Goal: Information Seeking & Learning: Learn about a topic

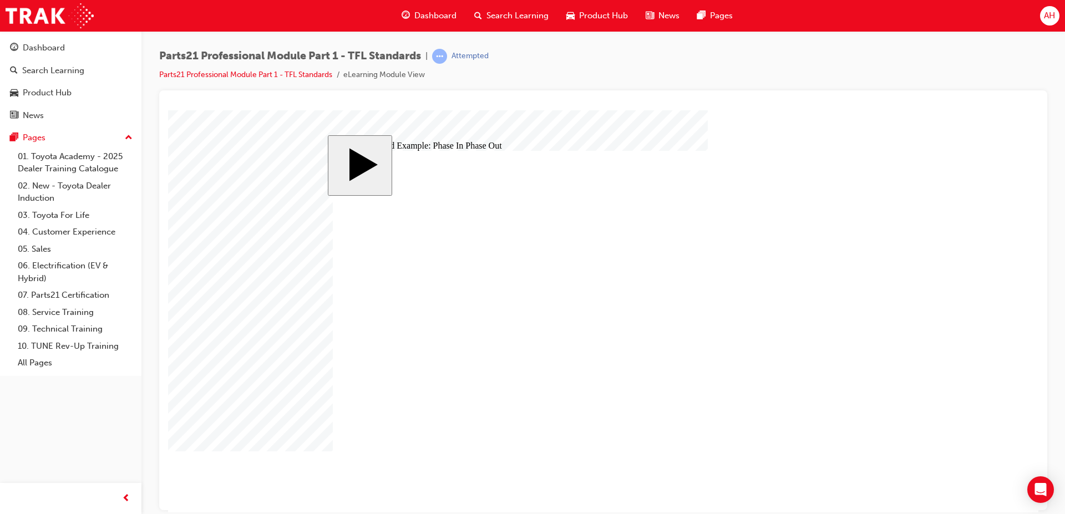
type input "8"
checkbox input "true"
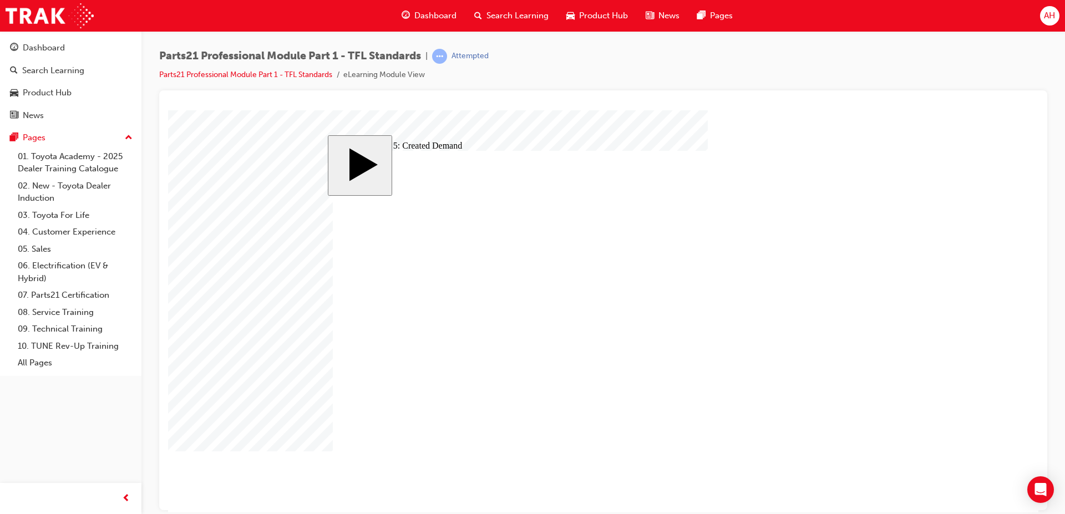
checkbox input "true"
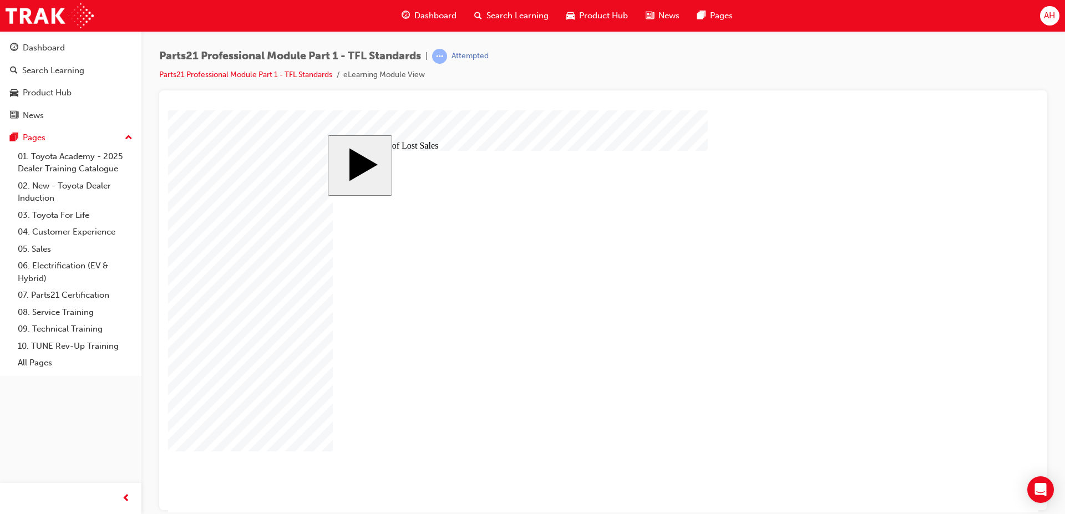
drag, startPoint x: 389, startPoint y: 329, endPoint x: 531, endPoint y: 277, distance: 151.2
drag, startPoint x: 396, startPoint y: 334, endPoint x: 520, endPoint y: 274, distance: 136.7
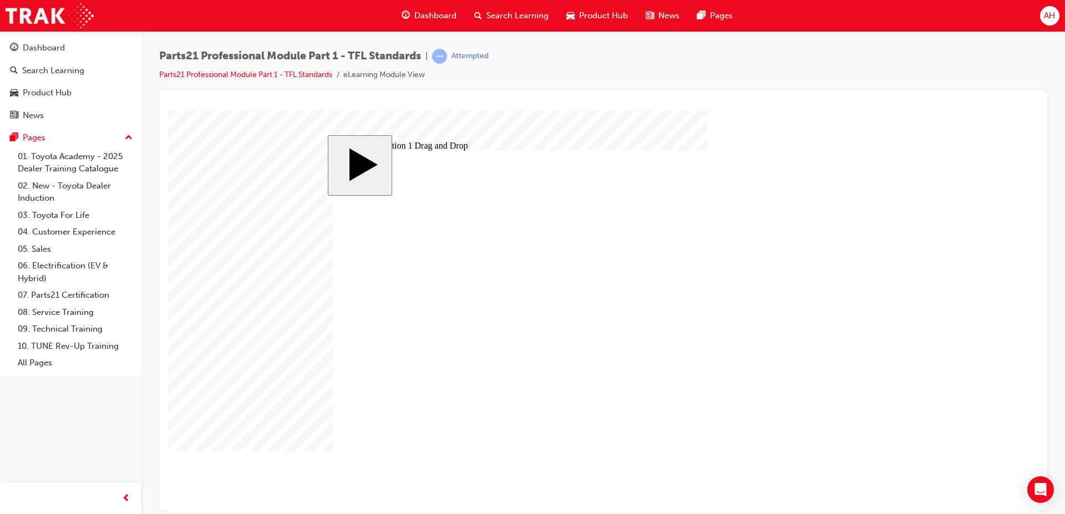
drag, startPoint x: 511, startPoint y: 281, endPoint x: 404, endPoint y: 340, distance: 122.6
drag, startPoint x: 706, startPoint y: 273, endPoint x: 535, endPoint y: 333, distance: 181.3
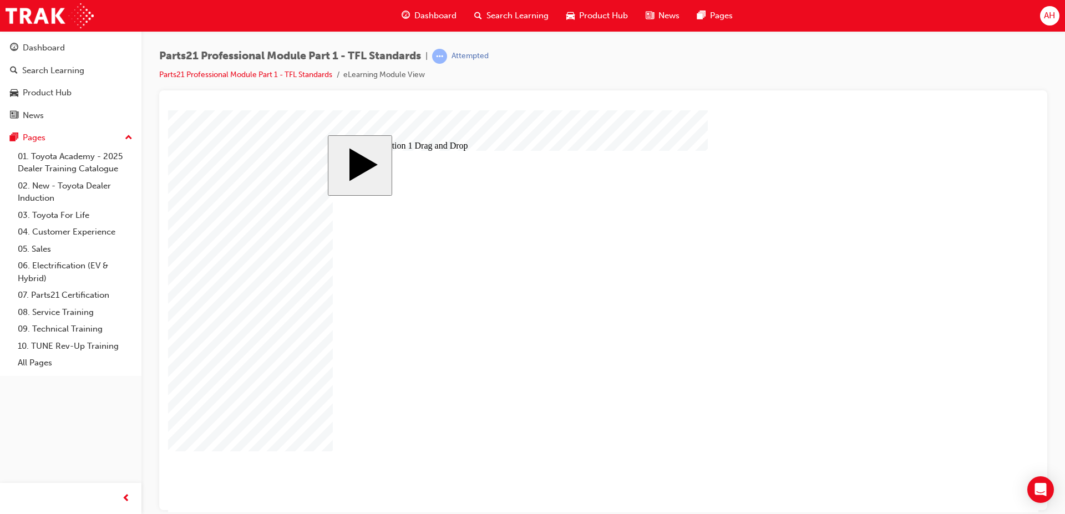
drag, startPoint x: 699, startPoint y: 292, endPoint x: 542, endPoint y: 272, distance: 158.2
drag, startPoint x: 663, startPoint y: 314, endPoint x: 512, endPoint y: 294, distance: 151.7
drag, startPoint x: 686, startPoint y: 345, endPoint x: 538, endPoint y: 313, distance: 150.9
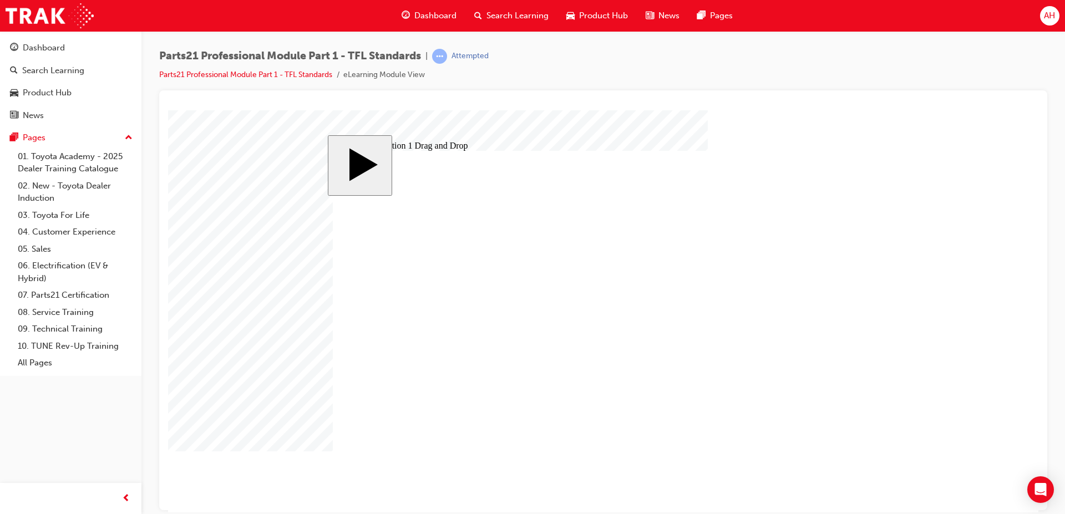
drag, startPoint x: 721, startPoint y: 334, endPoint x: 541, endPoint y: 352, distance: 180.6
drag, startPoint x: 733, startPoint y: 403, endPoint x: 617, endPoint y: 368, distance: 120.7
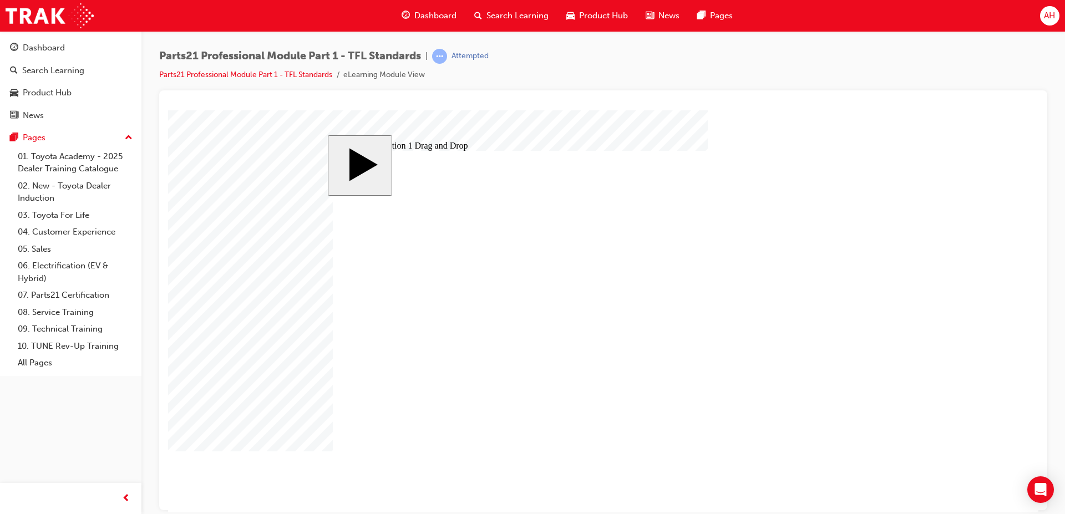
drag, startPoint x: 708, startPoint y: 368, endPoint x: 511, endPoint y: 386, distance: 198.2
drag, startPoint x: 512, startPoint y: 385, endPoint x: 510, endPoint y: 404, distance: 19.0
drag, startPoint x: 664, startPoint y: 425, endPoint x: 500, endPoint y: 379, distance: 169.9
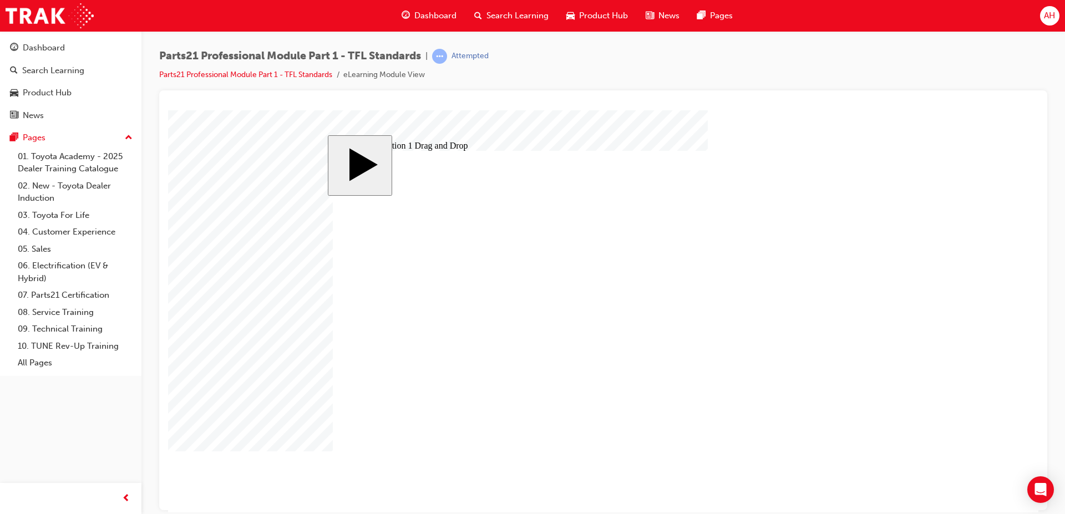
drag, startPoint x: 545, startPoint y: 373, endPoint x: 537, endPoint y: 389, distance: 17.6
drag, startPoint x: 653, startPoint y: 404, endPoint x: 498, endPoint y: 366, distance: 159.2
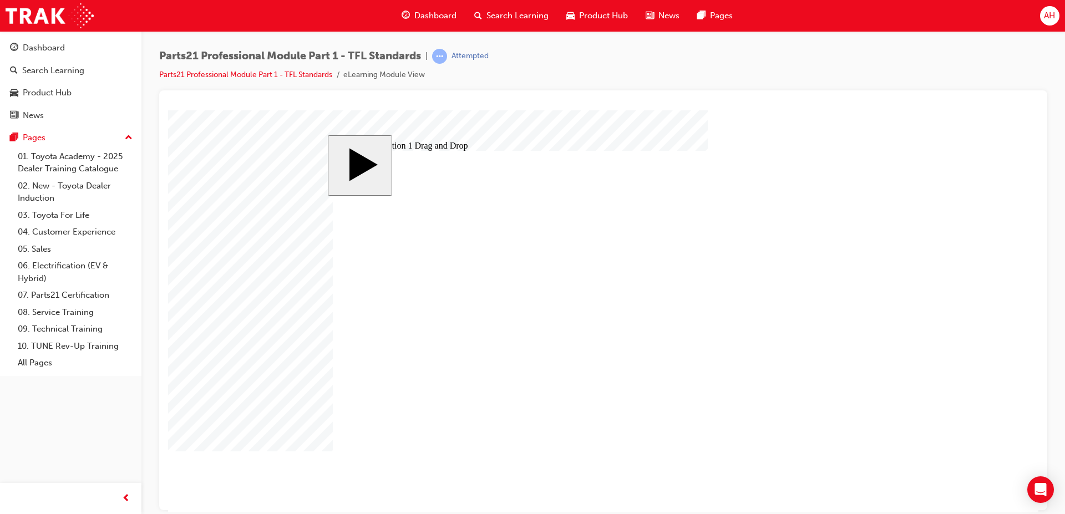
drag, startPoint x: 649, startPoint y: 401, endPoint x: 482, endPoint y: 425, distance: 168.6
drag, startPoint x: 500, startPoint y: 326, endPoint x: 477, endPoint y: 245, distance: 84.5
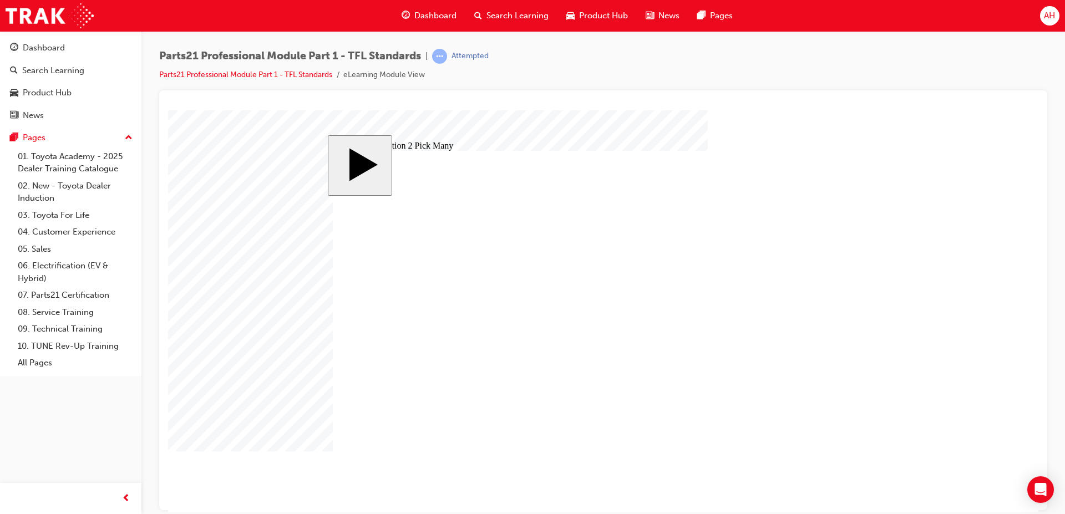
checkbox input "true"
drag, startPoint x: 498, startPoint y: 323, endPoint x: 472, endPoint y: 250, distance: 78.0
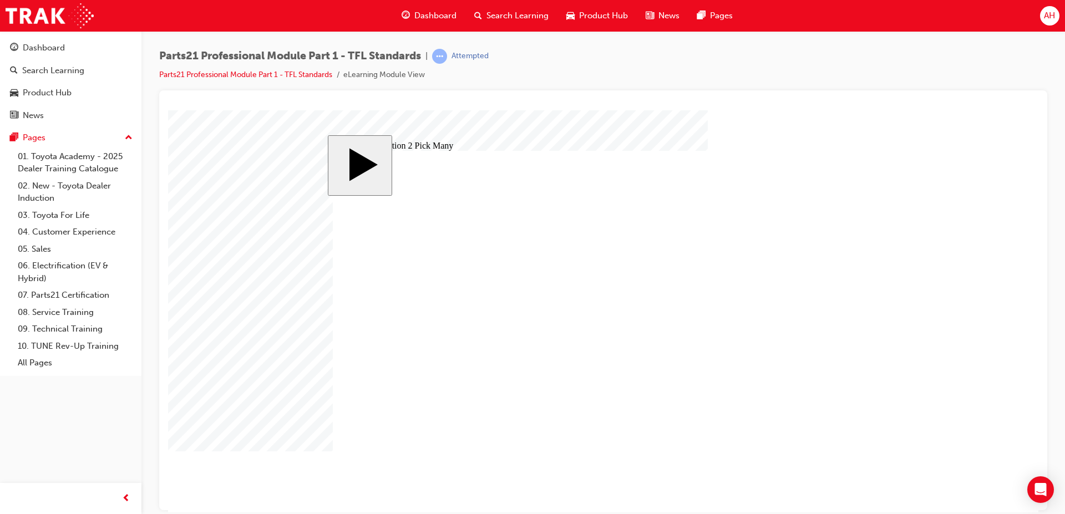
checkbox input "true"
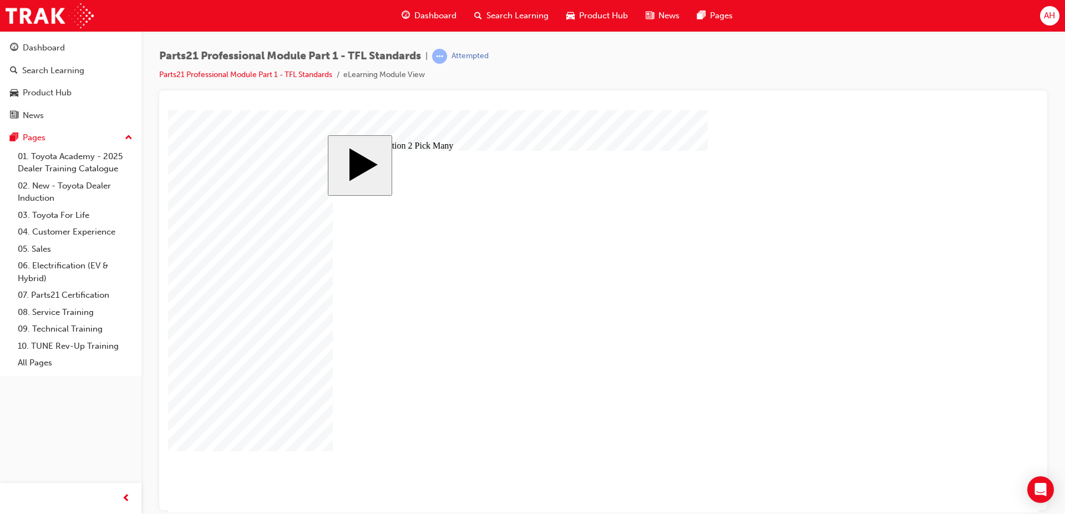
checkbox input "false"
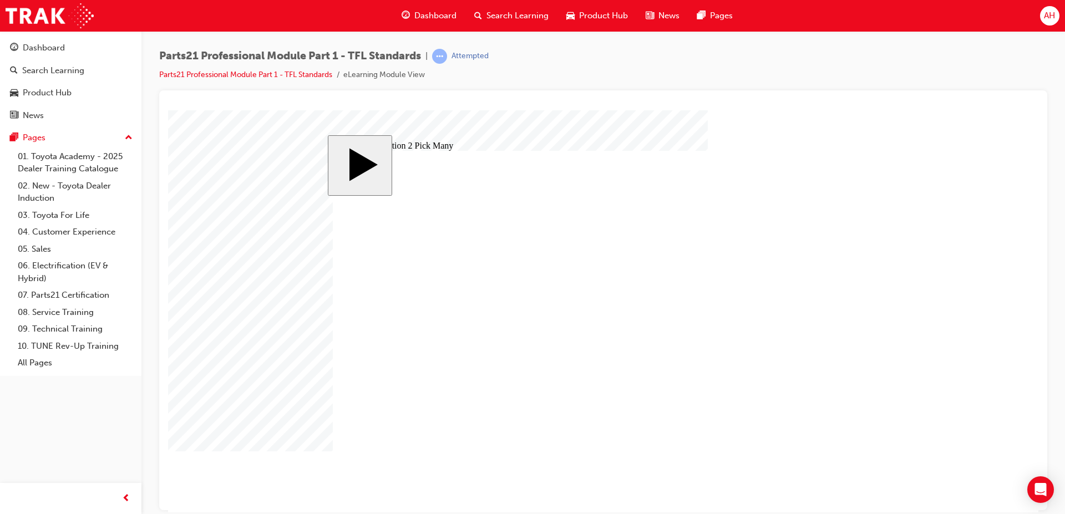
checkbox input "false"
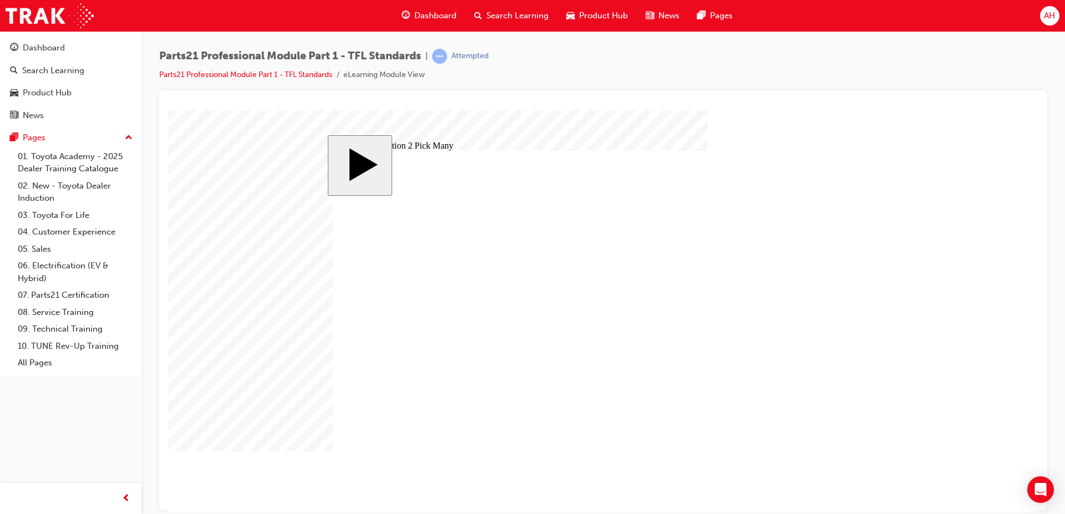
checkbox input "true"
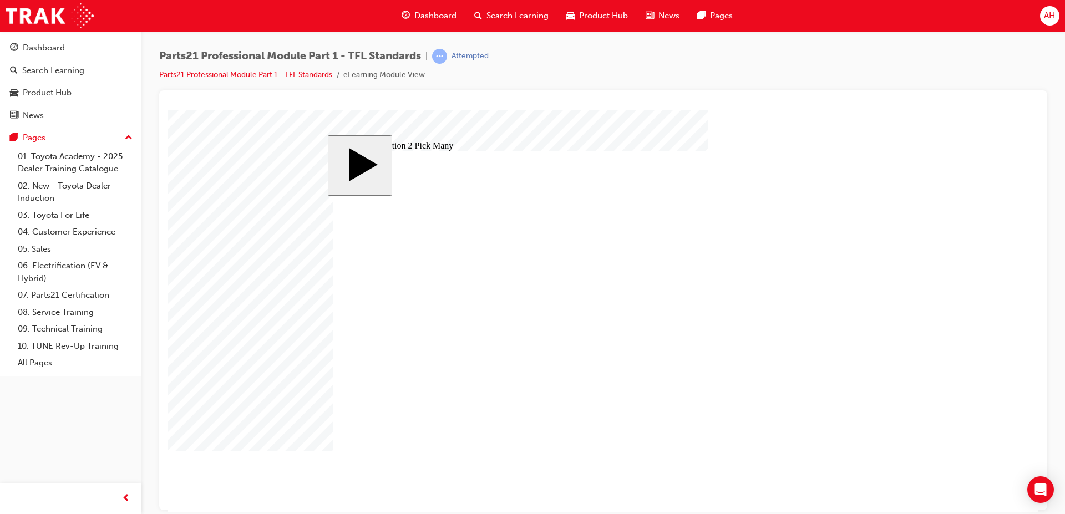
type input "3"
type input "34"
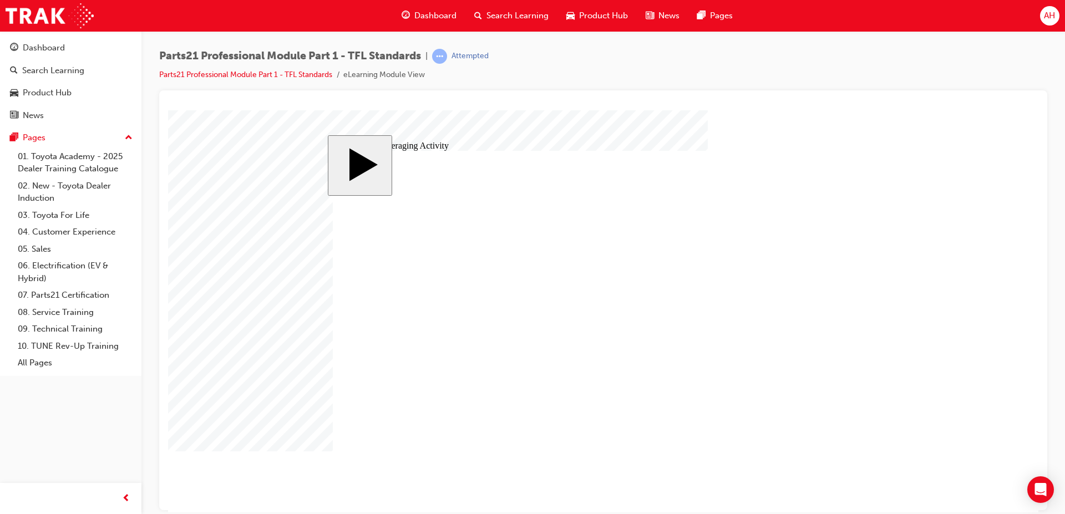
type input "34"
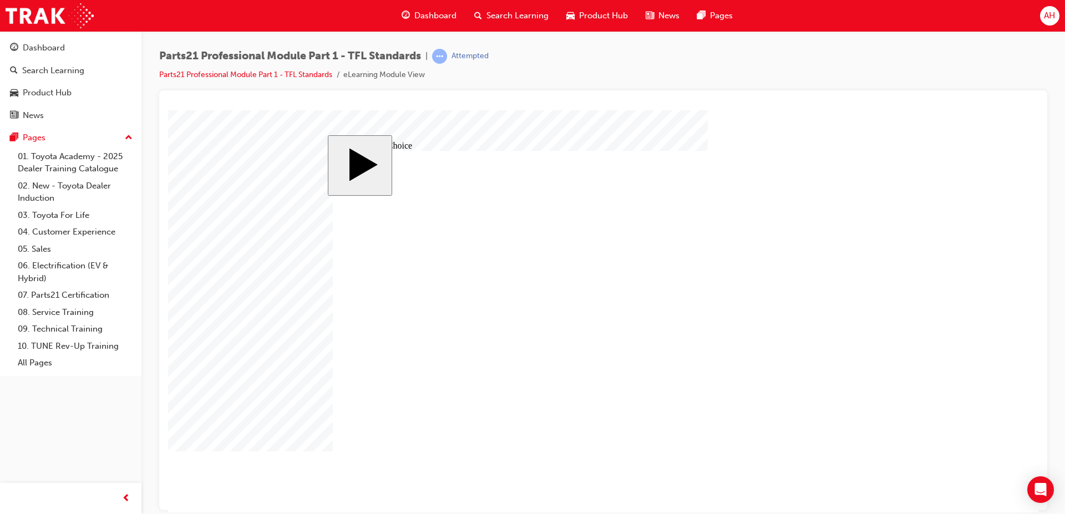
radio input "true"
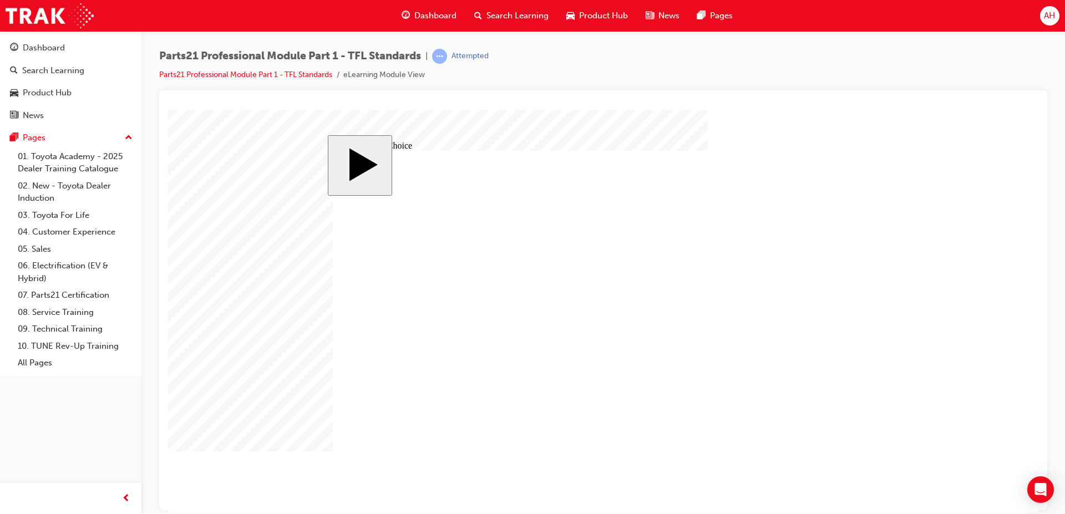
radio input "false"
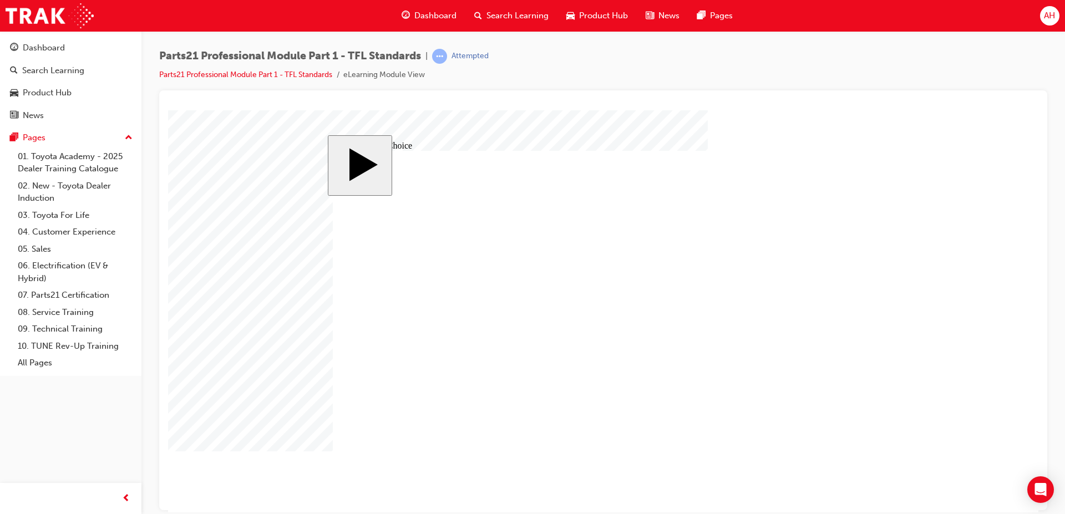
radio input "false"
radio input "true"
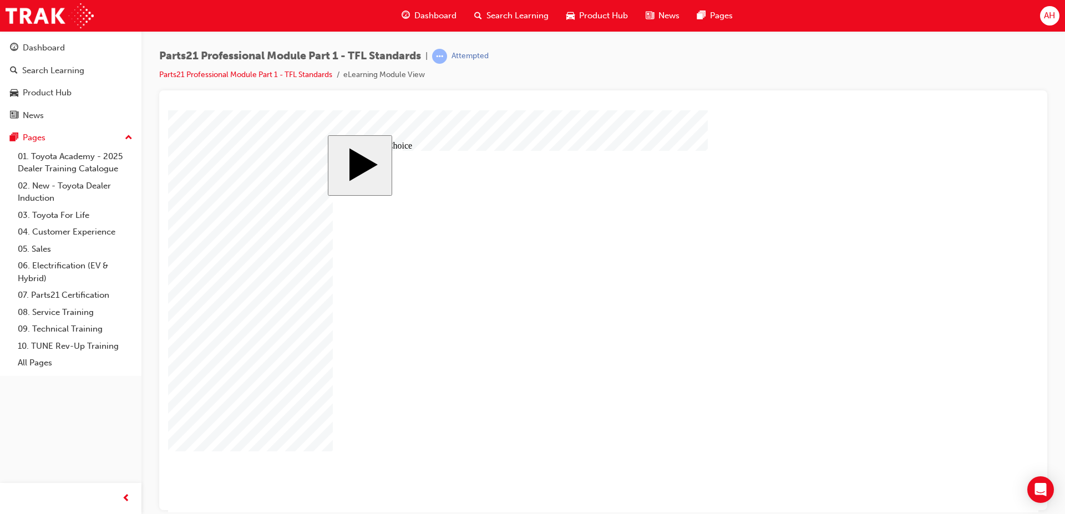
drag, startPoint x: 758, startPoint y: 273, endPoint x: 461, endPoint y: 303, distance: 298.1
drag, startPoint x: 827, startPoint y: 370, endPoint x: 828, endPoint y: 364, distance: 6.1
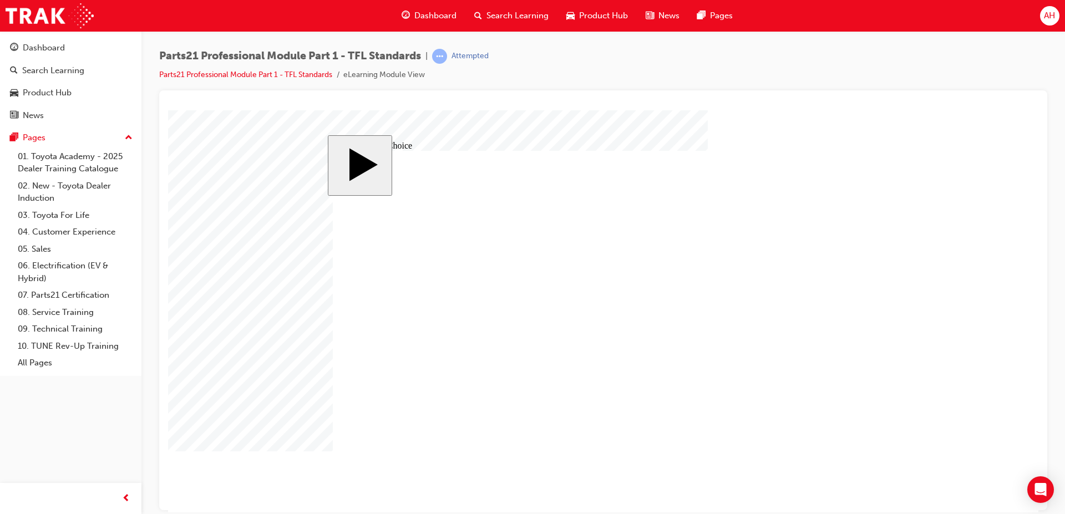
drag, startPoint x: 797, startPoint y: 277, endPoint x: 439, endPoint y: 309, distance: 359.7
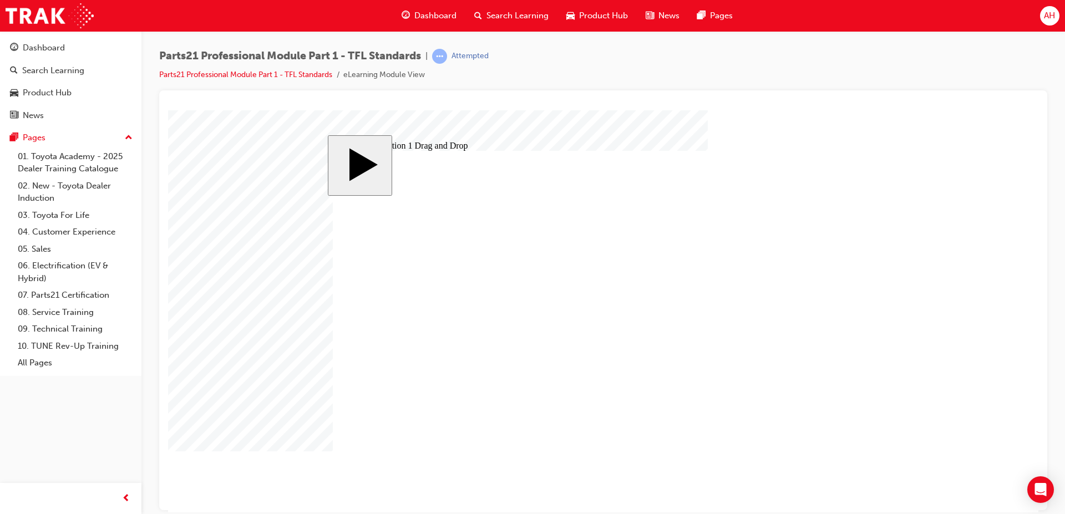
drag, startPoint x: 441, startPoint y: 305, endPoint x: 762, endPoint y: 351, distance: 323.8
drag, startPoint x: 822, startPoint y: 348, endPoint x: 467, endPoint y: 313, distance: 356.1
drag, startPoint x: 783, startPoint y: 375, endPoint x: 587, endPoint y: 383, distance: 195.9
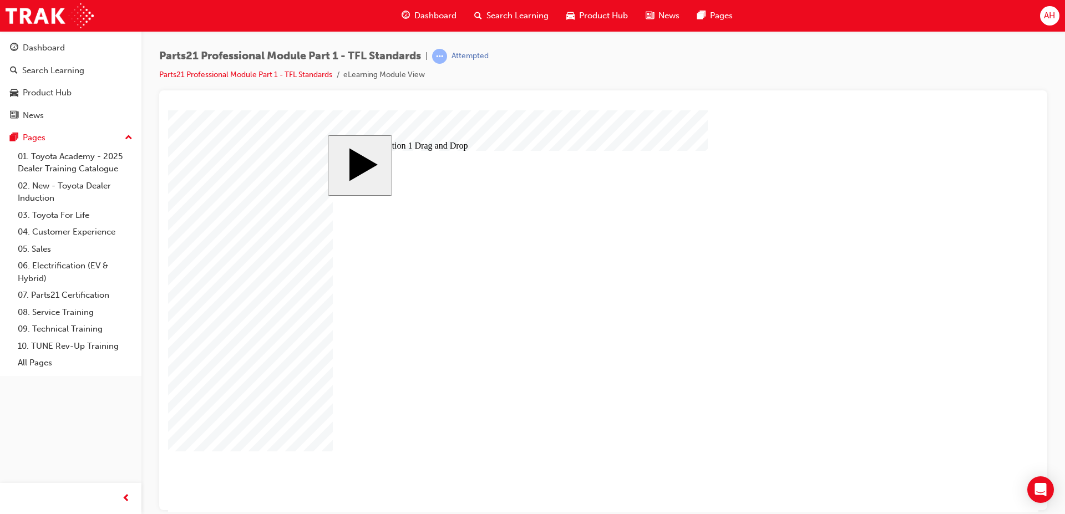
drag, startPoint x: 778, startPoint y: 302, endPoint x: 713, endPoint y: 398, distance: 116.1
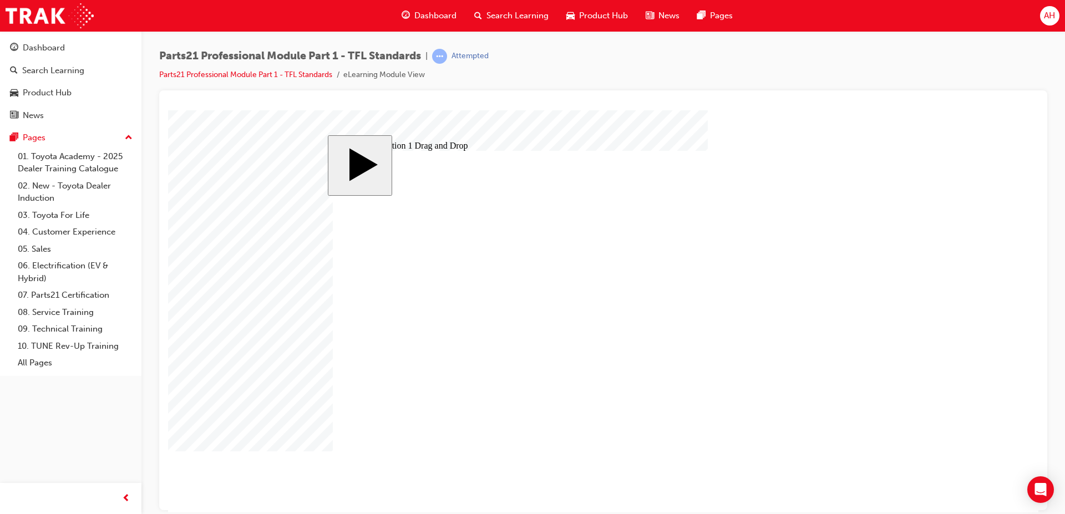
drag, startPoint x: 597, startPoint y: 378, endPoint x: 450, endPoint y: 301, distance: 165.7
drag, startPoint x: 768, startPoint y: 337, endPoint x: 580, endPoint y: 378, distance: 192.4
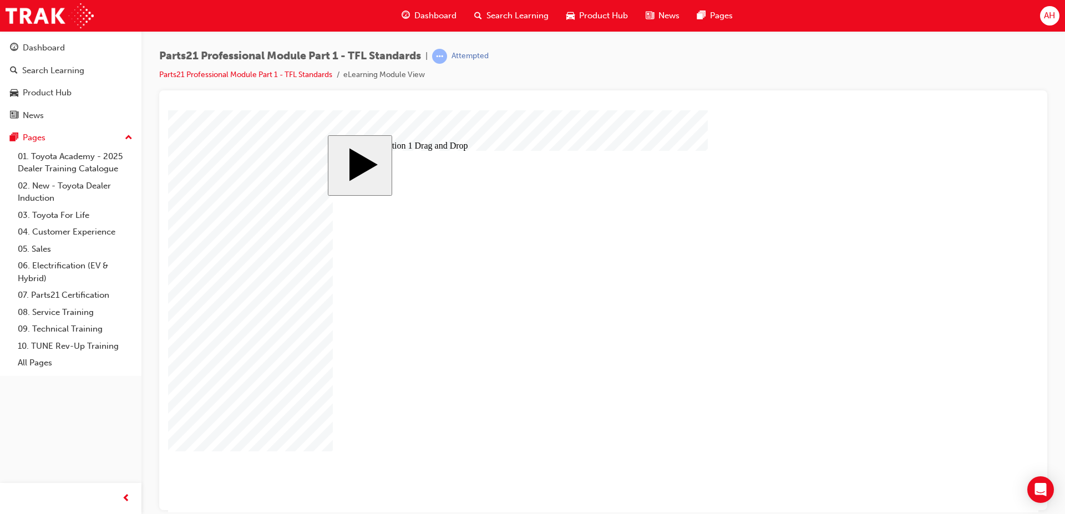
click at [129, 141] on span "up-icon" at bounding box center [129, 138] width 8 height 14
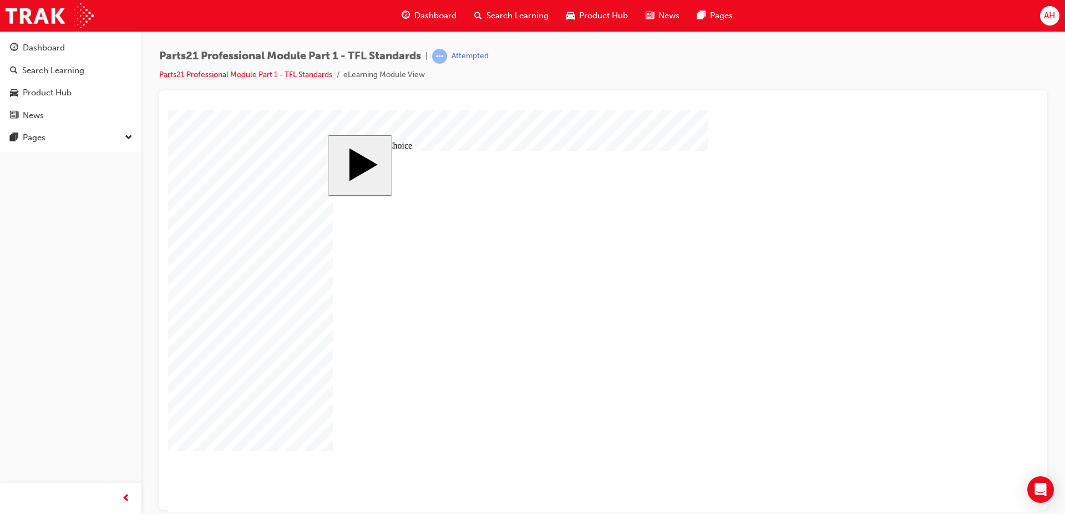
click at [129, 141] on span "down-icon" at bounding box center [129, 138] width 8 height 14
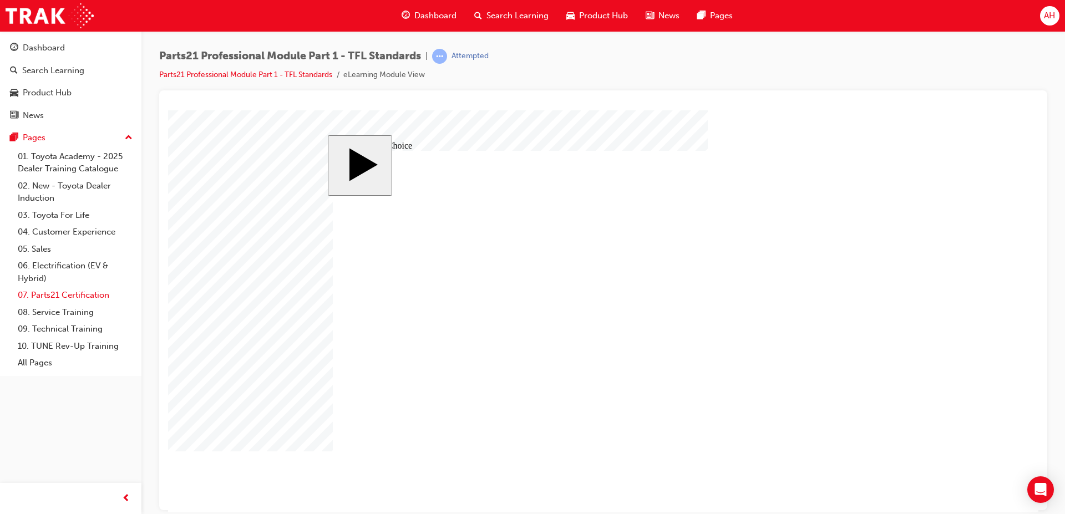
click at [93, 296] on link "07. Parts21 Certification" at bounding box center [75, 295] width 124 height 17
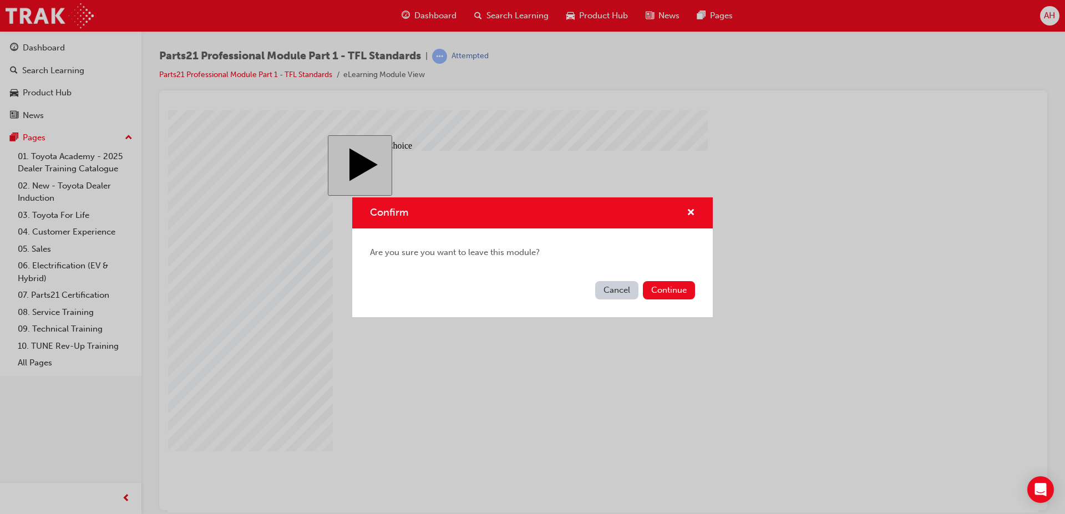
click at [618, 293] on button "Cancel" at bounding box center [616, 290] width 43 height 18
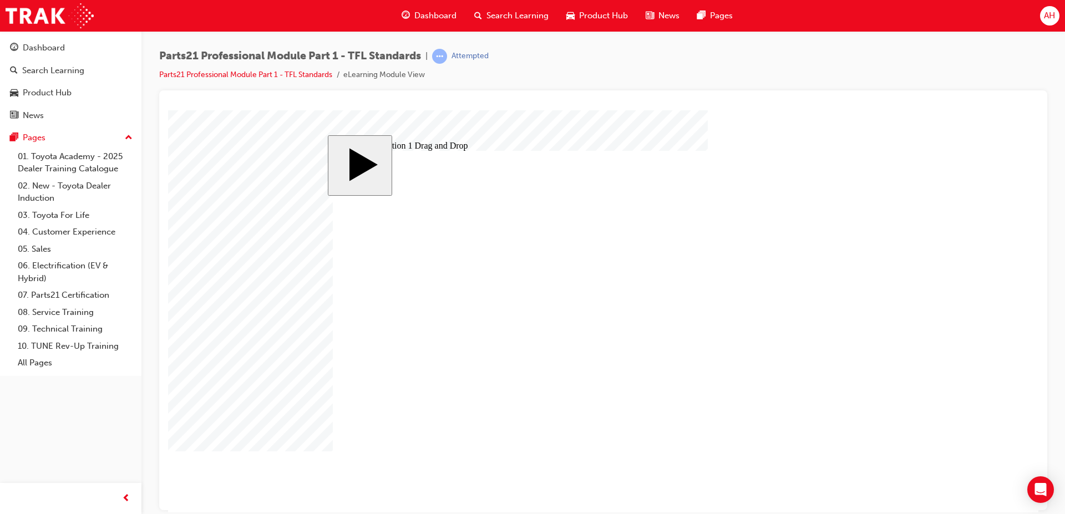
drag, startPoint x: 819, startPoint y: 160, endPoint x: 828, endPoint y: 159, distance: 8.9
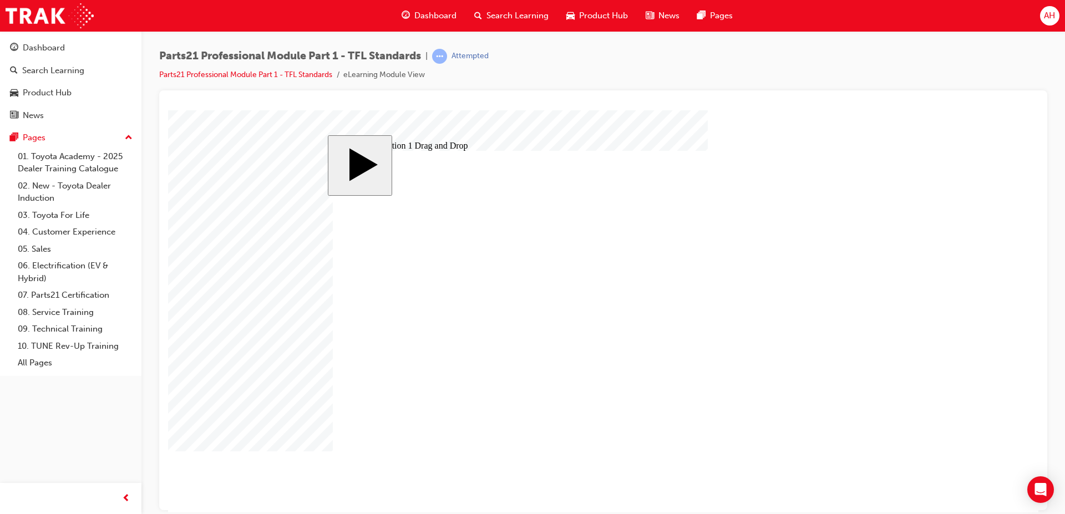
drag, startPoint x: 810, startPoint y: 372, endPoint x: 456, endPoint y: 304, distance: 360.1
drag, startPoint x: 794, startPoint y: 304, endPoint x: 733, endPoint y: 403, distance: 115.6
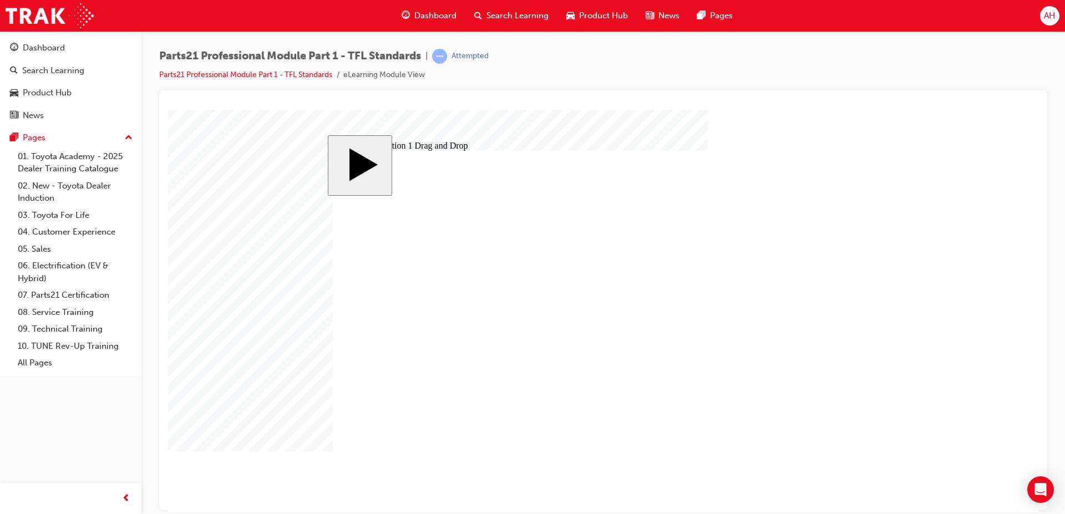
drag, startPoint x: 813, startPoint y: 272, endPoint x: 616, endPoint y: 329, distance: 205.5
drag, startPoint x: 800, startPoint y: 342, endPoint x: 600, endPoint y: 380, distance: 203.2
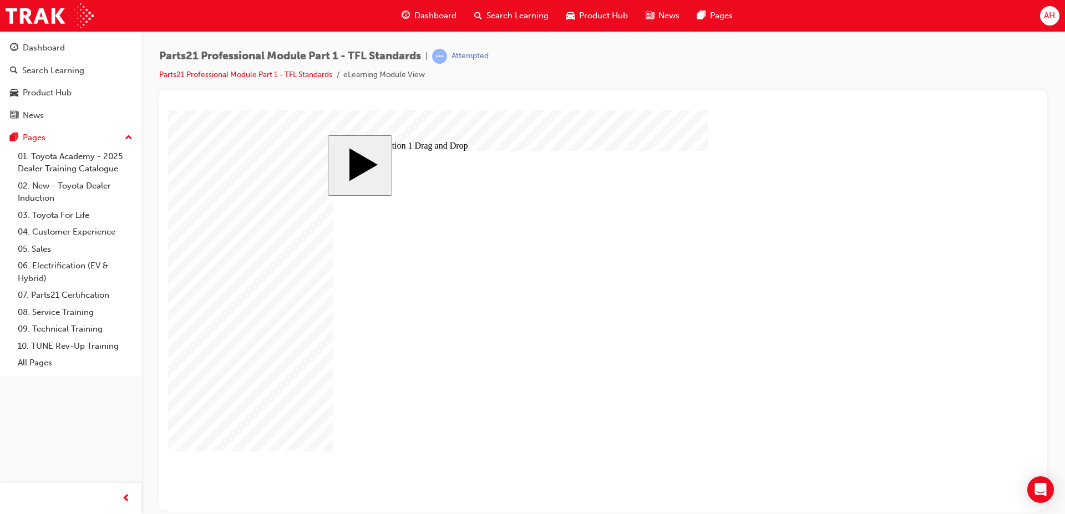
click at [301, 78] on link "Parts21 Professional Module Part 1 - TFL Standards" at bounding box center [245, 74] width 173 height 9
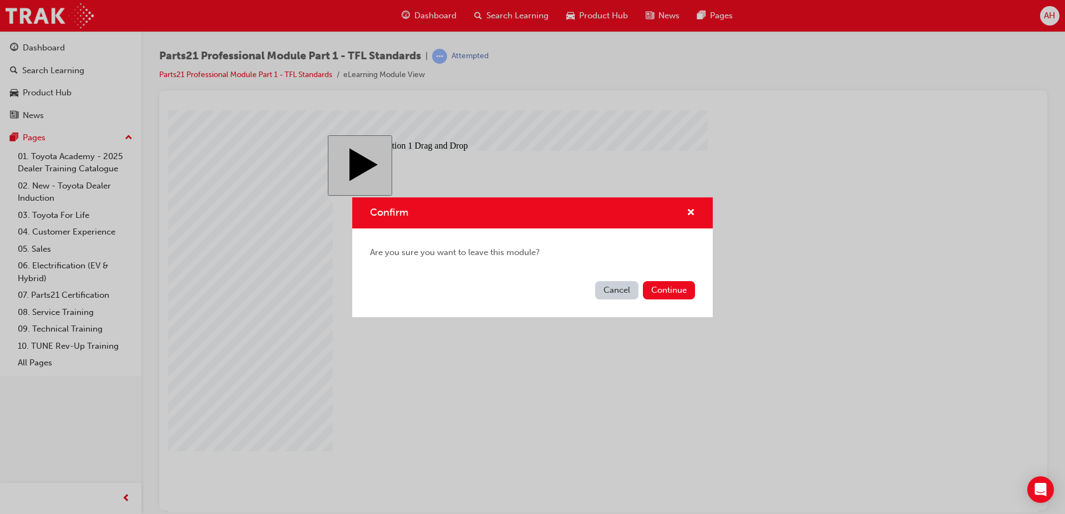
click at [685, 299] on div "Cancel Continue" at bounding box center [532, 297] width 360 height 40
click at [681, 293] on button "Continue" at bounding box center [669, 290] width 52 height 18
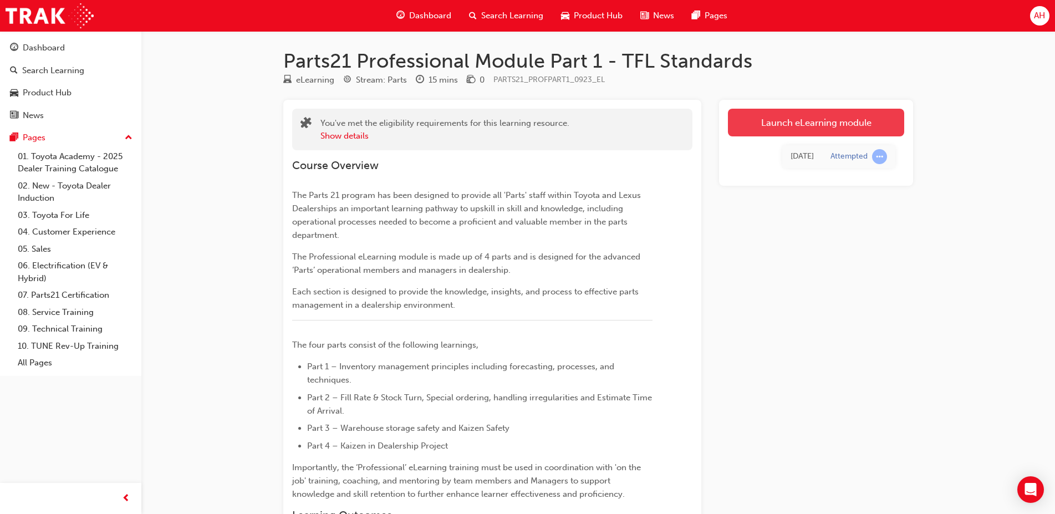
click at [844, 124] on link "Launch eLearning module" at bounding box center [816, 123] width 176 height 28
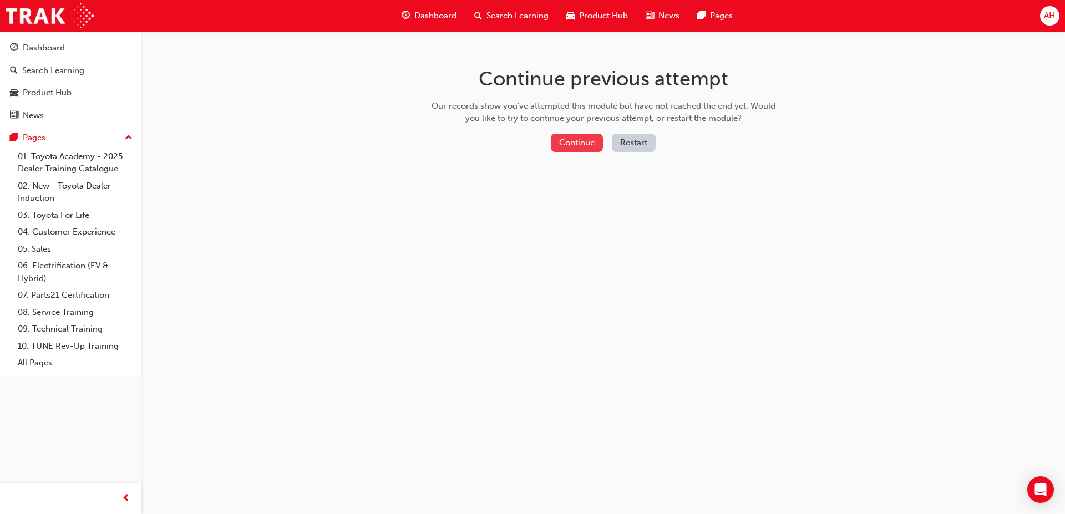
click at [585, 144] on button "Continue" at bounding box center [577, 143] width 52 height 18
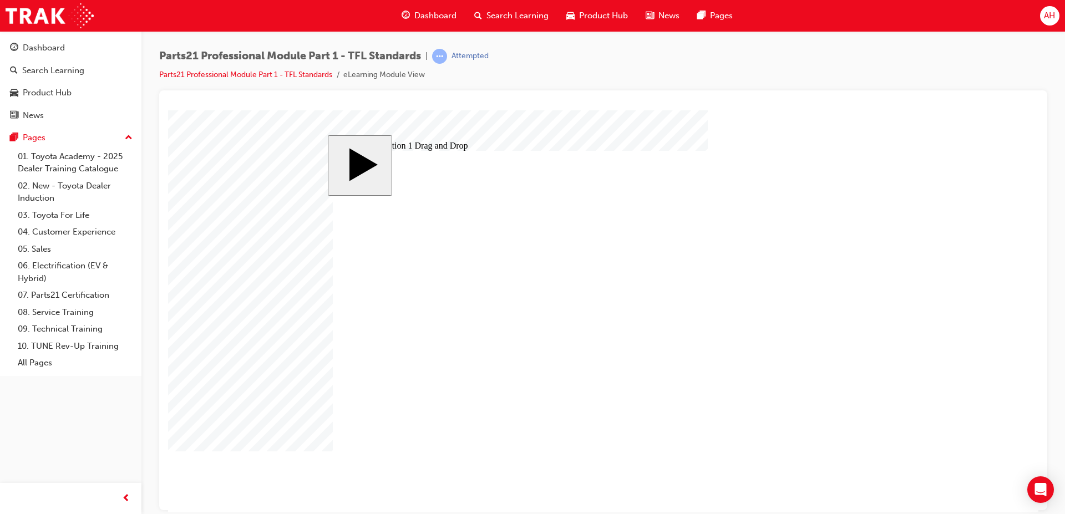
drag, startPoint x: 796, startPoint y: 273, endPoint x: 446, endPoint y: 306, distance: 351.4
drag, startPoint x: 788, startPoint y: 311, endPoint x: 690, endPoint y: 295, distance: 99.5
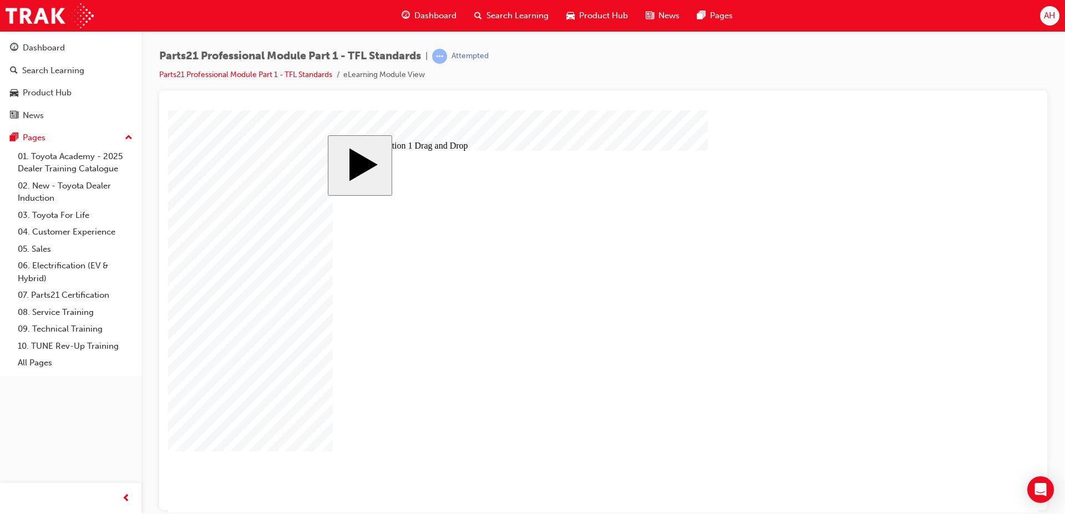
drag, startPoint x: 466, startPoint y: 299, endPoint x: 748, endPoint y: 397, distance: 297.8
drag, startPoint x: 807, startPoint y: 304, endPoint x: 466, endPoint y: 307, distance: 340.5
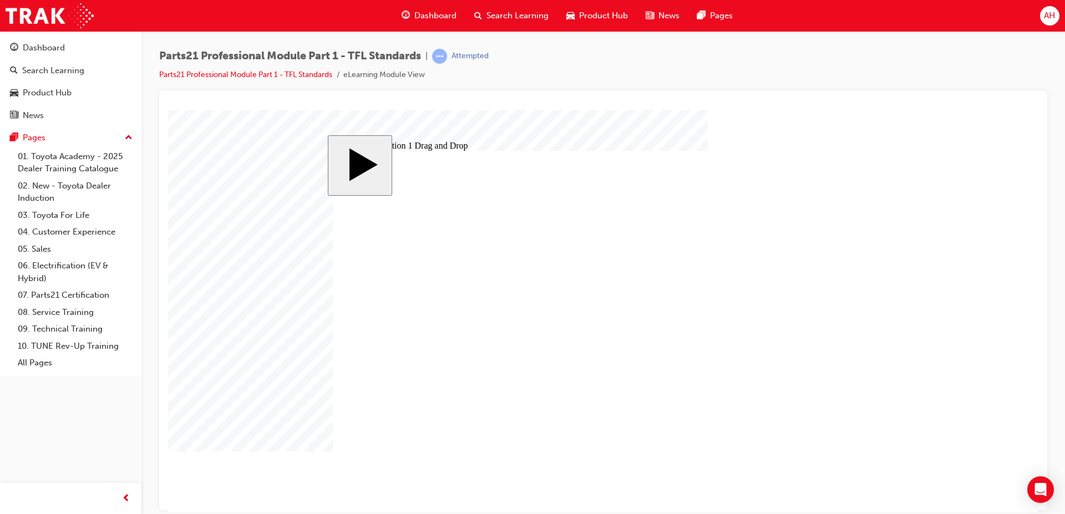
drag, startPoint x: 771, startPoint y: 340, endPoint x: 580, endPoint y: 335, distance: 190.8
drag, startPoint x: 788, startPoint y: 372, endPoint x: 601, endPoint y: 380, distance: 187.1
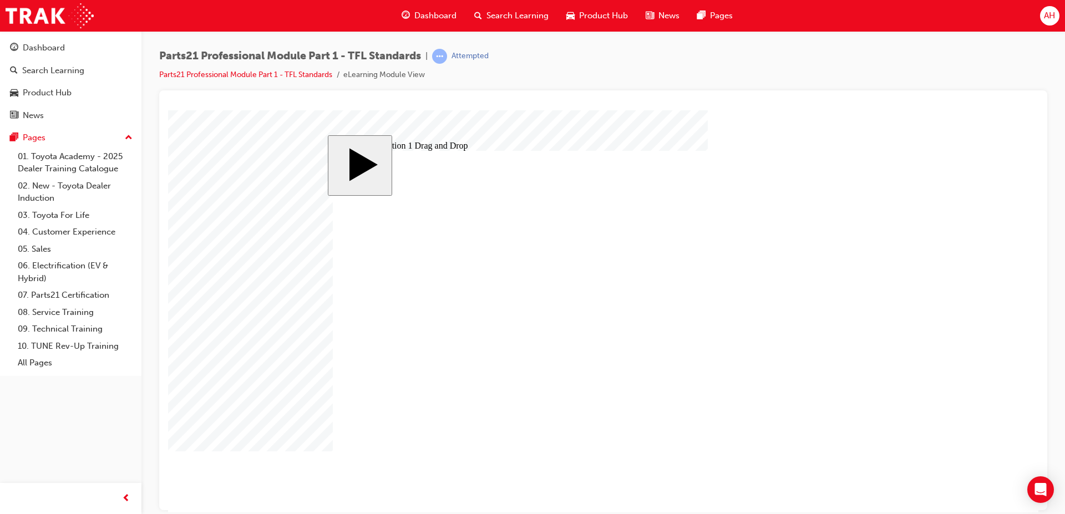
drag, startPoint x: 610, startPoint y: 335, endPoint x: 604, endPoint y: 382, distance: 46.9
drag, startPoint x: 746, startPoint y: 363, endPoint x: 581, endPoint y: 322, distance: 169.6
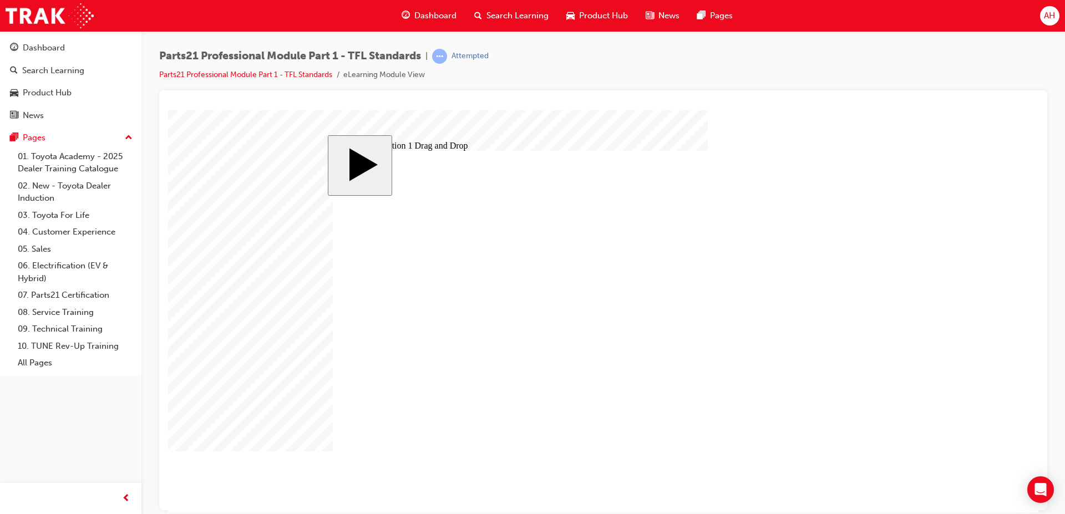
drag, startPoint x: 440, startPoint y: 307, endPoint x: 718, endPoint y: 403, distance: 293.9
drag, startPoint x: 513, startPoint y: 357, endPoint x: 436, endPoint y: 306, distance: 92.4
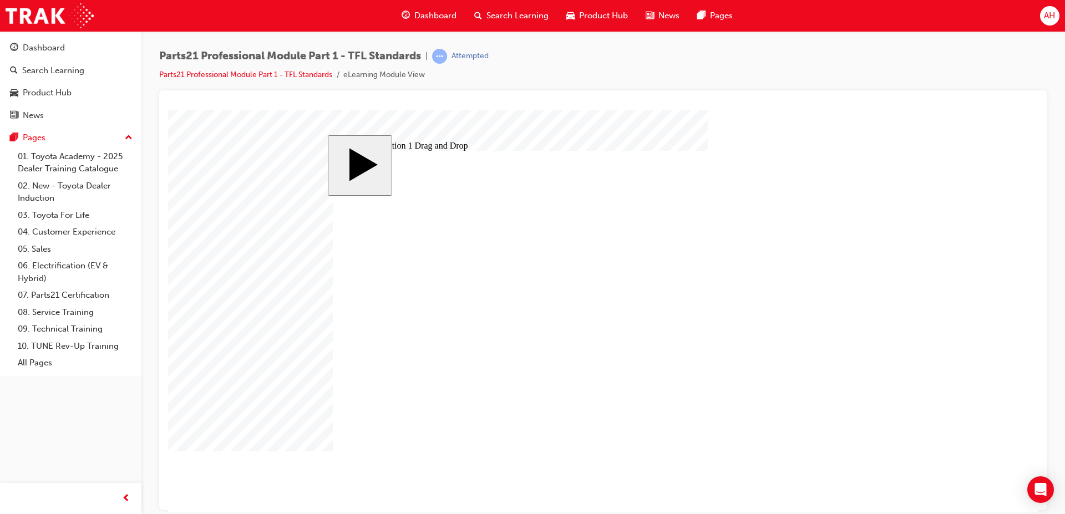
drag, startPoint x: 785, startPoint y: 279, endPoint x: 588, endPoint y: 388, distance: 225.4
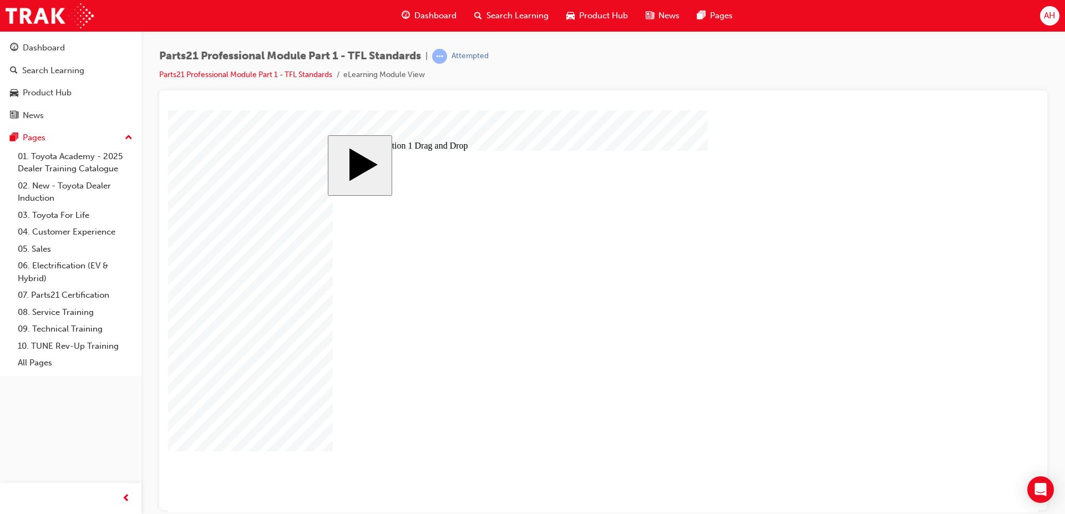
drag, startPoint x: 602, startPoint y: 325, endPoint x: 603, endPoint y: 377, distance: 51.6
drag, startPoint x: 769, startPoint y: 279, endPoint x: 594, endPoint y: 332, distance: 182.5
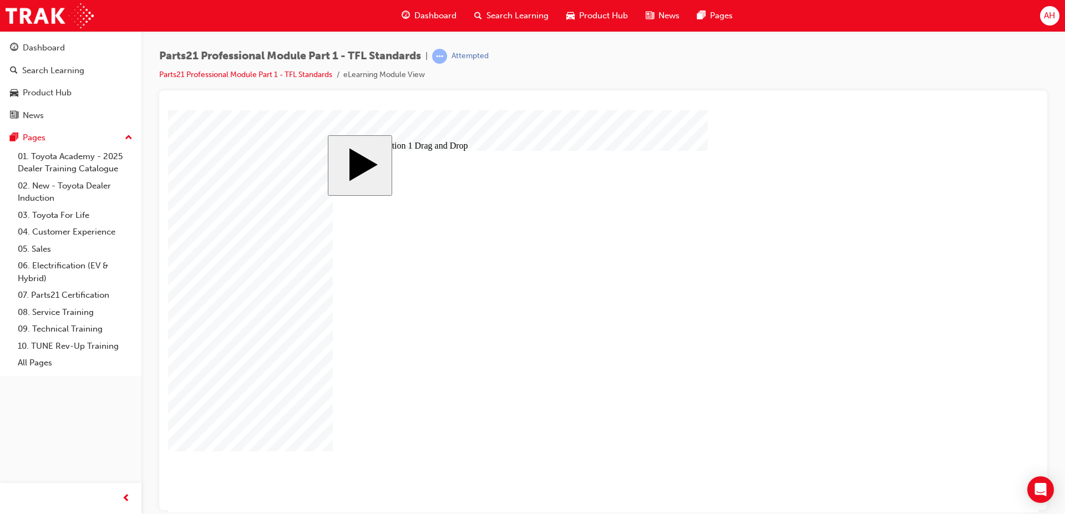
drag, startPoint x: 622, startPoint y: 334, endPoint x: 458, endPoint y: 303, distance: 167.0
drag, startPoint x: 743, startPoint y: 338, endPoint x: 587, endPoint y: 326, distance: 156.9
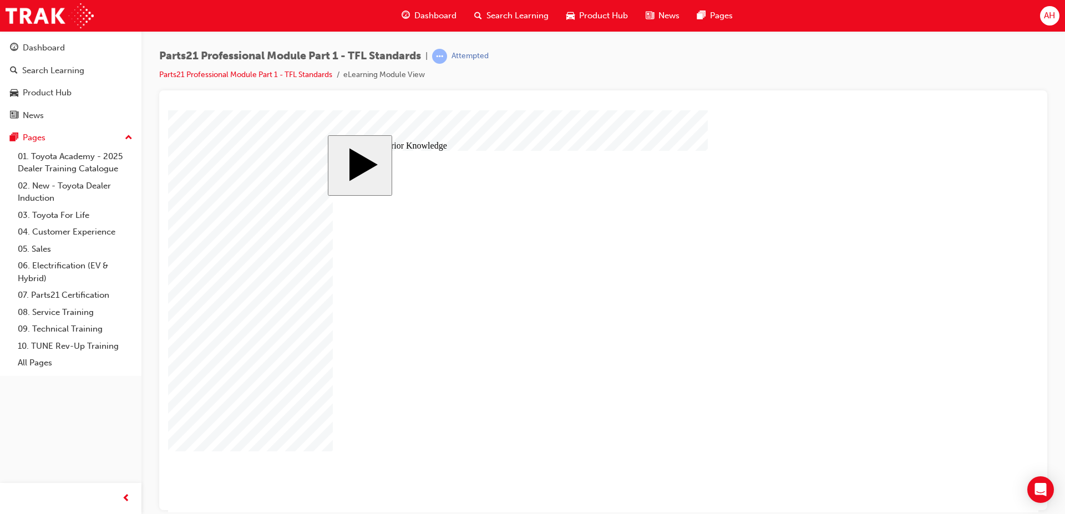
type input "0"
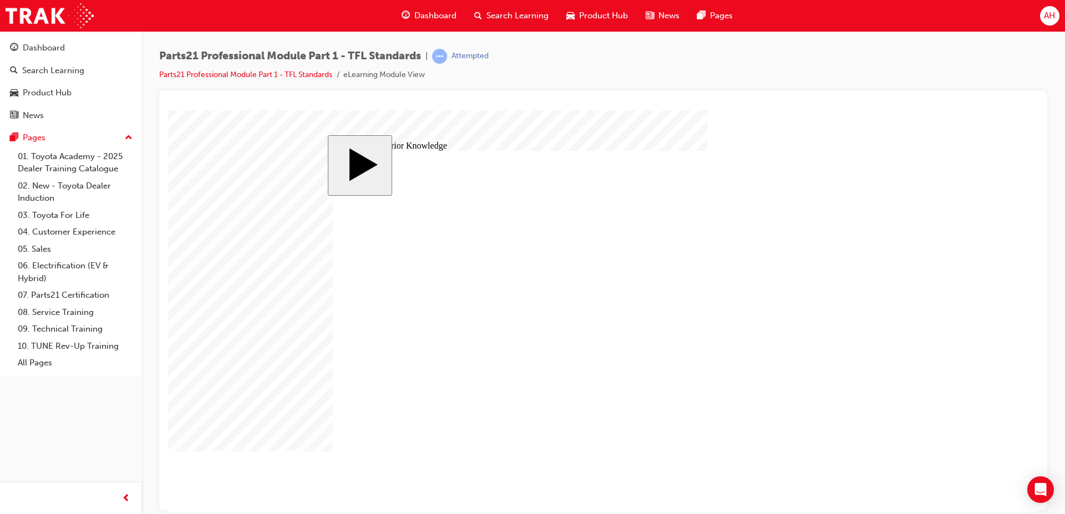
drag, startPoint x: 448, startPoint y: 374, endPoint x: 772, endPoint y: 279, distance: 338.0
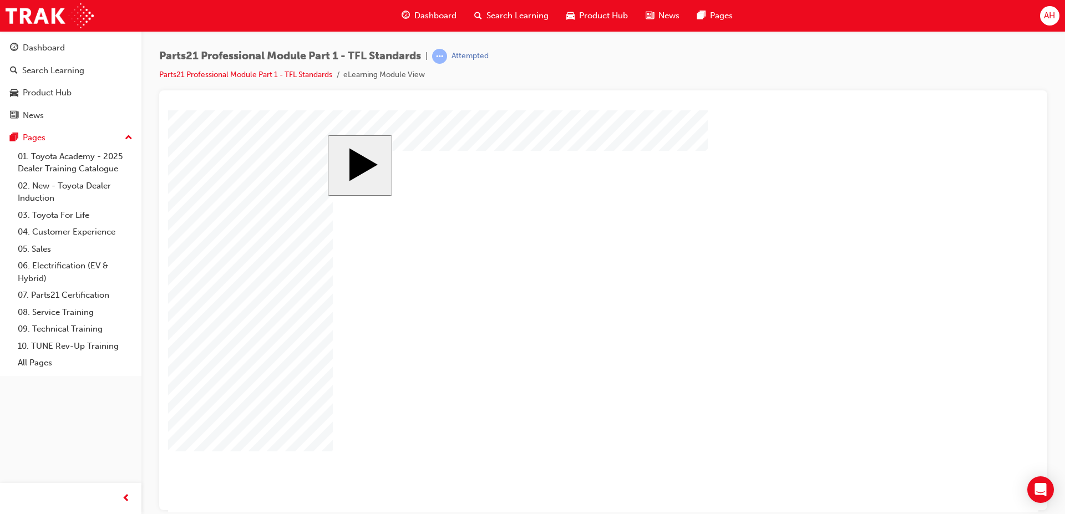
drag, startPoint x: 801, startPoint y: 250, endPoint x: 742, endPoint y: 278, distance: 65.7
drag, startPoint x: 779, startPoint y: 250, endPoint x: 581, endPoint y: 365, distance: 228.6
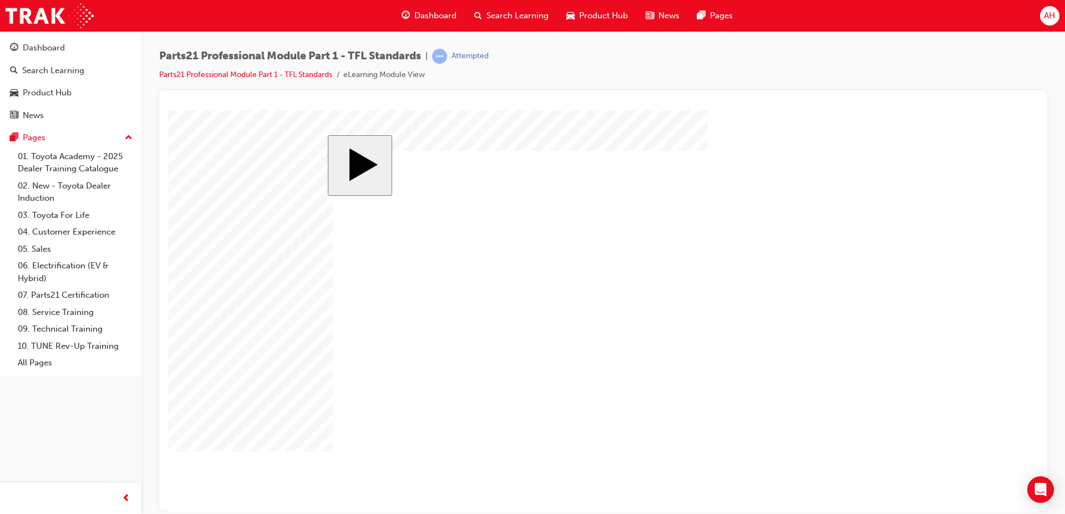
drag, startPoint x: 447, startPoint y: 376, endPoint x: 822, endPoint y: 230, distance: 402.2
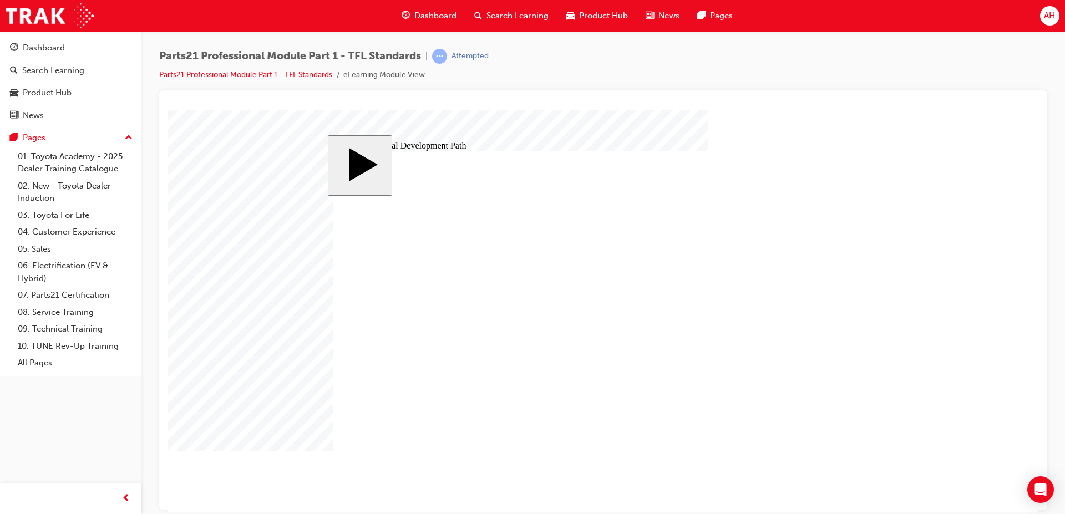
type input "12"
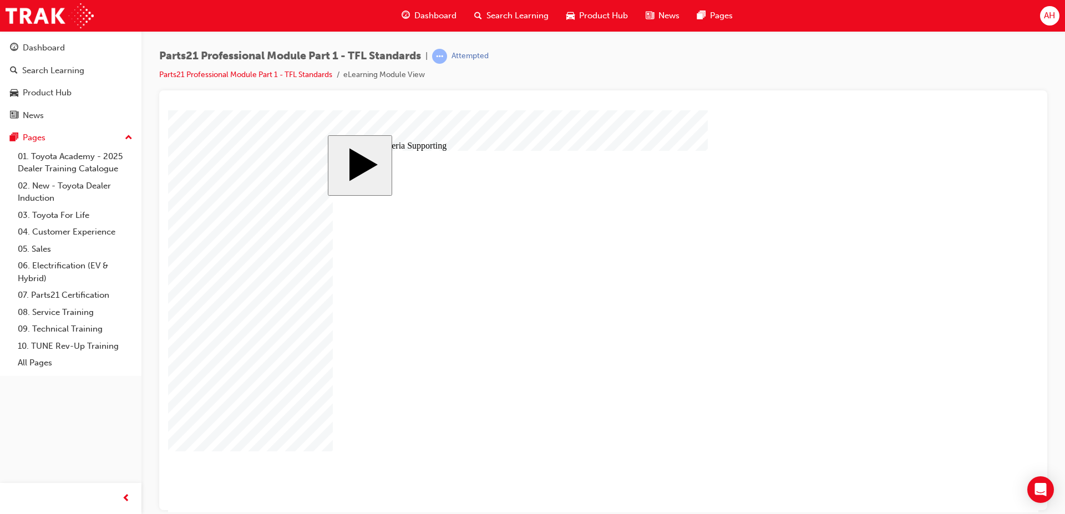
drag, startPoint x: 774, startPoint y: 262, endPoint x: 519, endPoint y: 332, distance: 264.0
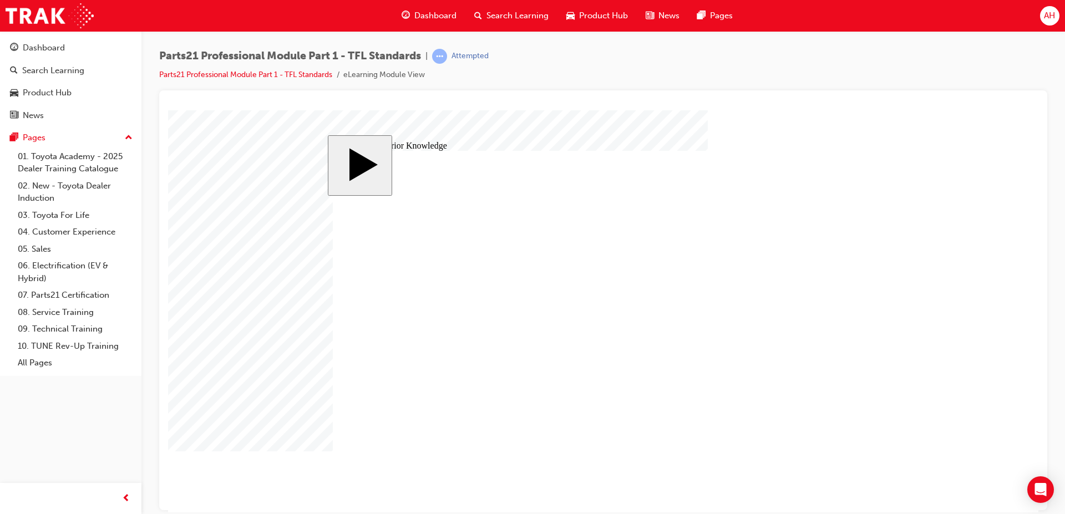
drag, startPoint x: 562, startPoint y: 416, endPoint x: 536, endPoint y: 414, distance: 26.7
drag, startPoint x: 473, startPoint y: 424, endPoint x: 481, endPoint y: 424, distance: 7.8
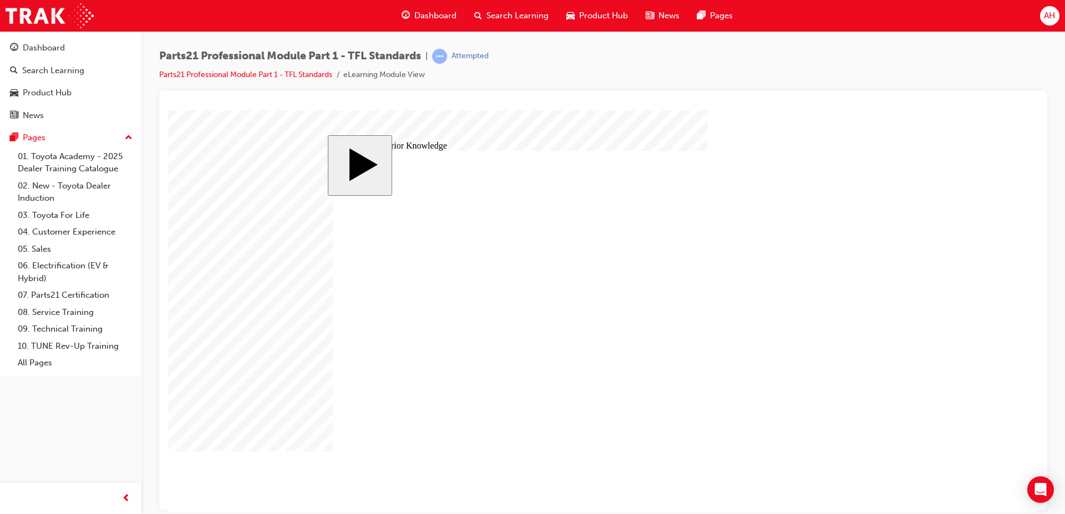
drag, startPoint x: 627, startPoint y: 392, endPoint x: 685, endPoint y: 412, distance: 61.7
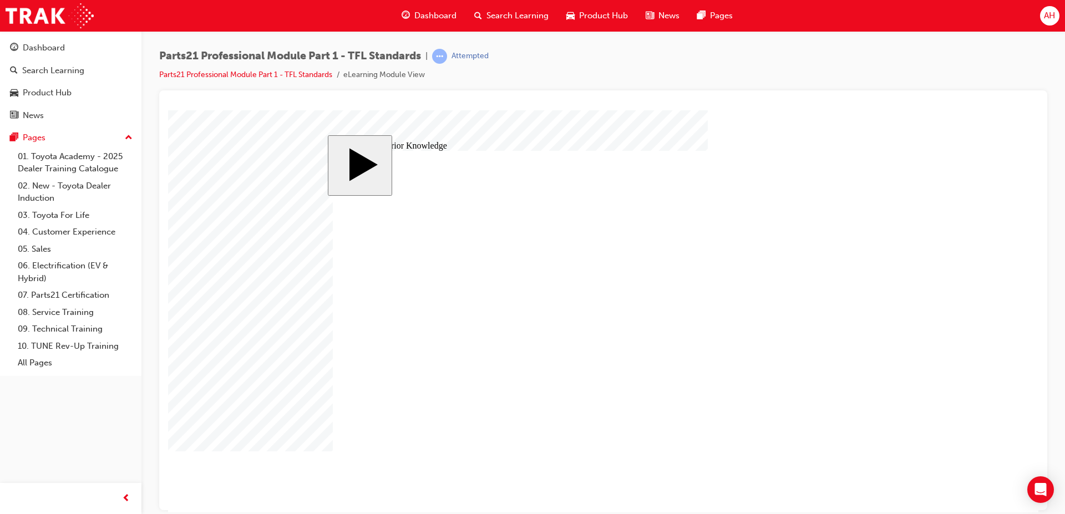
type input "2"
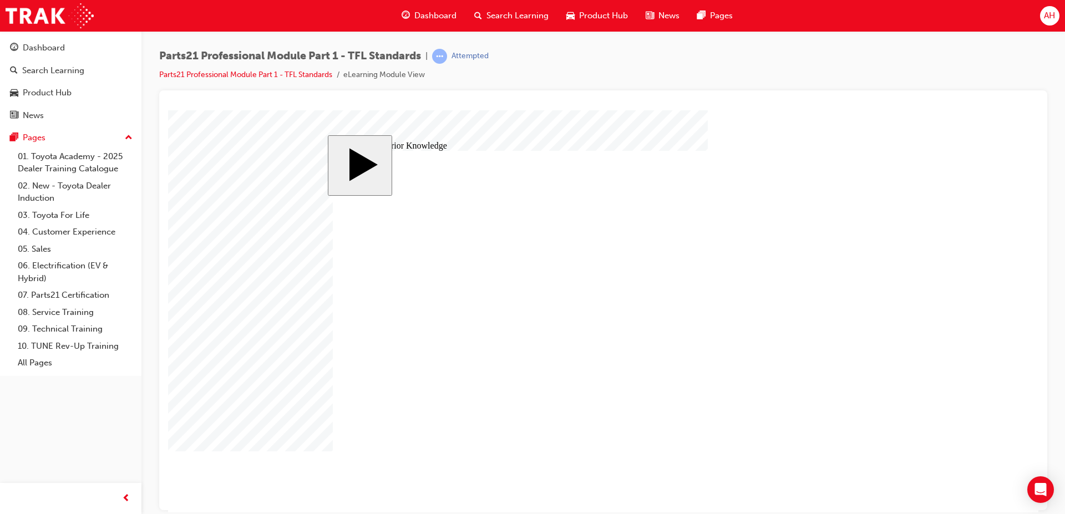
type input "3"
type input "9"
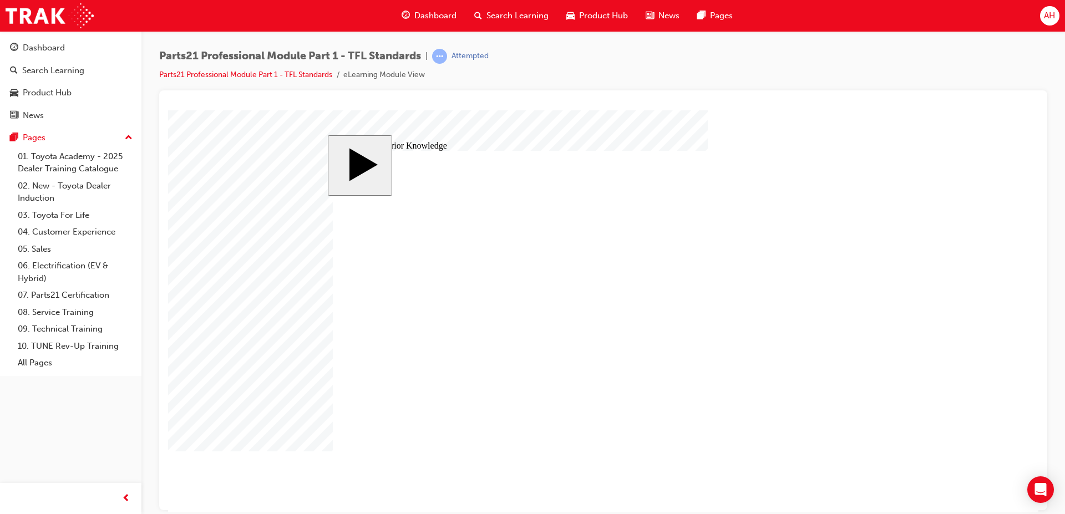
checkbox input "true"
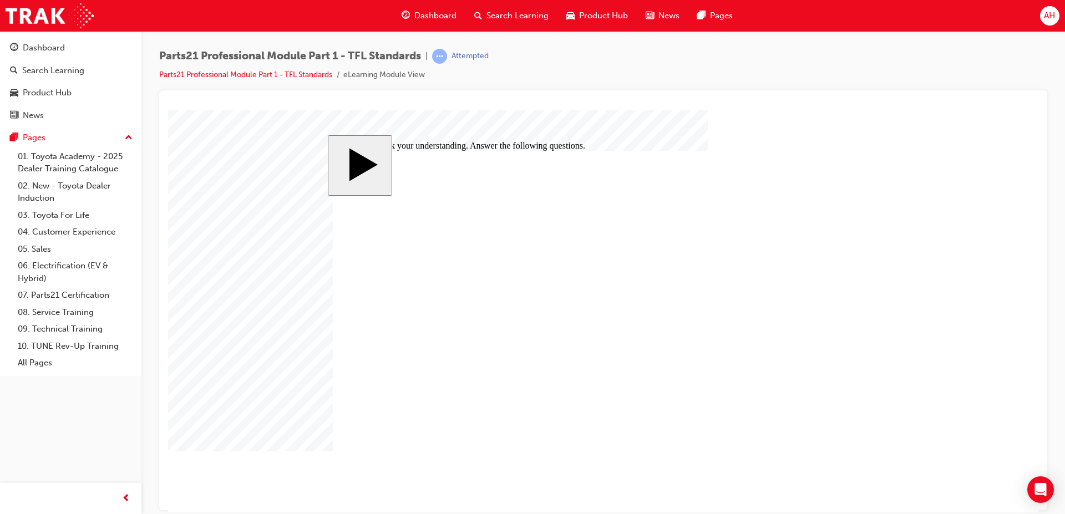
checkbox input "false"
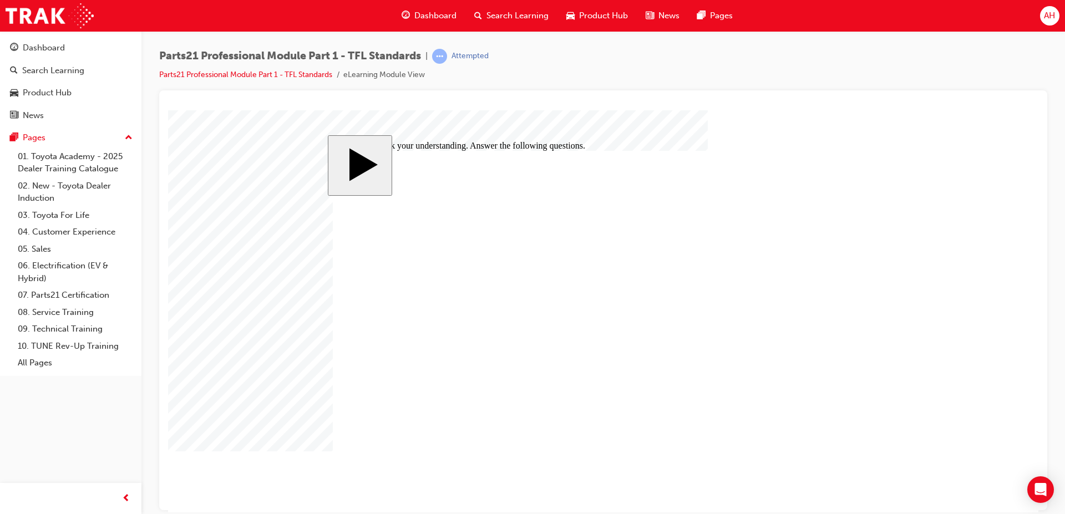
checkbox input "false"
checkbox input "true"
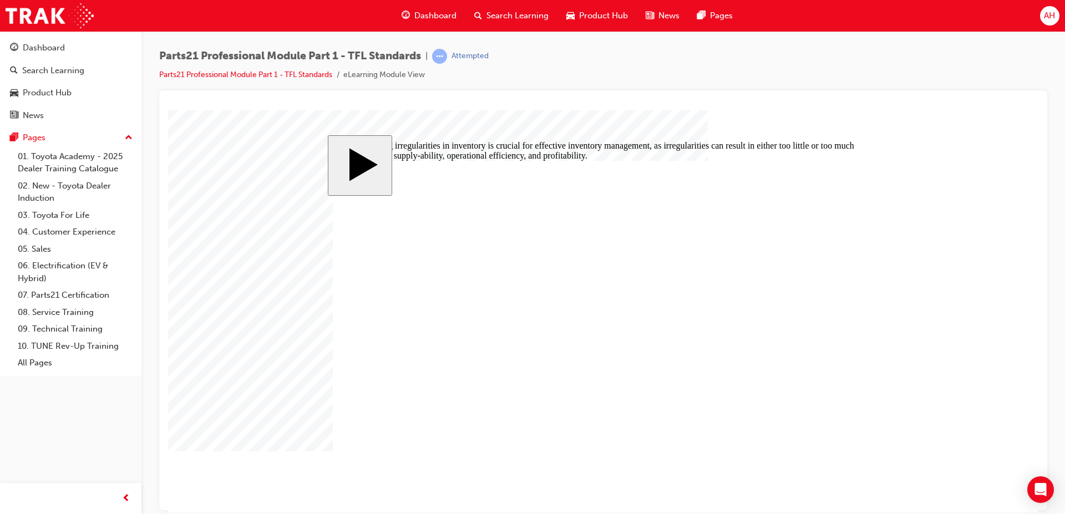
radio input "true"
drag, startPoint x: 446, startPoint y: 323, endPoint x: 436, endPoint y: 261, distance: 63.0
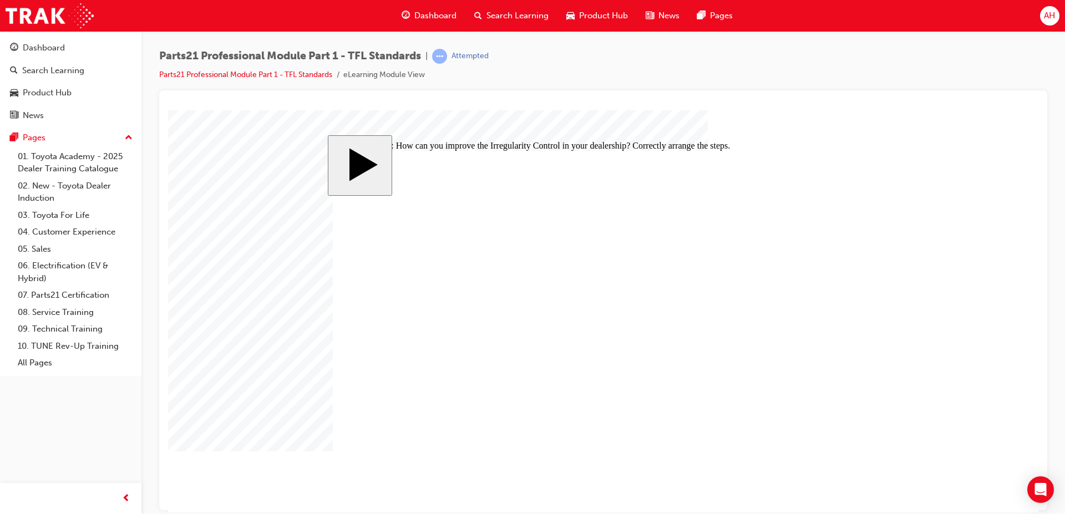
drag, startPoint x: 451, startPoint y: 321, endPoint x: 454, endPoint y: 360, distance: 39.5
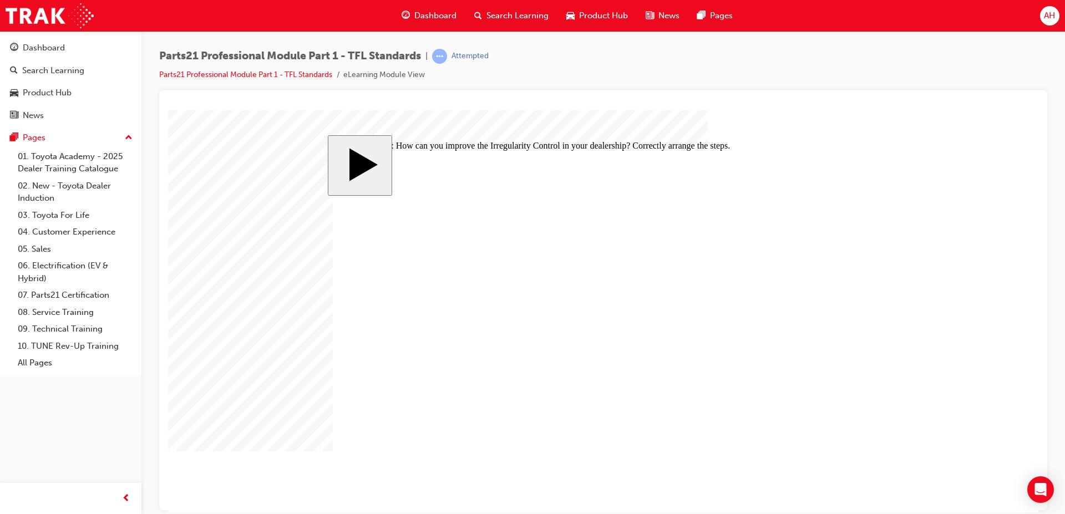
radio input "true"
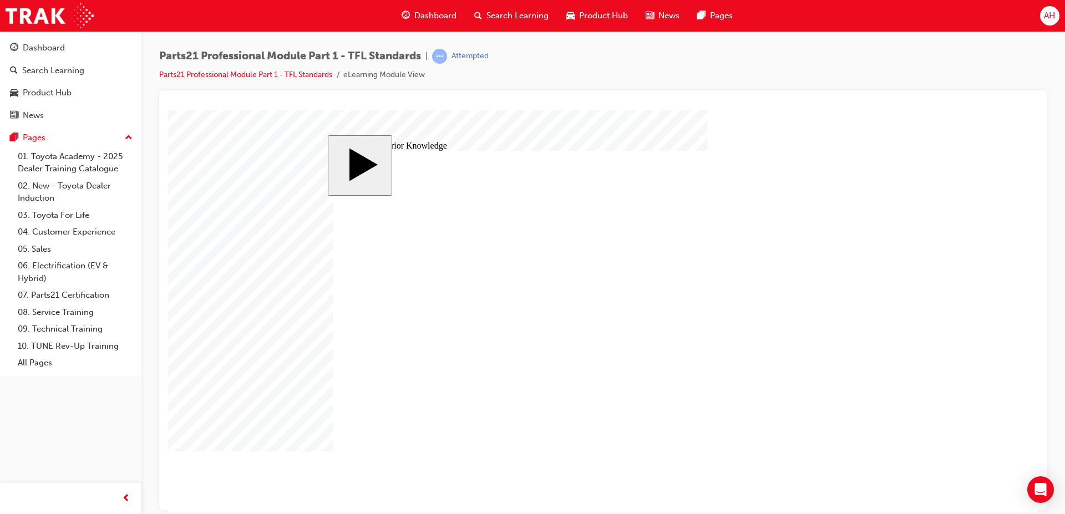
click at [282, 338] on body "slide: Parts 21 MENU Rectangle 6 HELP Rectangle 6 EXIT Rectangle 6 Special Inve…" at bounding box center [603, 311] width 870 height 402
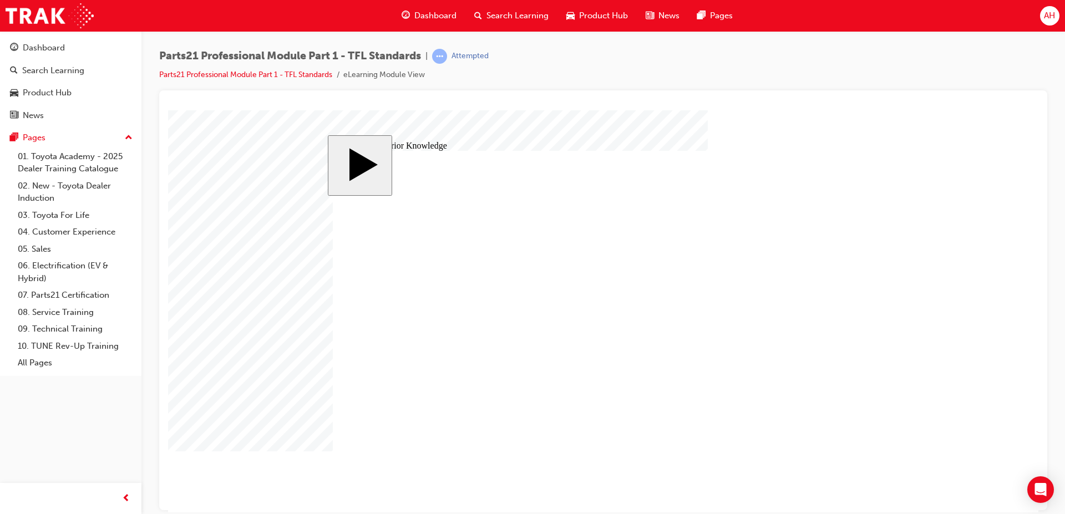
drag, startPoint x: 657, startPoint y: 354, endPoint x: 802, endPoint y: 357, distance: 145.3
drag, startPoint x: 804, startPoint y: 355, endPoint x: 752, endPoint y: 353, distance: 51.6
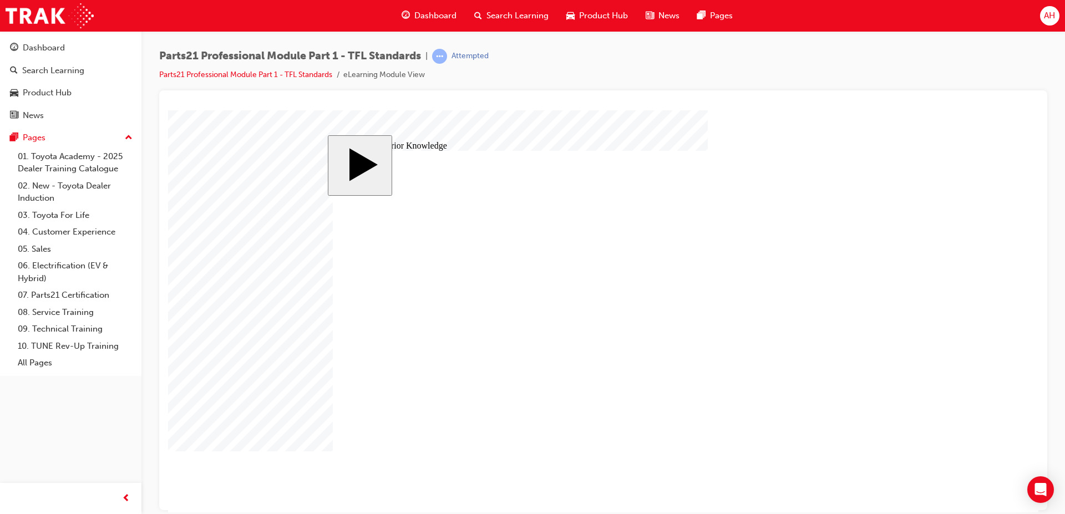
drag, startPoint x: 553, startPoint y: 412, endPoint x: 540, endPoint y: 412, distance: 12.8
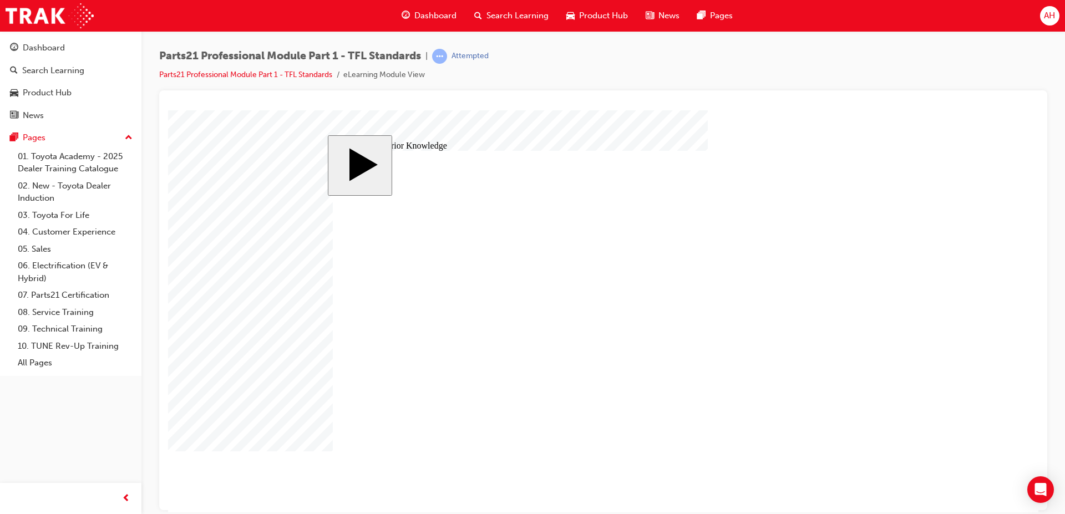
radio input "true"
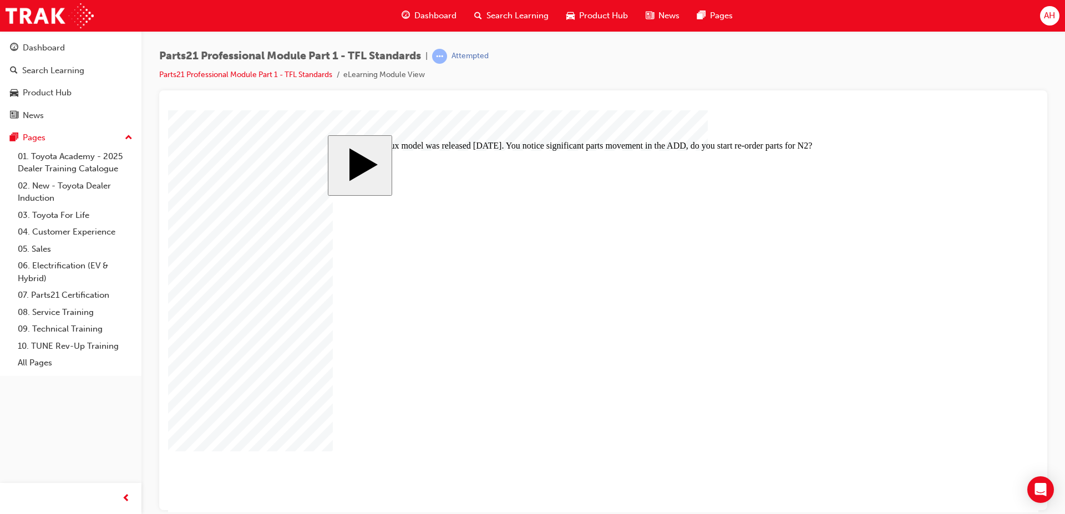
radio input "true"
drag, startPoint x: 683, startPoint y: 273, endPoint x: 683, endPoint y: 311, distance: 38.3
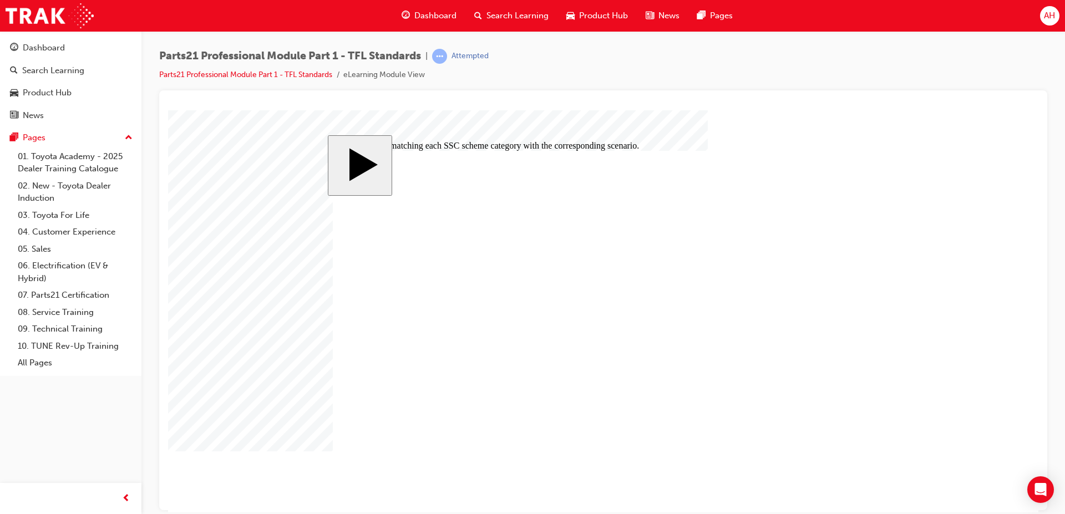
drag, startPoint x: 672, startPoint y: 304, endPoint x: 628, endPoint y: 308, distance: 43.9
drag, startPoint x: 667, startPoint y: 279, endPoint x: 648, endPoint y: 280, distance: 18.9
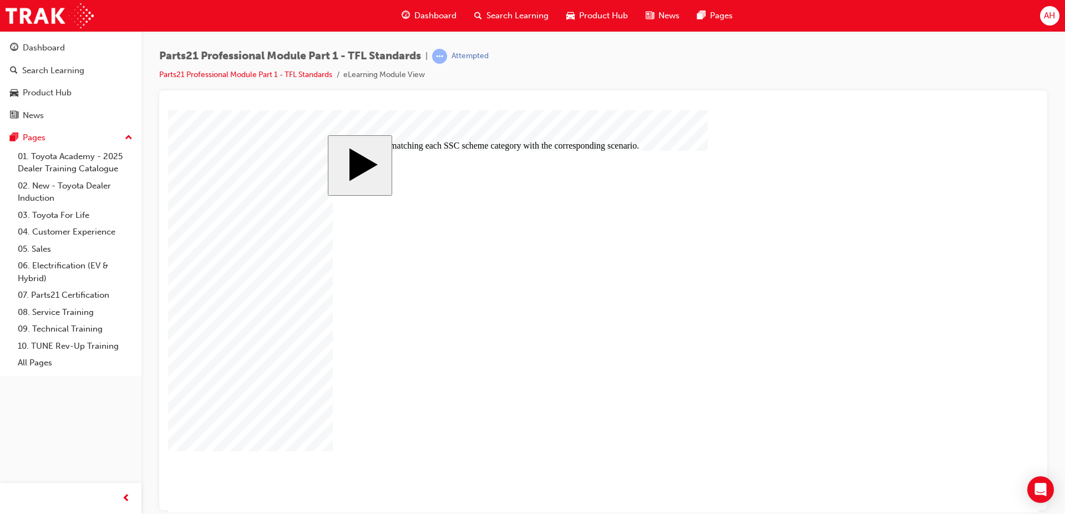
drag, startPoint x: 690, startPoint y: 345, endPoint x: 664, endPoint y: 345, distance: 26.1
drag, startPoint x: 637, startPoint y: 270, endPoint x: 640, endPoint y: 338, distance: 68.8
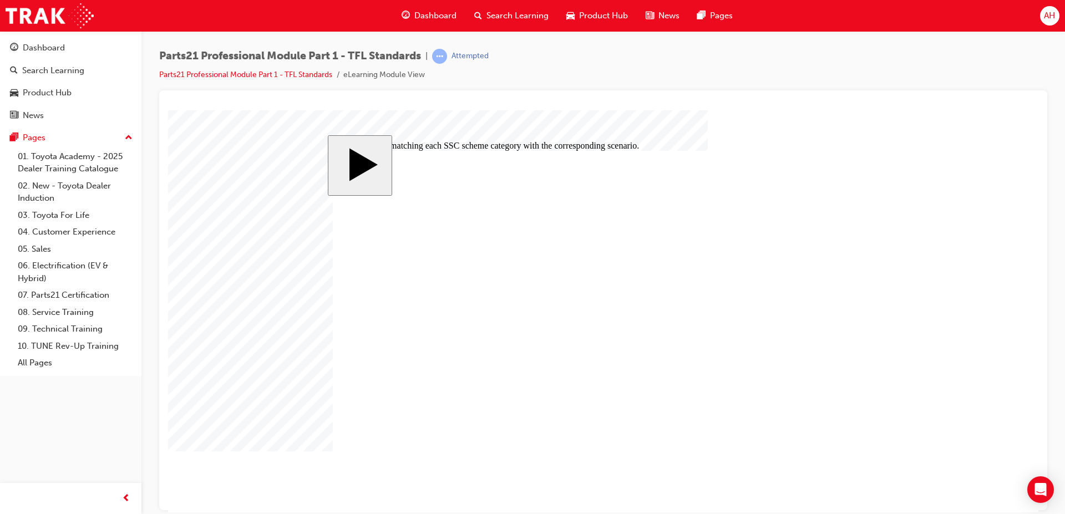
drag, startPoint x: 644, startPoint y: 273, endPoint x: 626, endPoint y: 274, distance: 18.3
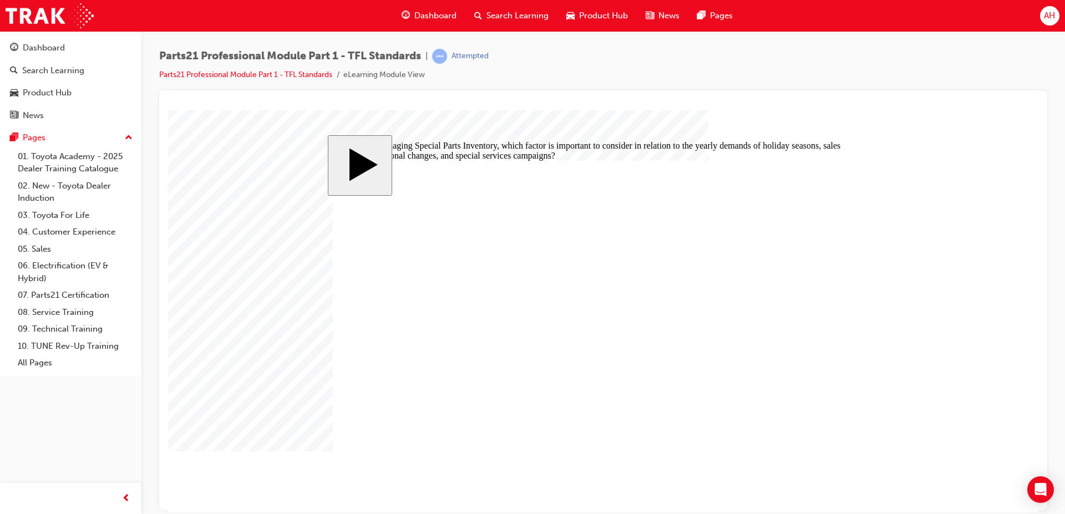
radio input "true"
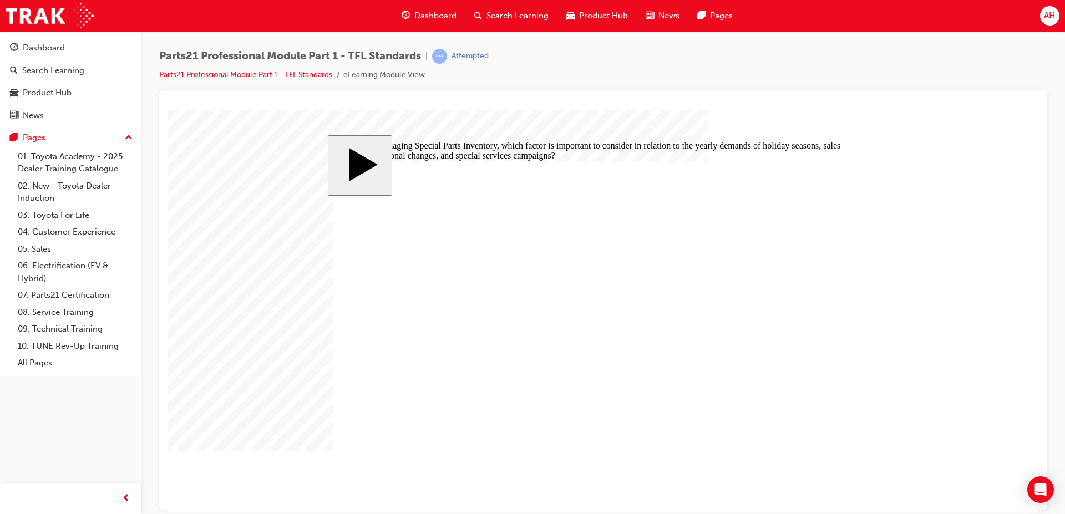
radio input "true"
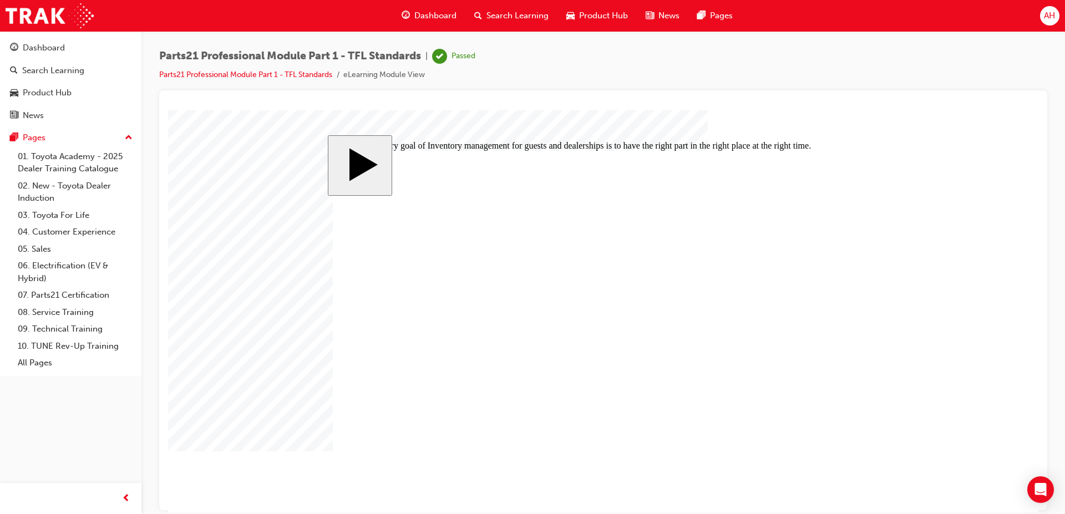
radio input "false"
radio input "true"
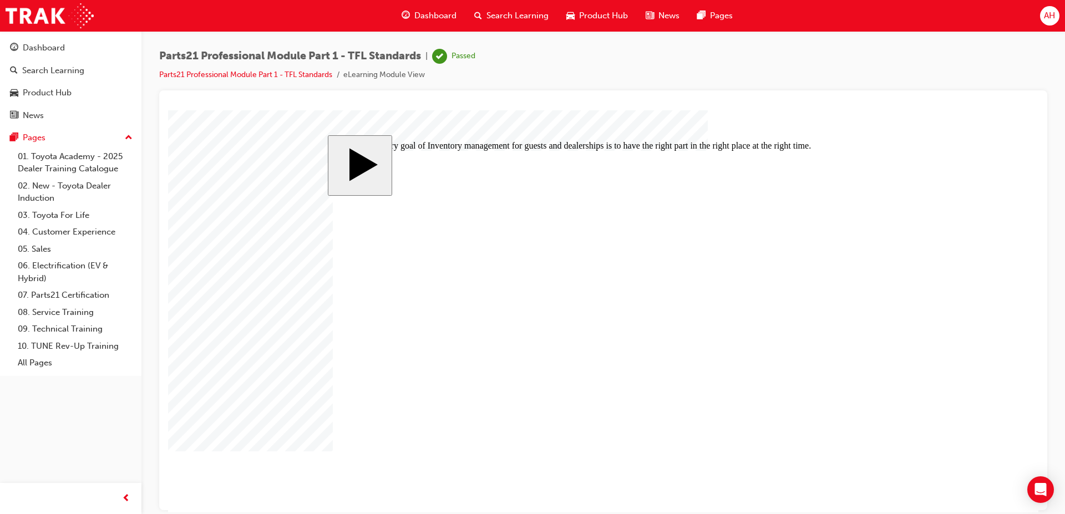
drag, startPoint x: 887, startPoint y: 468, endPoint x: 853, endPoint y: 457, distance: 34.9
click at [884, 467] on body "slide: The primary goal of Inventory management for guests and dealerships is t…" at bounding box center [603, 311] width 870 height 402
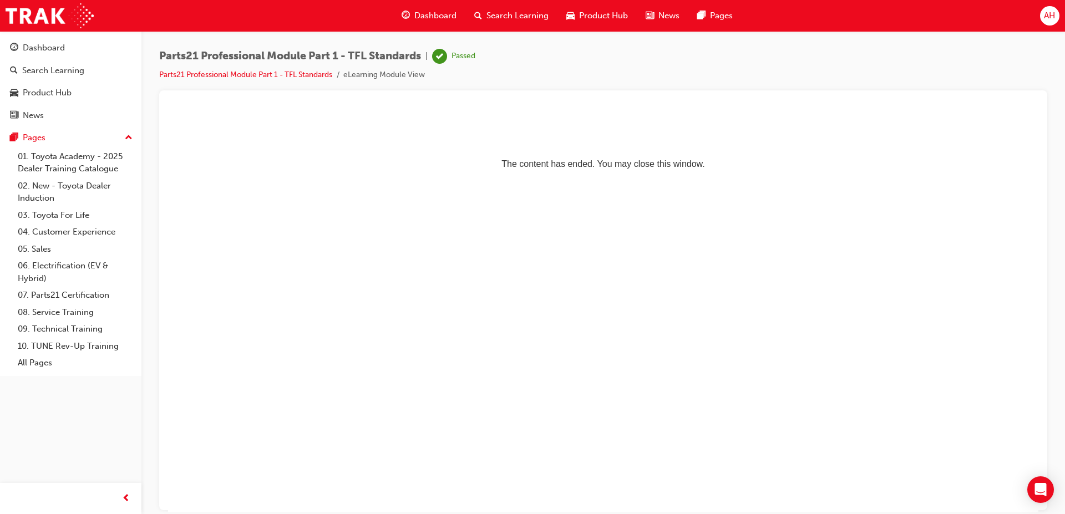
click at [453, 10] on span "Dashboard" at bounding box center [435, 15] width 42 height 13
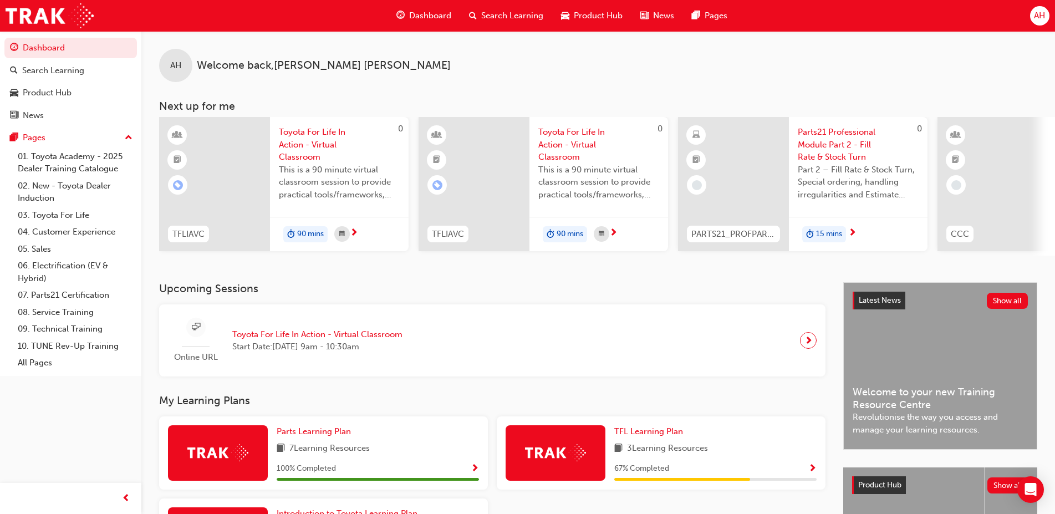
scroll to position [57, 0]
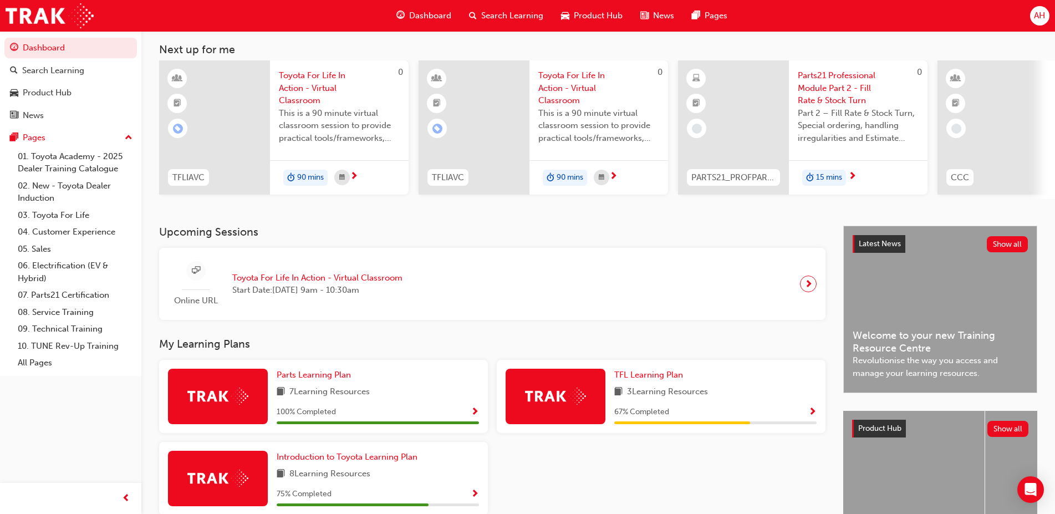
click at [816, 91] on span "Parts21 Professional Module Part 2 - Fill Rate & Stock Turn" at bounding box center [858, 88] width 121 height 38
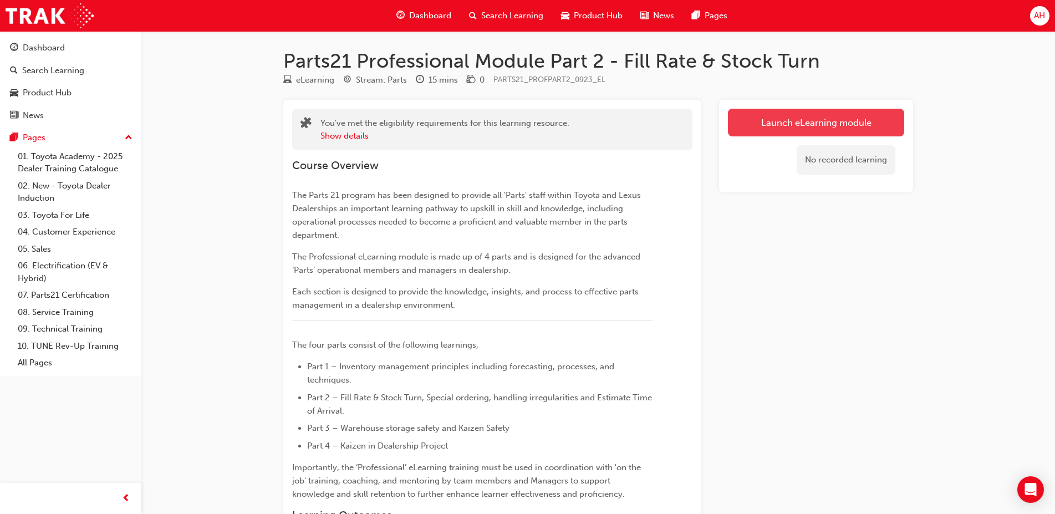
click at [823, 120] on link "Launch eLearning module" at bounding box center [816, 123] width 176 height 28
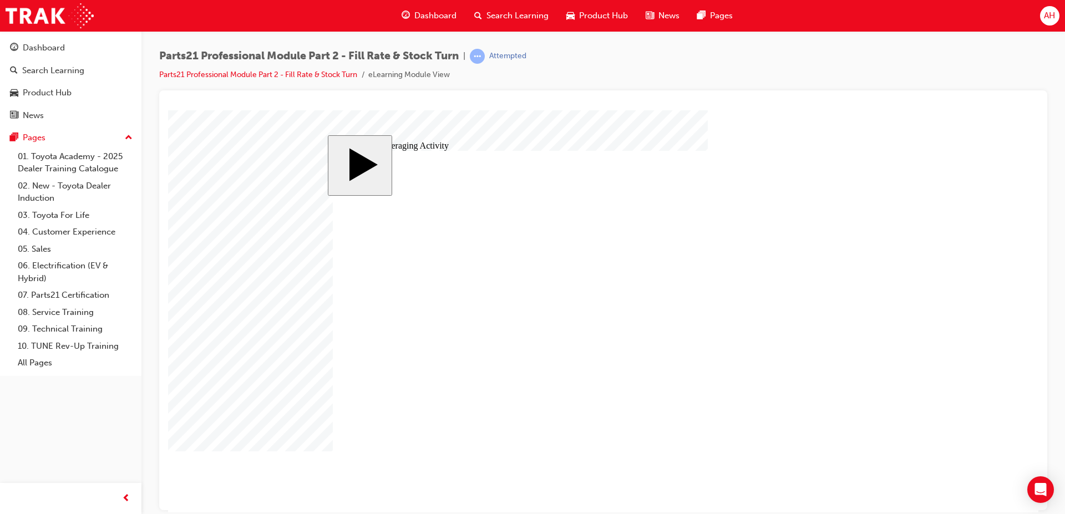
checkbox input "true"
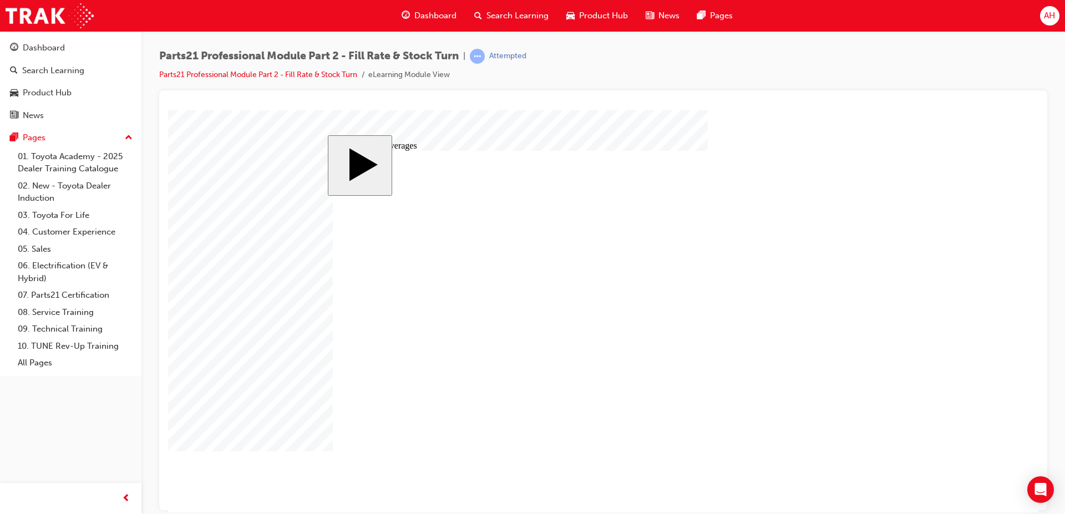
checkbox input "true"
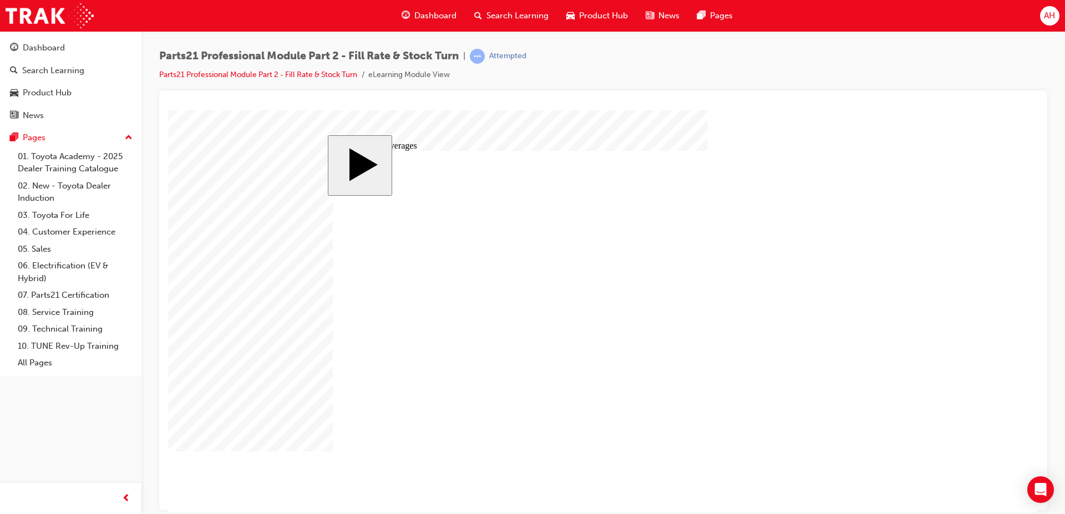
checkbox input "true"
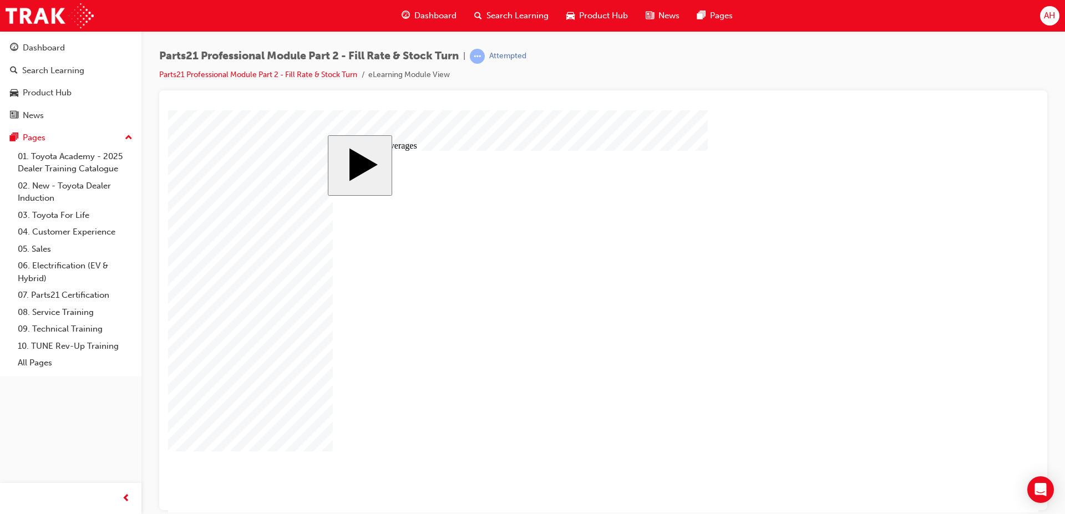
checkbox input "true"
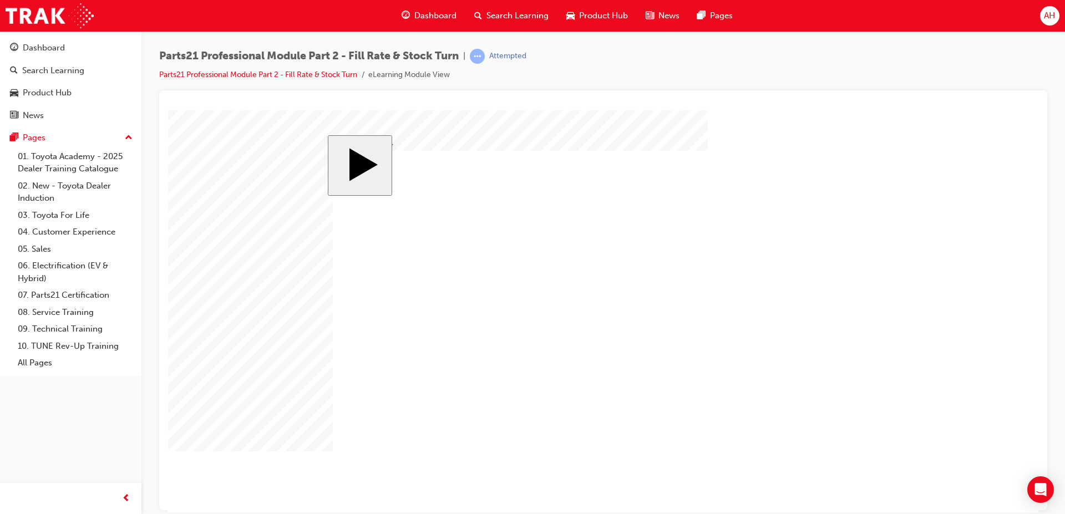
checkbox input "true"
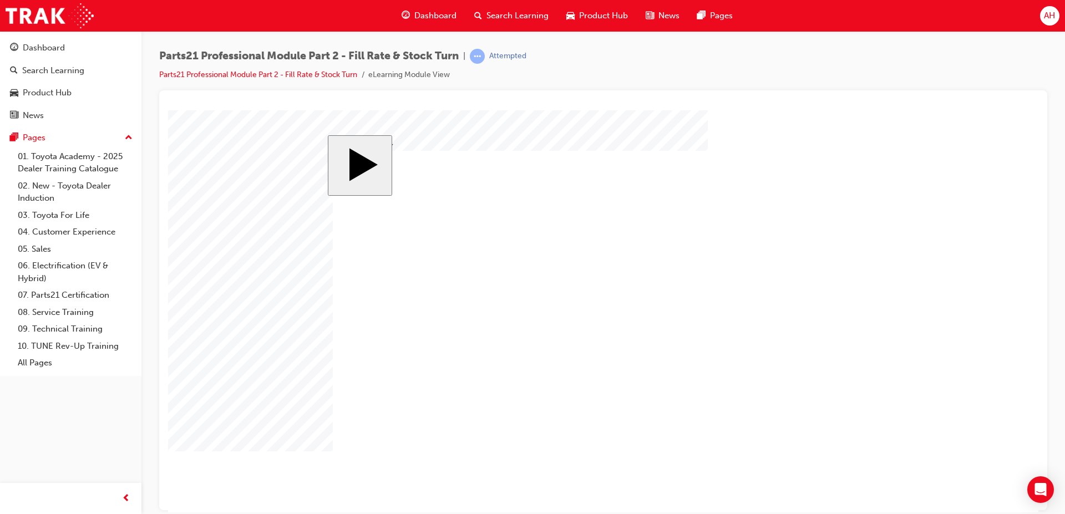
checkbox input "true"
checkbox input "false"
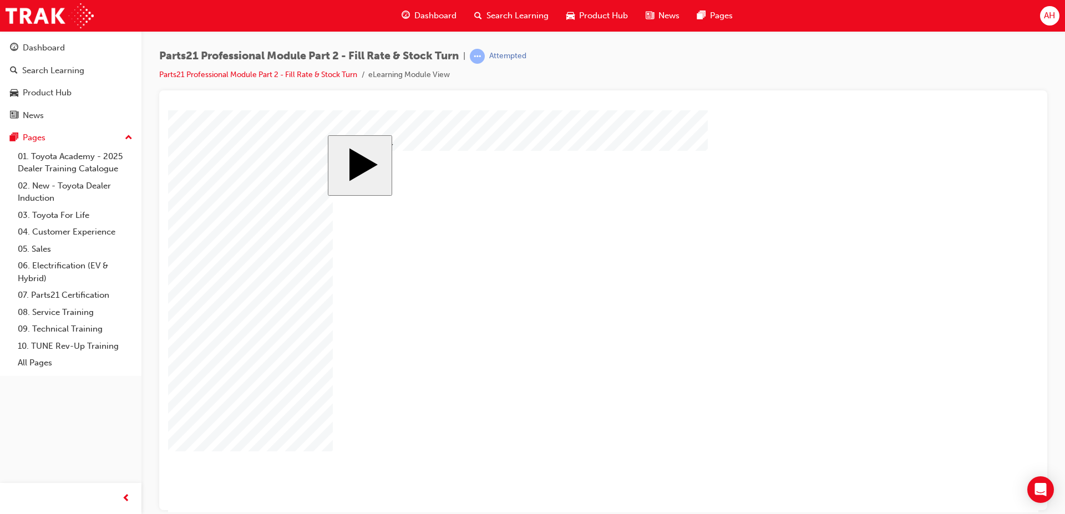
checkbox input "false"
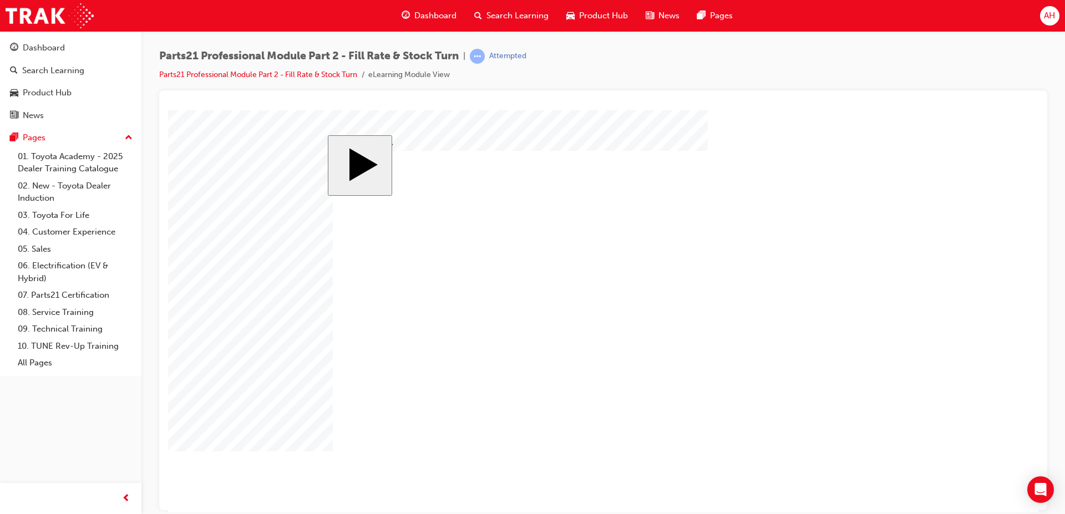
checkbox input "false"
checkbox input "true"
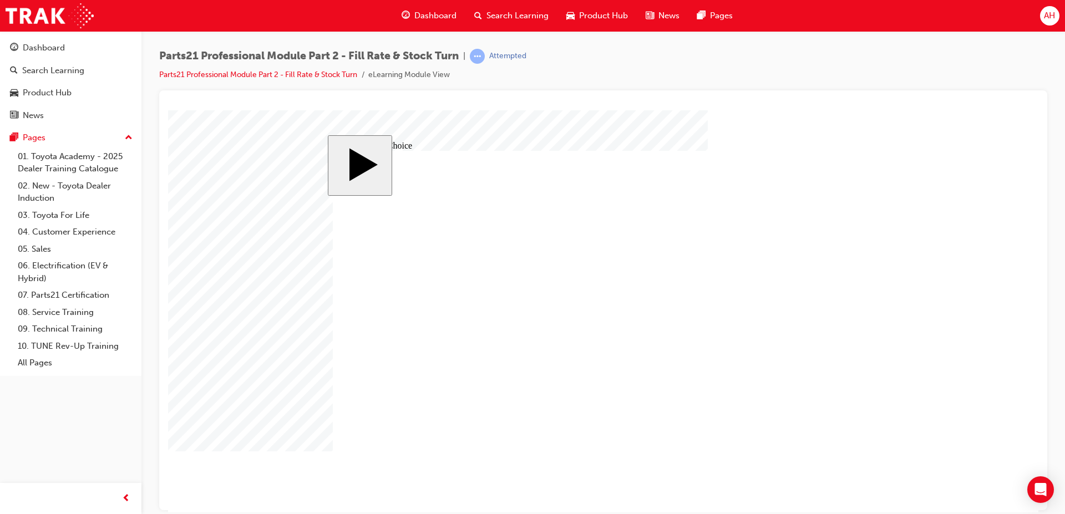
radio input "false"
radio input "true"
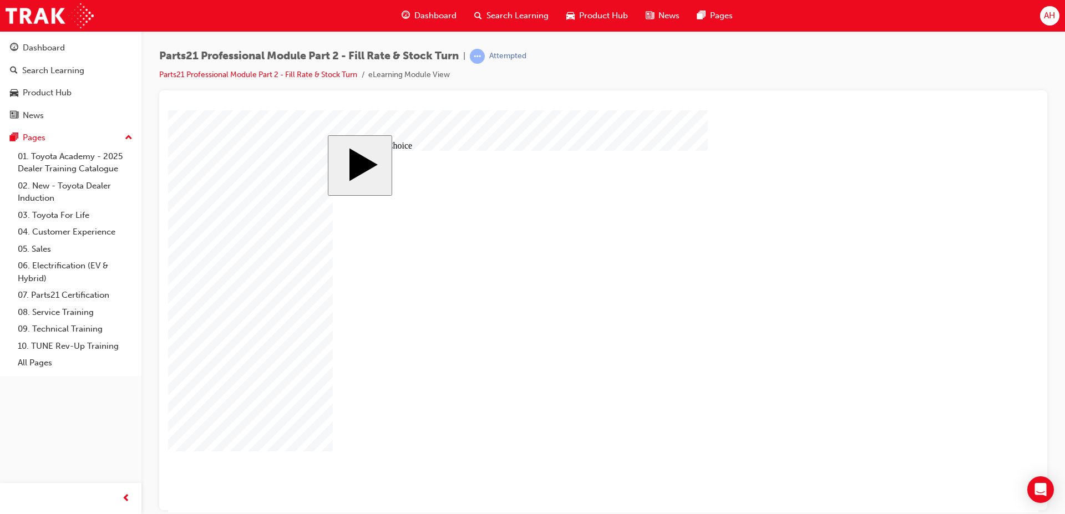
radio input "true"
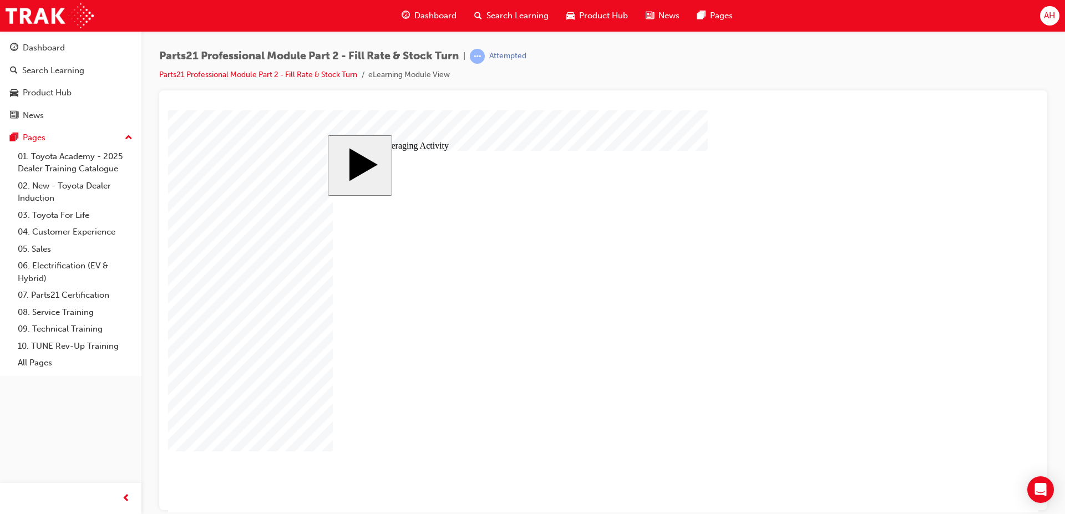
drag, startPoint x: 592, startPoint y: 355, endPoint x: 772, endPoint y: 353, distance: 180.8
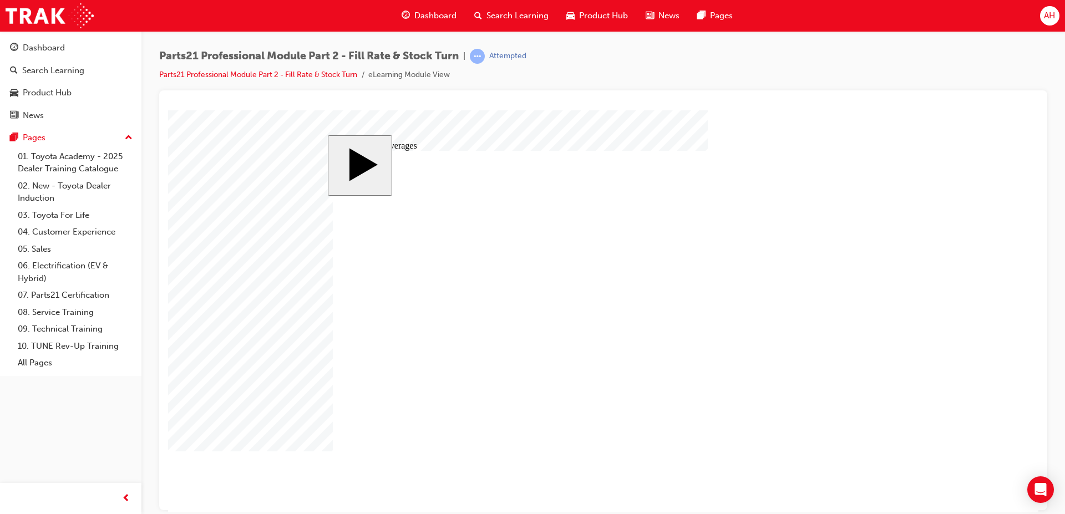
checkbox input "true"
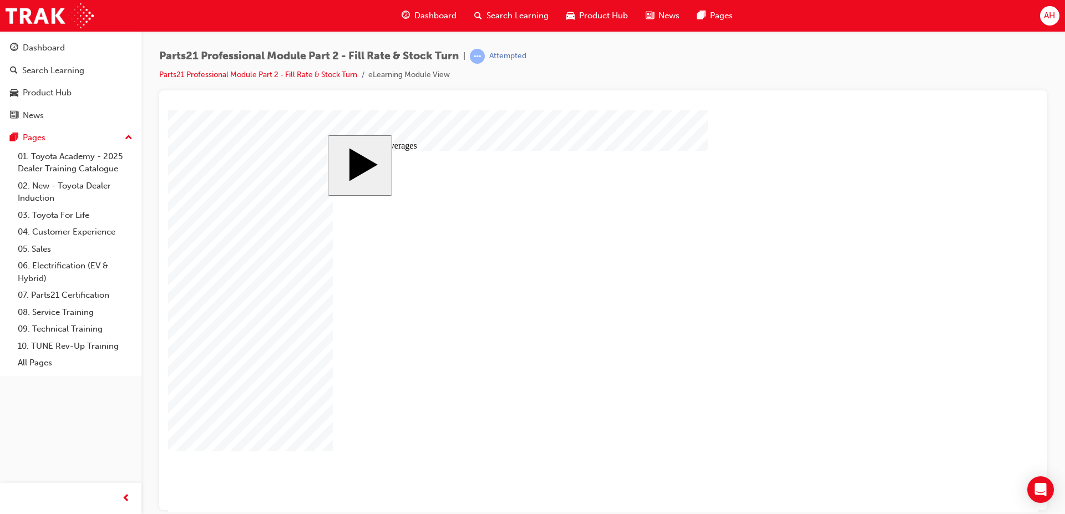
checkbox input "true"
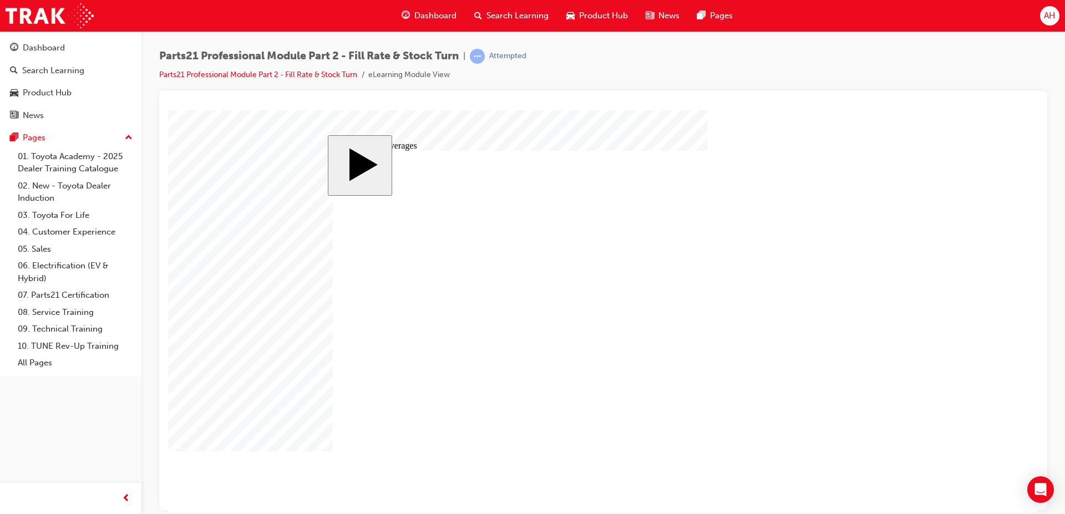
checkbox input "true"
radio input "true"
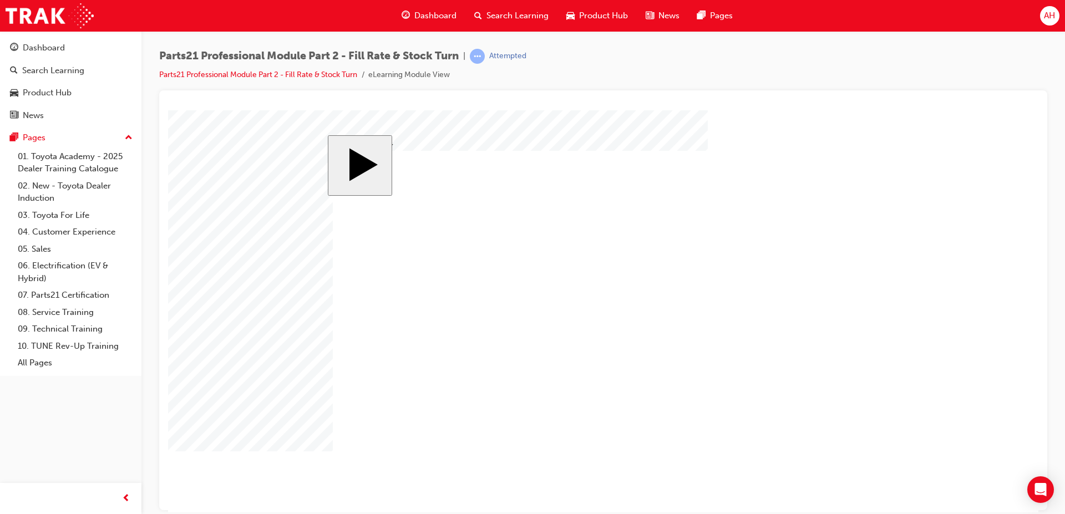
drag, startPoint x: 435, startPoint y: 416, endPoint x: 433, endPoint y: 424, distance: 8.5
drag, startPoint x: 673, startPoint y: 408, endPoint x: 531, endPoint y: 373, distance: 146.2
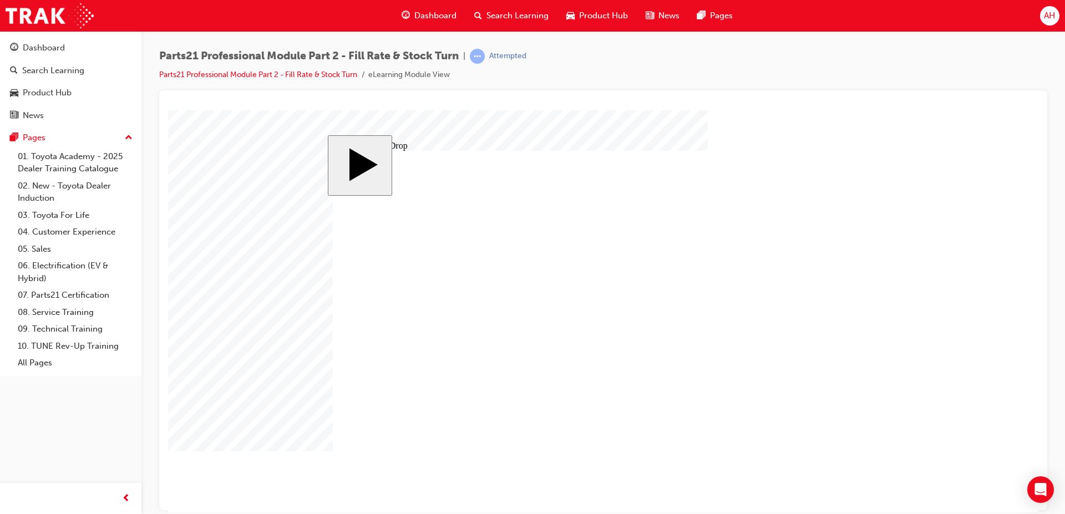
drag, startPoint x: 571, startPoint y: 415, endPoint x: 728, endPoint y: 375, distance: 161.9
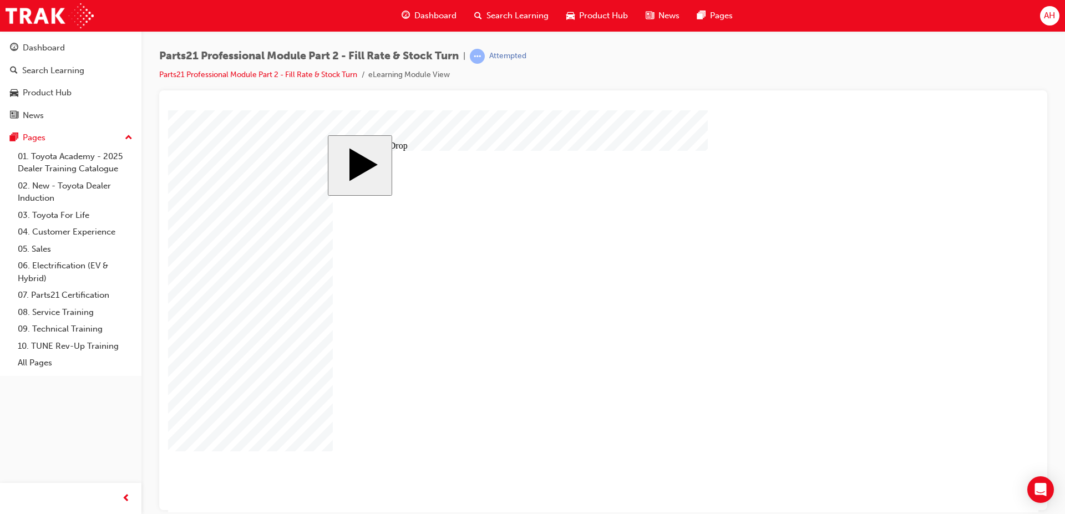
drag, startPoint x: 377, startPoint y: 239, endPoint x: 626, endPoint y: 239, distance: 249.5
drag, startPoint x: 381, startPoint y: 318, endPoint x: 726, endPoint y: 254, distance: 350.8
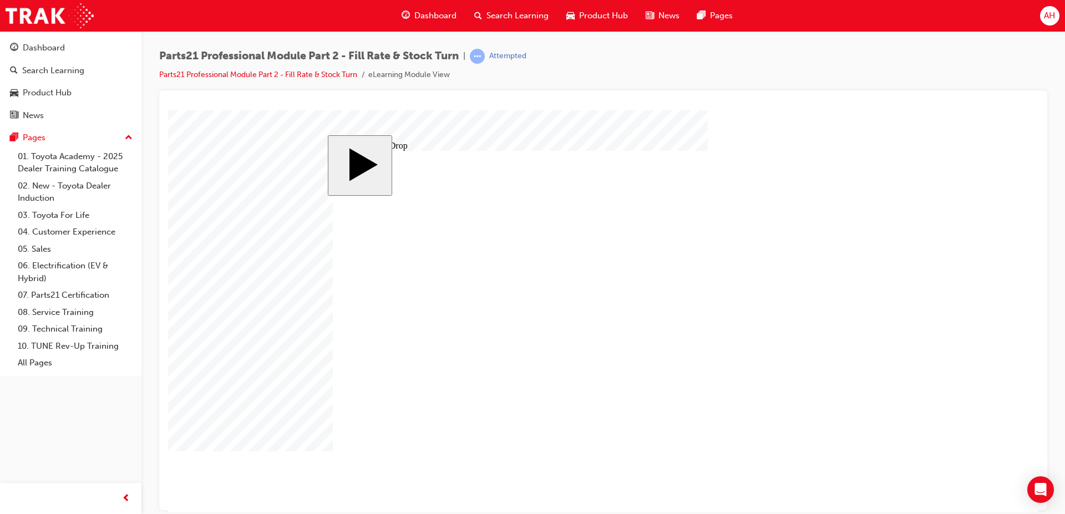
drag, startPoint x: 536, startPoint y: 242, endPoint x: 815, endPoint y: 248, distance: 278.5
drag, startPoint x: 378, startPoint y: 384, endPoint x: 630, endPoint y: 323, distance: 259.0
drag, startPoint x: 531, startPoint y: 308, endPoint x: 706, endPoint y: 318, distance: 175.0
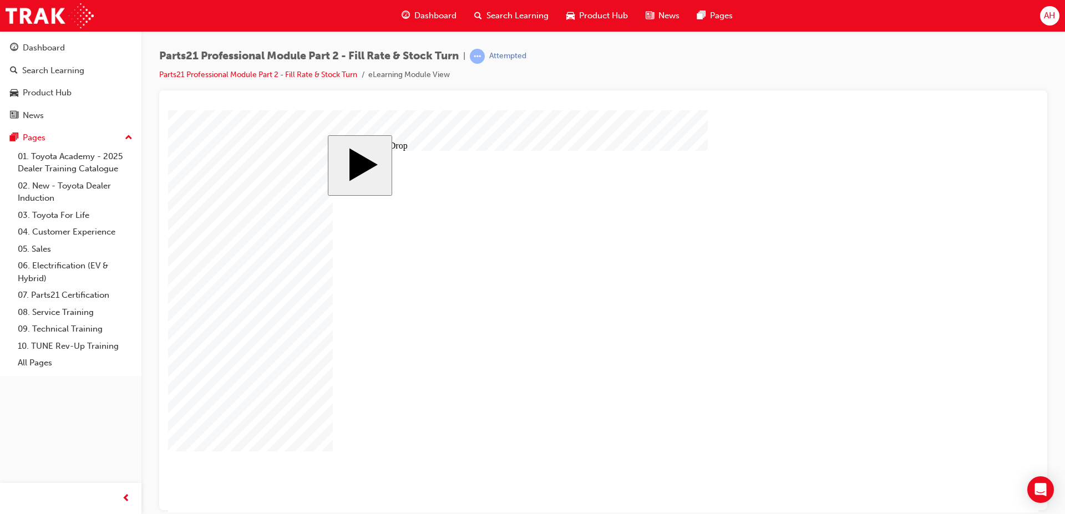
drag, startPoint x: 472, startPoint y: 245, endPoint x: 800, endPoint y: 313, distance: 334.8
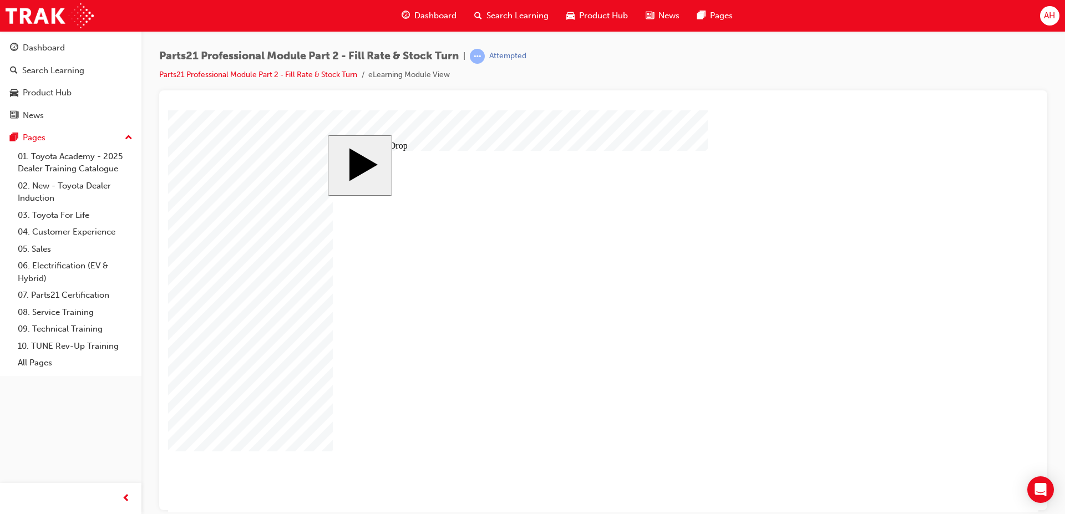
drag, startPoint x: 812, startPoint y: 316, endPoint x: 734, endPoint y: 260, distance: 96.2
drag, startPoint x: 633, startPoint y: 246, endPoint x: 393, endPoint y: 245, distance: 240.1
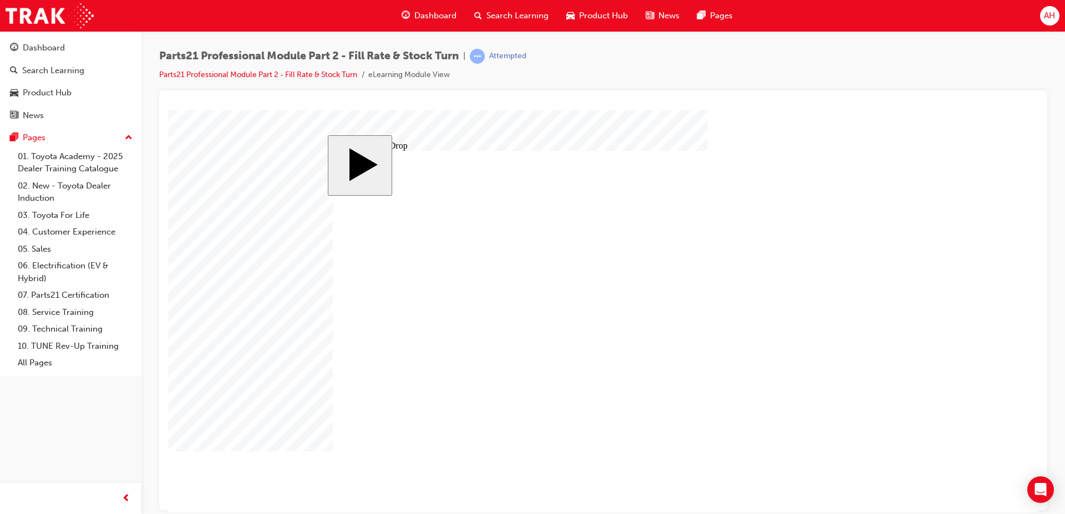
drag, startPoint x: 629, startPoint y: 253, endPoint x: 505, endPoint y: 241, distance: 125.4
drag, startPoint x: 637, startPoint y: 256, endPoint x: 545, endPoint y: 255, distance: 92.1
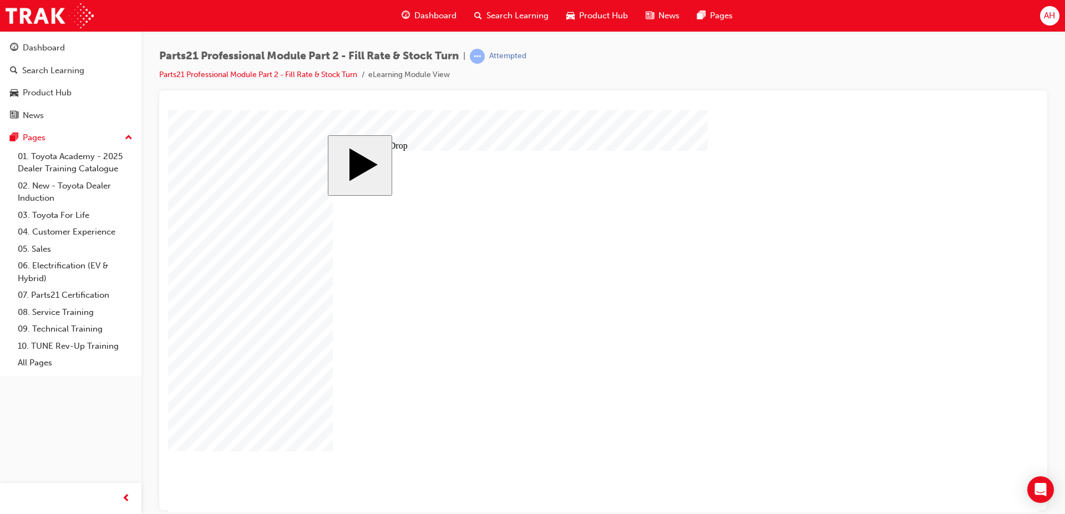
drag, startPoint x: 814, startPoint y: 255, endPoint x: 517, endPoint y: 416, distance: 338.0
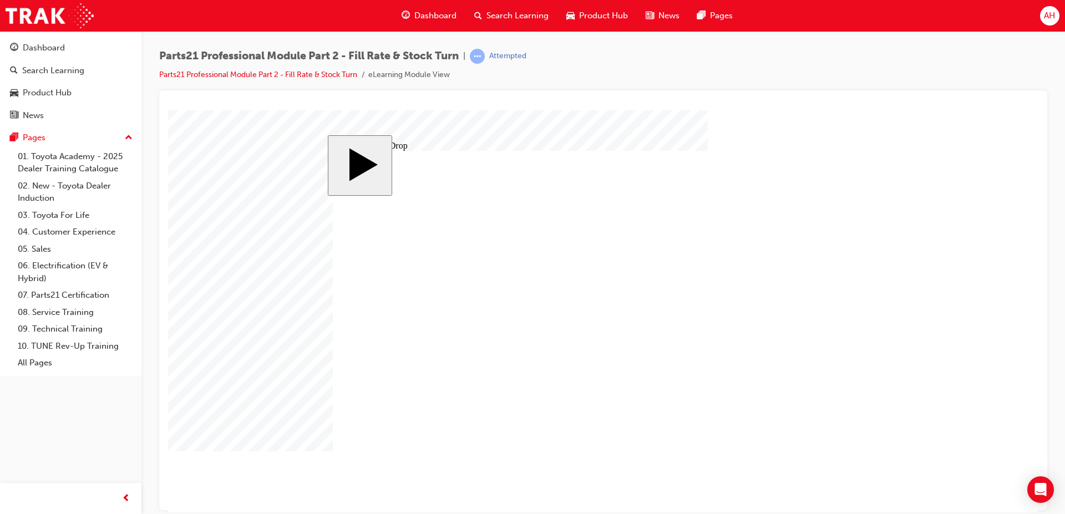
drag, startPoint x: 394, startPoint y: 252, endPoint x: 639, endPoint y: 279, distance: 246.7
drag, startPoint x: 470, startPoint y: 258, endPoint x: 667, endPoint y: 341, distance: 213.2
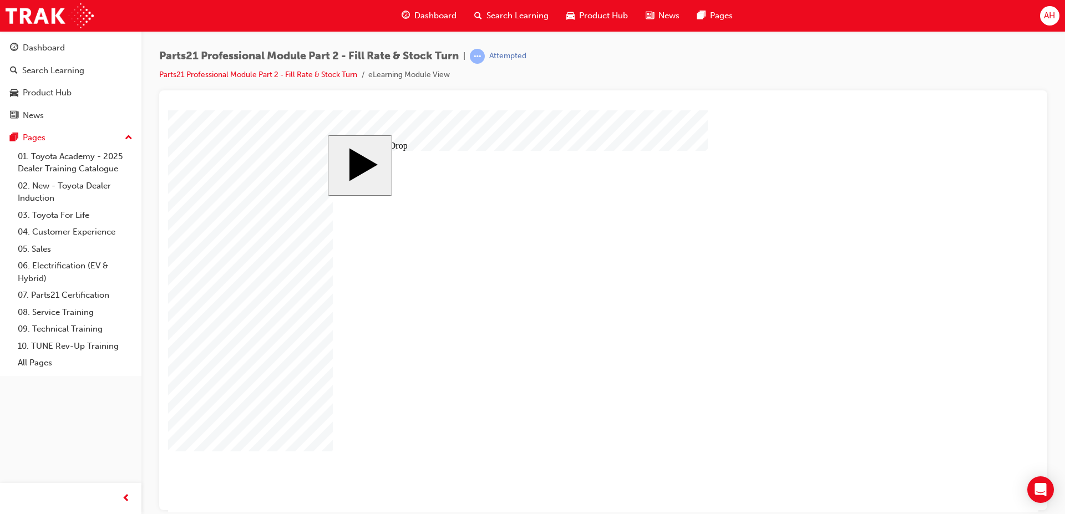
drag, startPoint x: 594, startPoint y: 341, endPoint x: 580, endPoint y: 314, distance: 30.0
drag, startPoint x: 570, startPoint y: 303, endPoint x: 429, endPoint y: 252, distance: 150.0
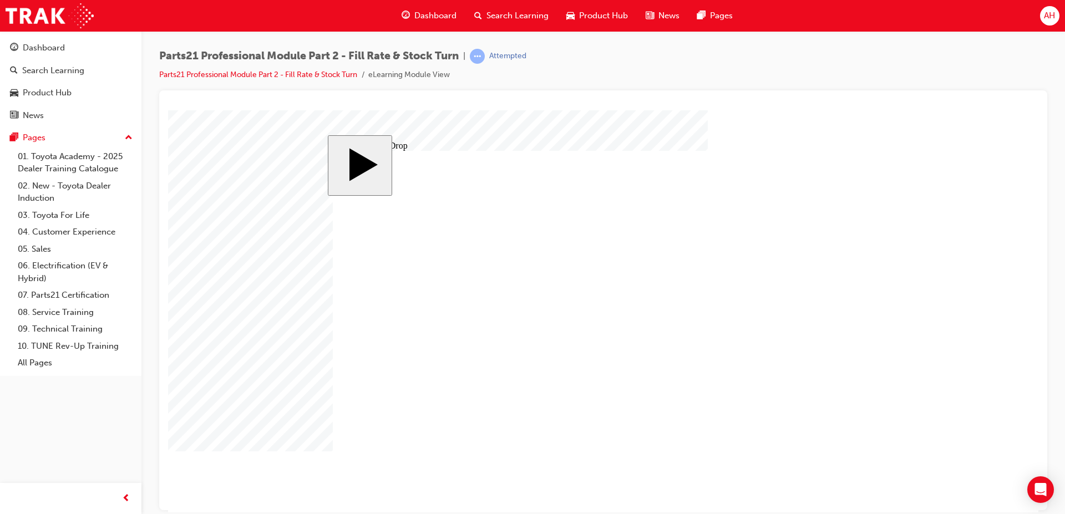
drag, startPoint x: 630, startPoint y: 256, endPoint x: 337, endPoint y: 373, distance: 315.1
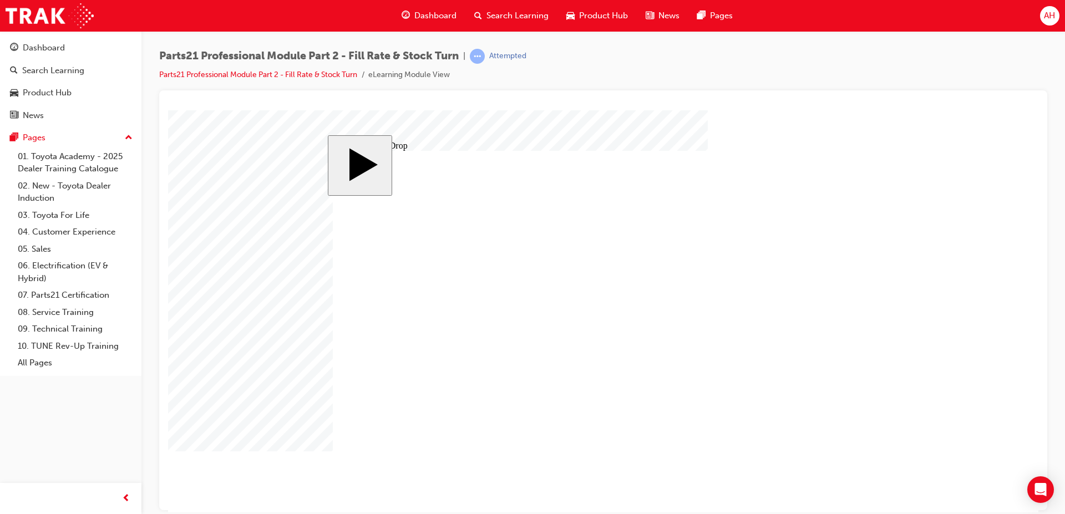
drag, startPoint x: 711, startPoint y: 273, endPoint x: 333, endPoint y: 398, distance: 398.3
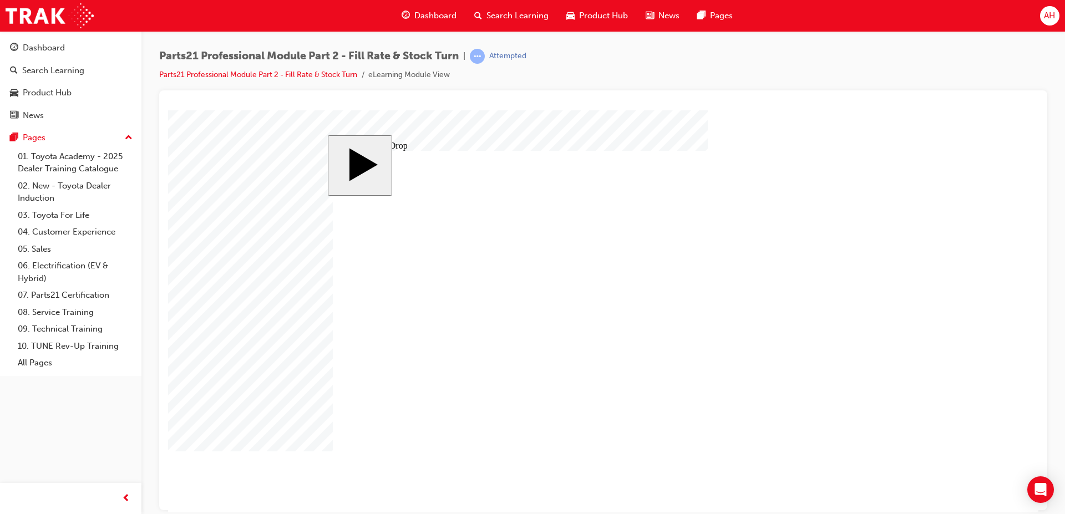
drag, startPoint x: 634, startPoint y: 263, endPoint x: 546, endPoint y: 267, distance: 88.2
drag, startPoint x: 367, startPoint y: 254, endPoint x: 609, endPoint y: 268, distance: 242.7
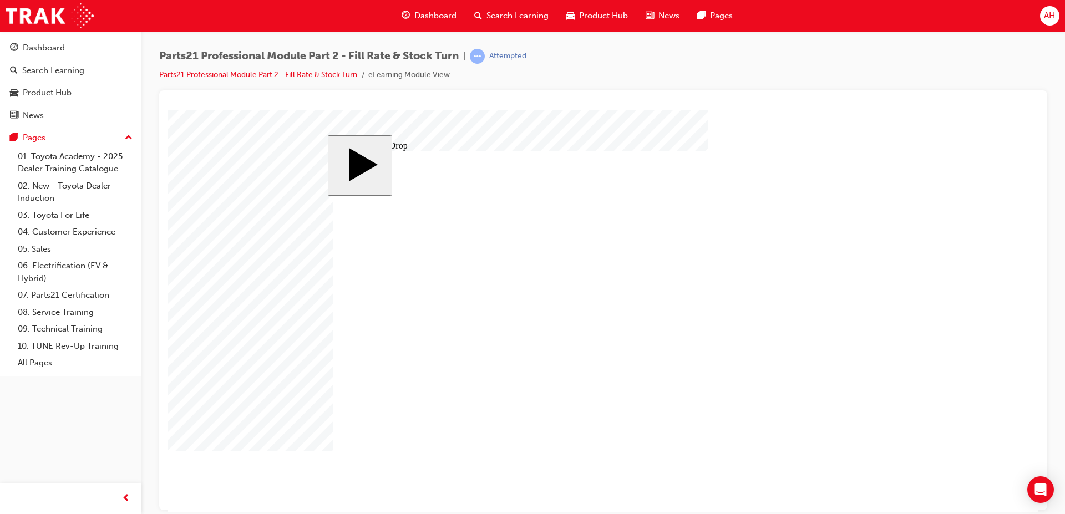
drag, startPoint x: 460, startPoint y: 252, endPoint x: 704, endPoint y: 261, distance: 244.7
drag, startPoint x: 545, startPoint y: 252, endPoint x: 506, endPoint y: 245, distance: 39.5
drag, startPoint x: 445, startPoint y: 316, endPoint x: 813, endPoint y: 254, distance: 373.3
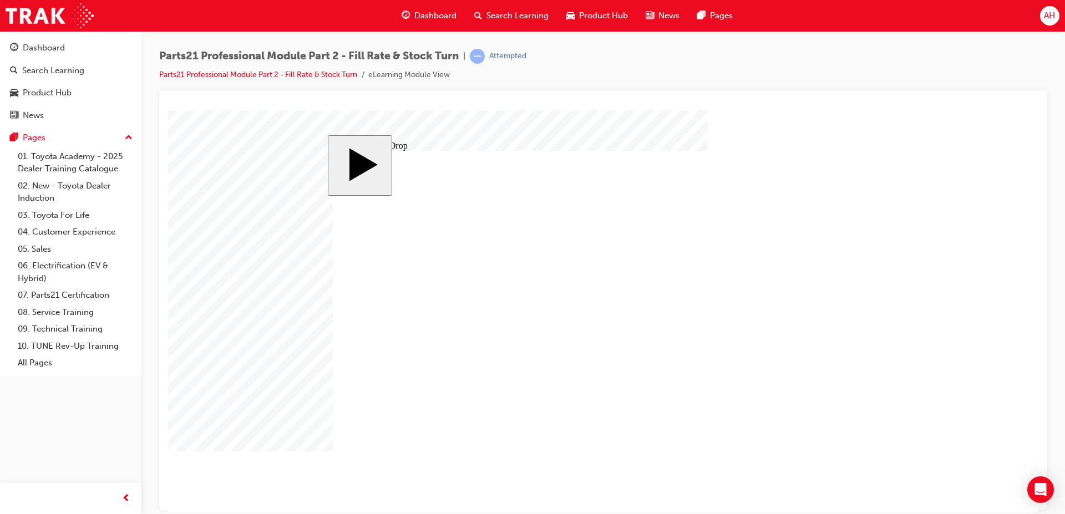
drag, startPoint x: 536, startPoint y: 245, endPoint x: 618, endPoint y: 320, distance: 111.9
drag, startPoint x: 379, startPoint y: 398, endPoint x: 772, endPoint y: 257, distance: 418.2
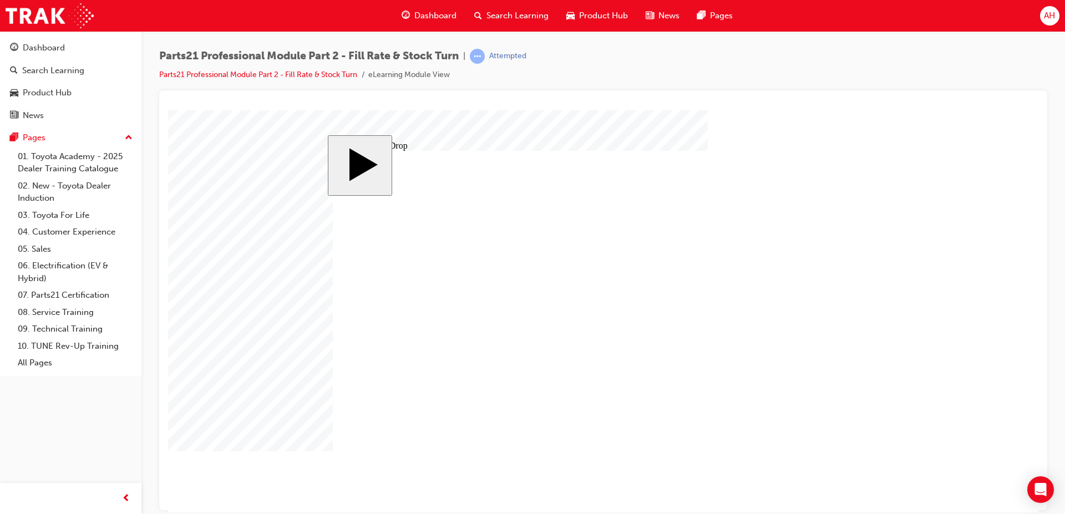
drag, startPoint x: 811, startPoint y: 256, endPoint x: 791, endPoint y: 328, distance: 75.2
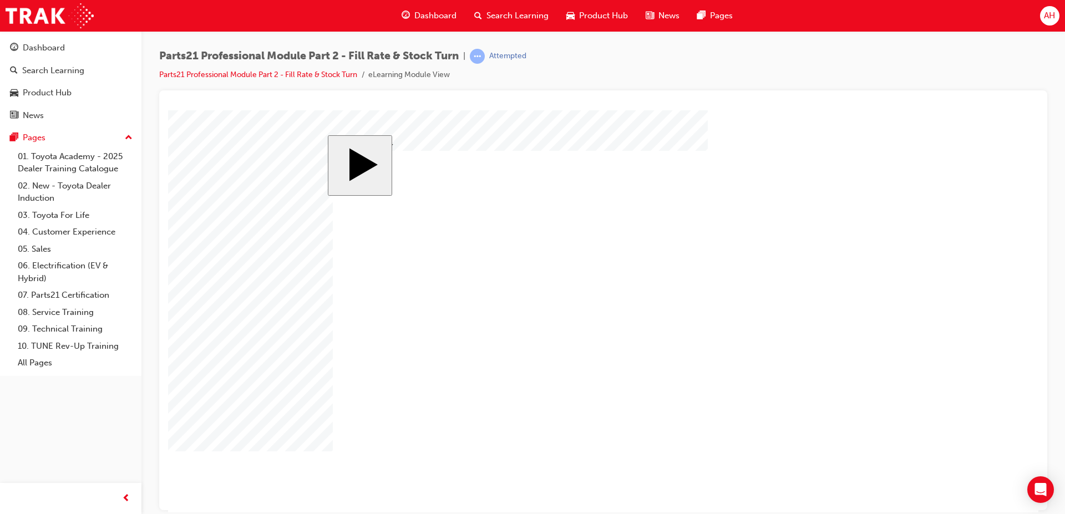
drag, startPoint x: 674, startPoint y: 405, endPoint x: 517, endPoint y: 369, distance: 161.7
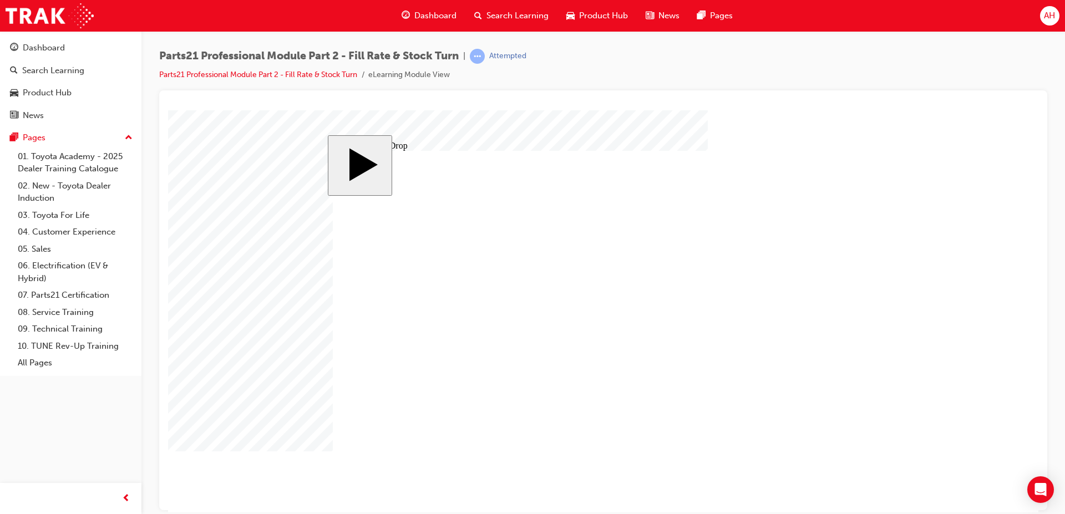
drag, startPoint x: 603, startPoint y: 391, endPoint x: 703, endPoint y: 362, distance: 104.1
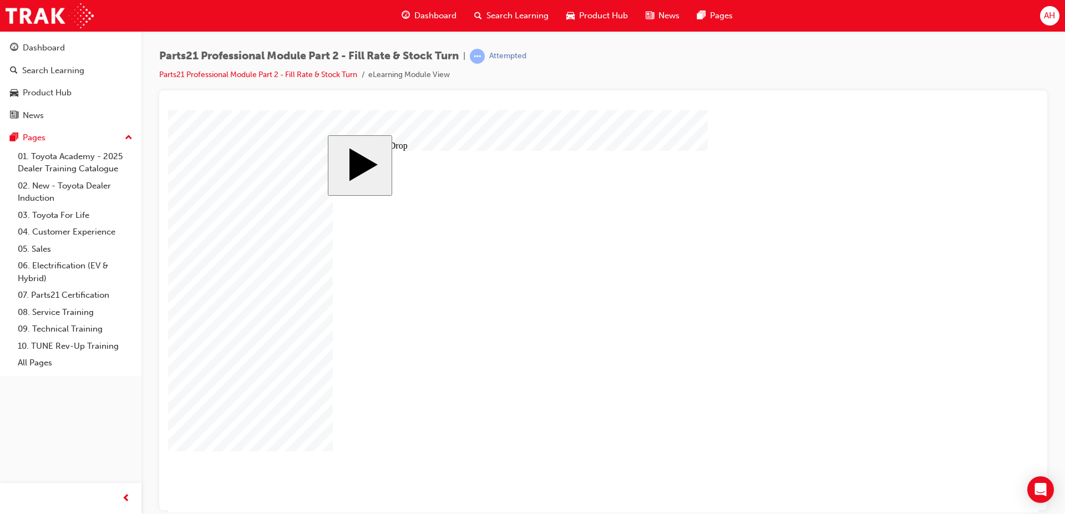
drag, startPoint x: 376, startPoint y: 239, endPoint x: 614, endPoint y: 244, distance: 238.5
drag, startPoint x: 458, startPoint y: 243, endPoint x: 695, endPoint y: 248, distance: 237.4
drag, startPoint x: 533, startPoint y: 237, endPoint x: 819, endPoint y: 252, distance: 286.0
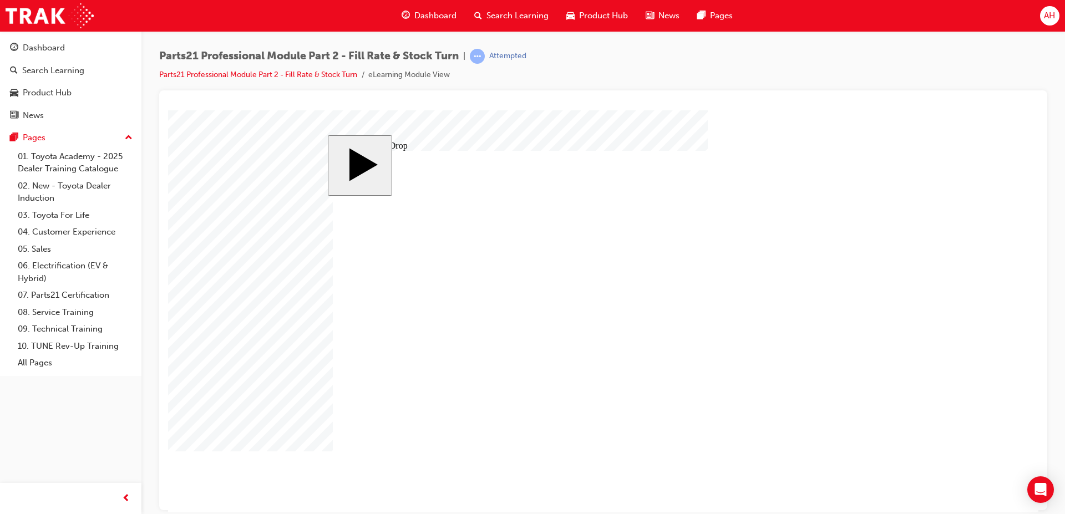
drag, startPoint x: 379, startPoint y: 313, endPoint x: 623, endPoint y: 321, distance: 244.7
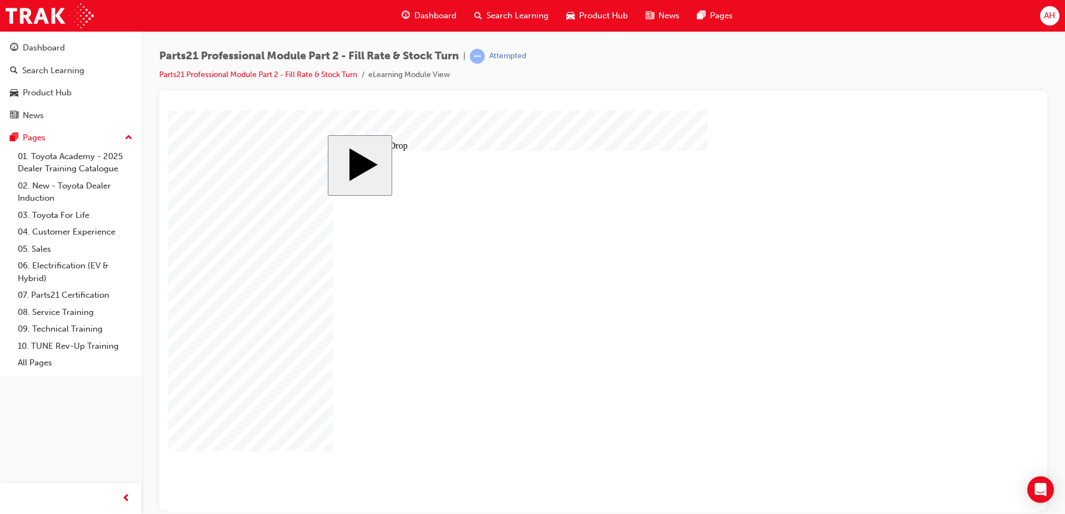
drag, startPoint x: 630, startPoint y: 249, endPoint x: 405, endPoint y: 279, distance: 227.1
drag, startPoint x: 621, startPoint y: 256, endPoint x: 470, endPoint y: 256, distance: 151.4
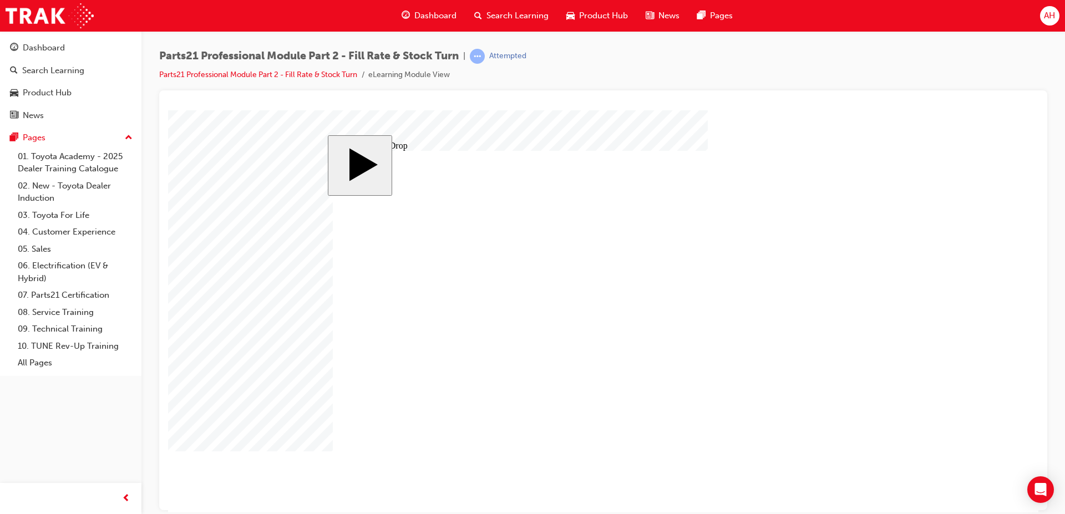
drag, startPoint x: 705, startPoint y: 263, endPoint x: 616, endPoint y: 346, distance: 121.6
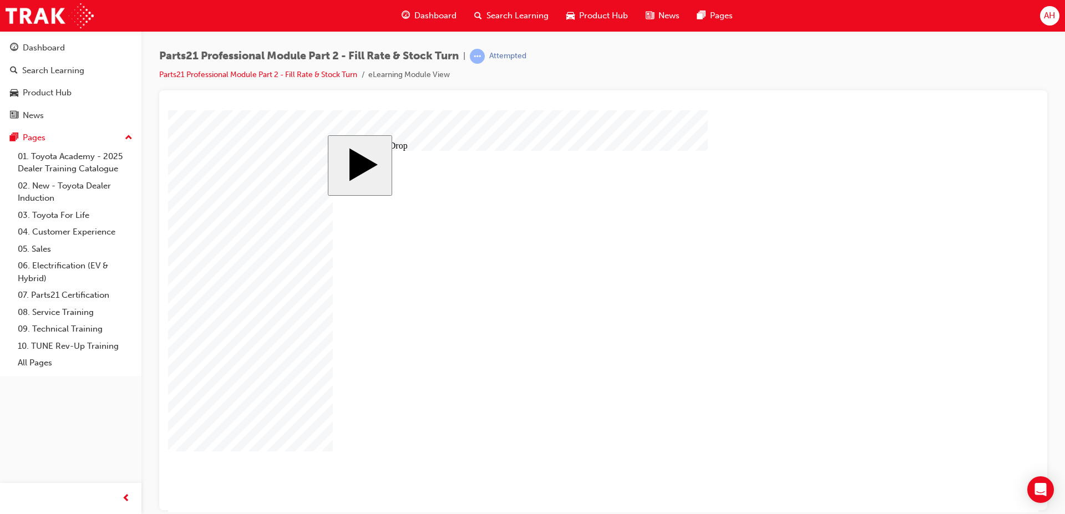
drag, startPoint x: 628, startPoint y: 251, endPoint x: 518, endPoint y: 247, distance: 110.4
click at [22, 362] on link "All Pages" at bounding box center [75, 362] width 124 height 17
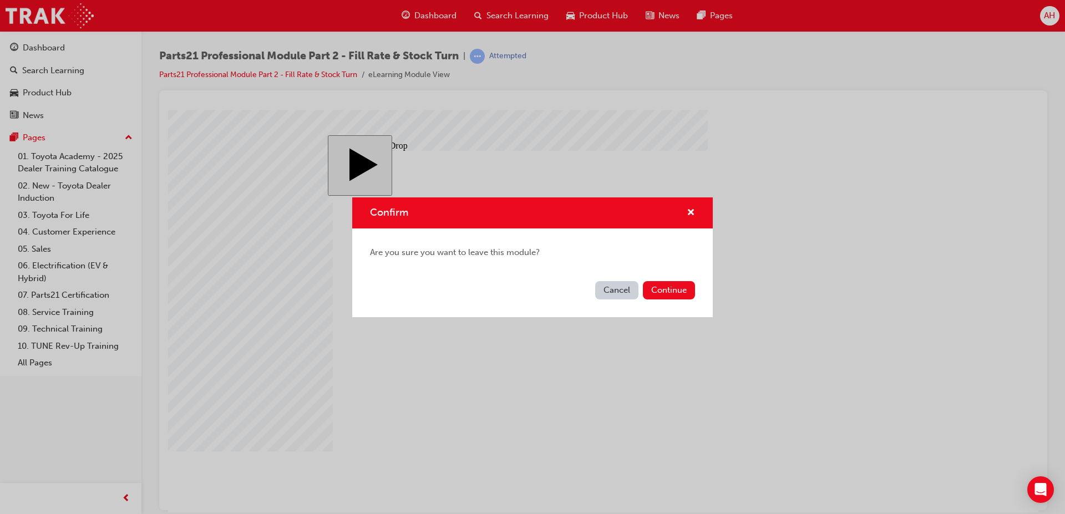
click at [203, 144] on div "Confirm Are you sure you want to leave this module? Cancel Continue" at bounding box center [532, 257] width 1065 height 514
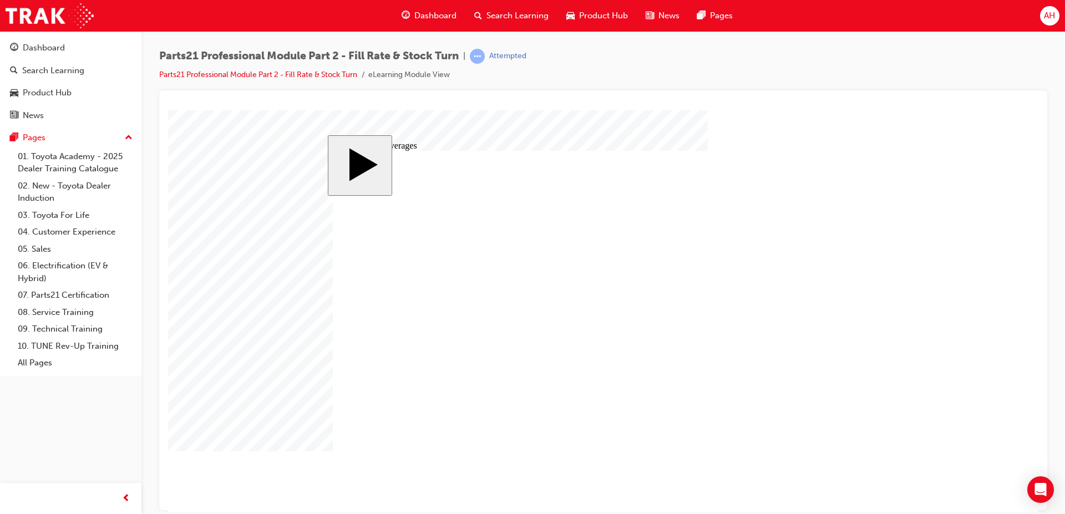
drag, startPoint x: 430, startPoint y: 383, endPoint x: 445, endPoint y: 386, distance: 15.3
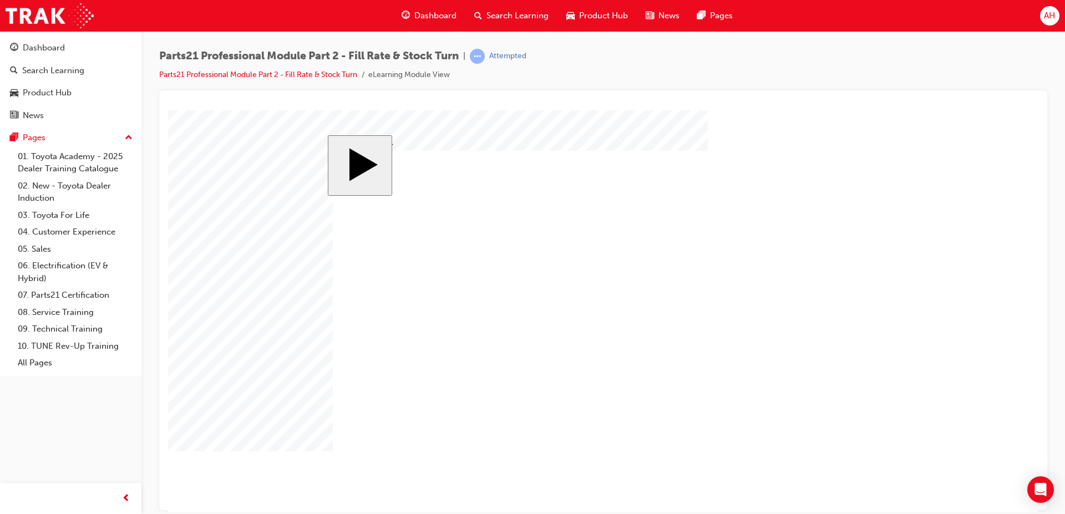
checkbox input "true"
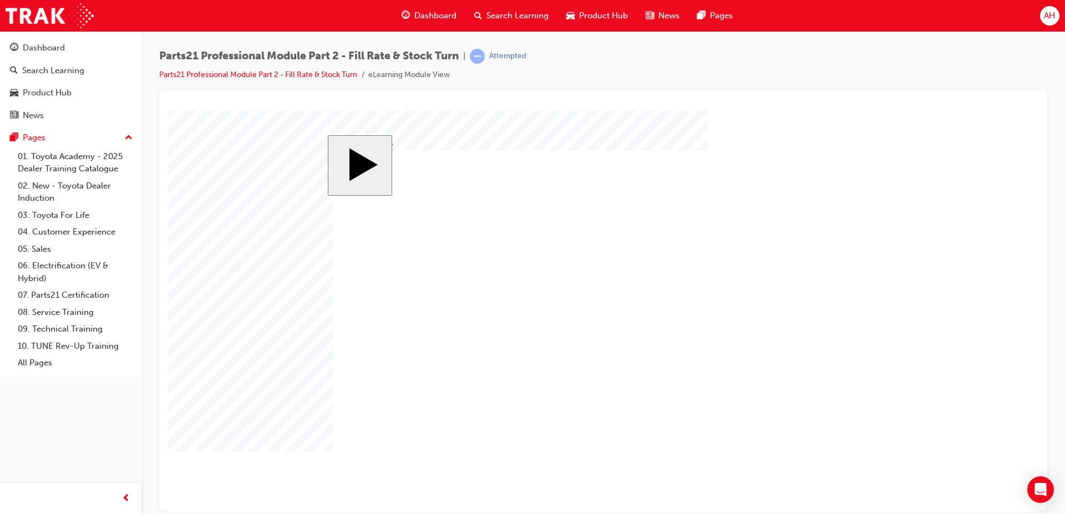
checkbox input "false"
drag, startPoint x: 417, startPoint y: 286, endPoint x: 410, endPoint y: 301, distance: 16.4
checkbox input "true"
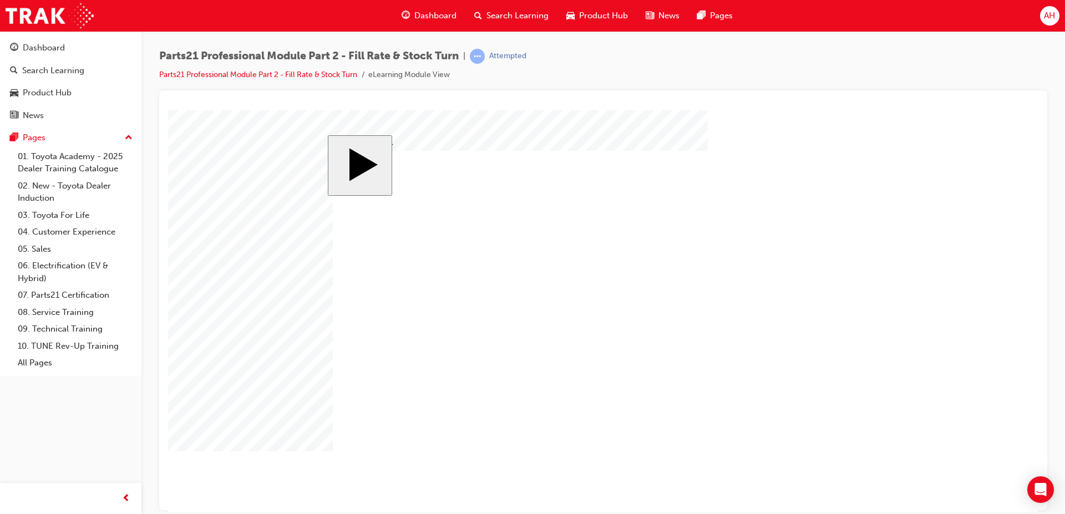
checkbox input "true"
checkbox input "false"
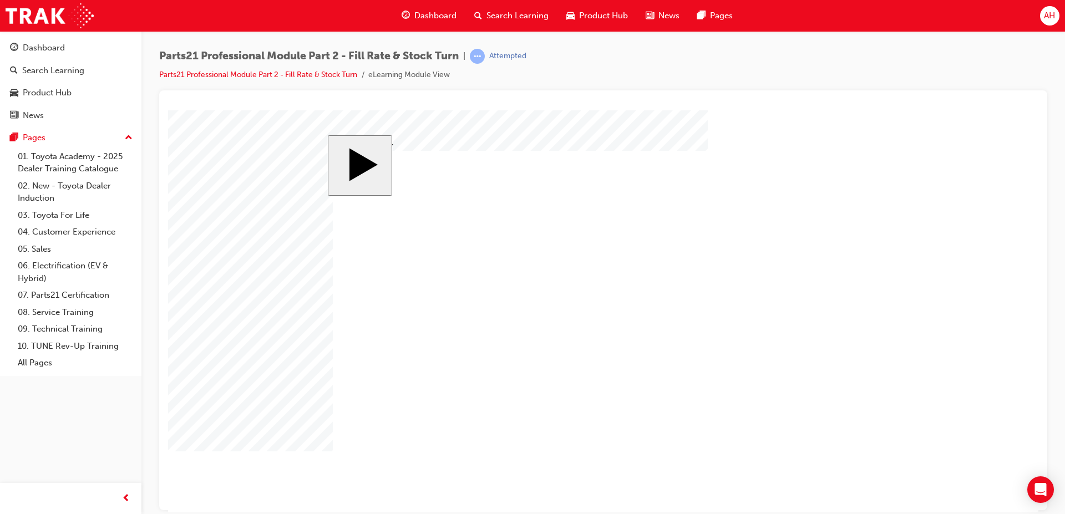
radio input "true"
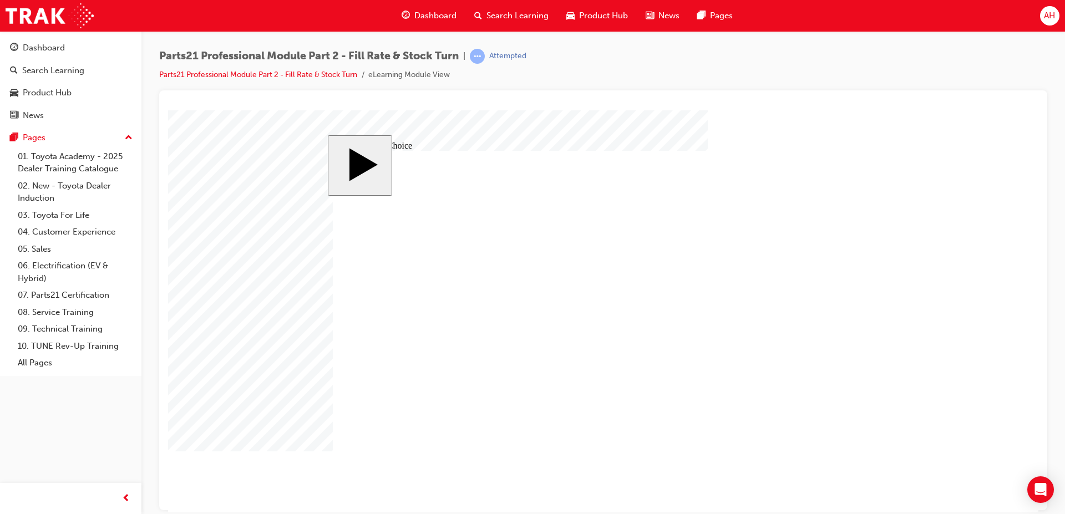
radio input "true"
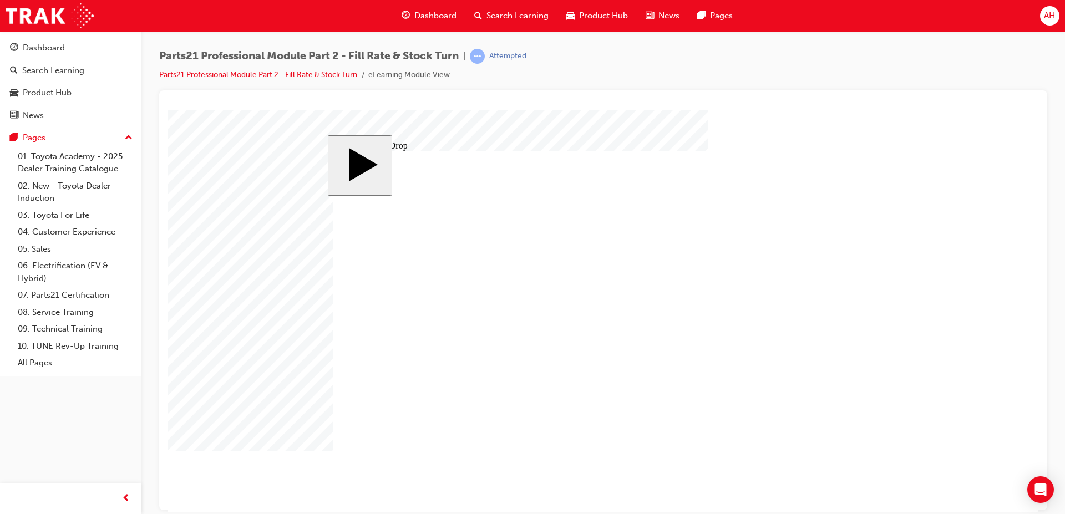
drag, startPoint x: 652, startPoint y: 418, endPoint x: 519, endPoint y: 385, distance: 136.6
drag, startPoint x: 554, startPoint y: 406, endPoint x: 724, endPoint y: 367, distance: 174.7
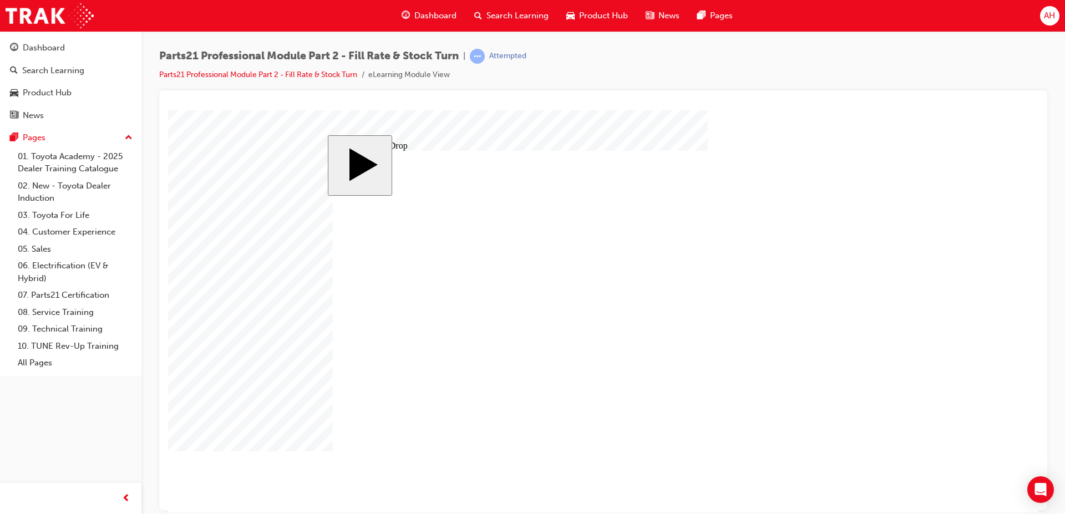
drag, startPoint x: 382, startPoint y: 393, endPoint x: 626, endPoint y: 264, distance: 276.6
drag, startPoint x: 455, startPoint y: 406, endPoint x: 496, endPoint y: 395, distance: 42.7
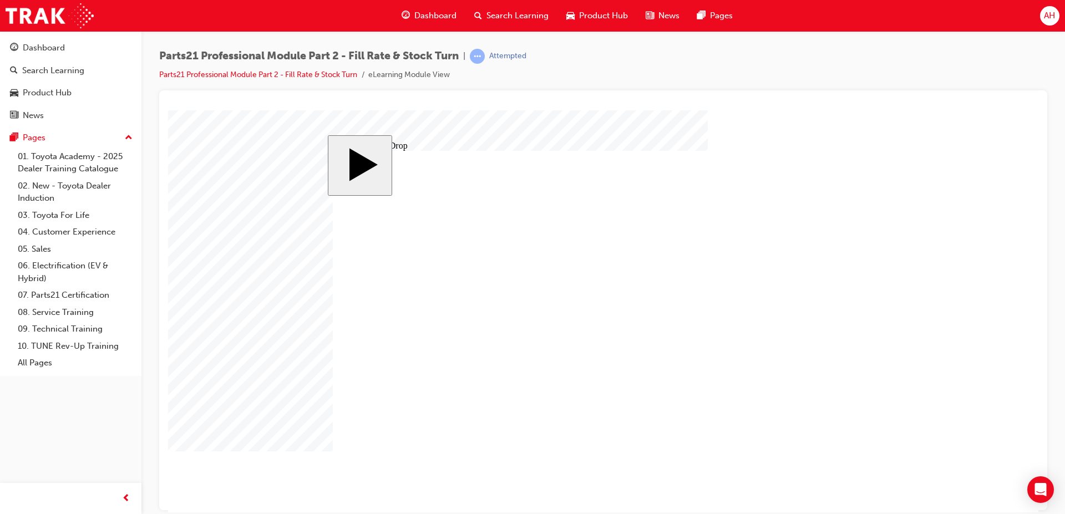
drag, startPoint x: 462, startPoint y: 393, endPoint x: 366, endPoint y: 355, distance: 103.1
drag, startPoint x: 446, startPoint y: 231, endPoint x: 711, endPoint y: 247, distance: 265.6
drag, startPoint x: 669, startPoint y: 262, endPoint x: 811, endPoint y: 260, distance: 142.0
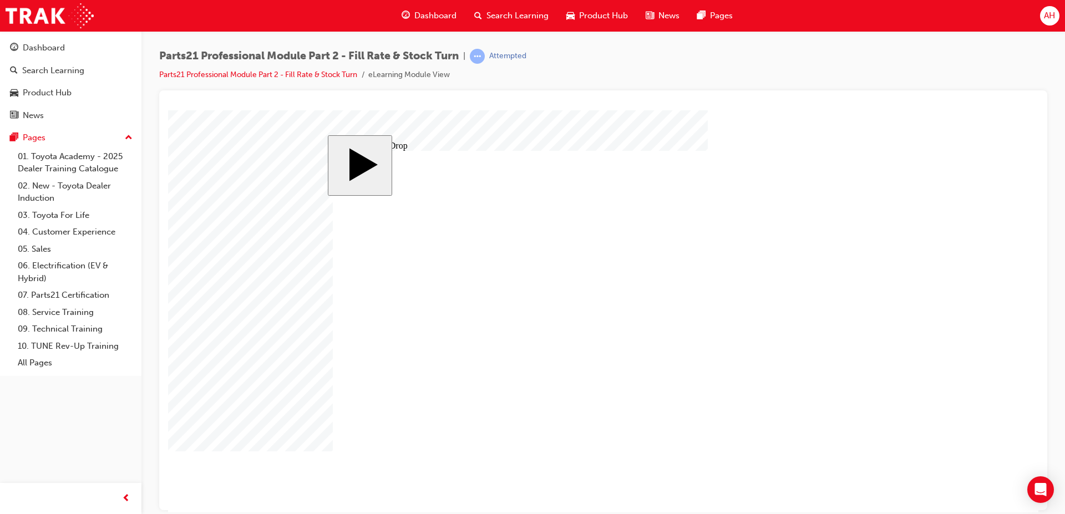
drag, startPoint x: 384, startPoint y: 247, endPoint x: 384, endPoint y: 238, distance: 8.3
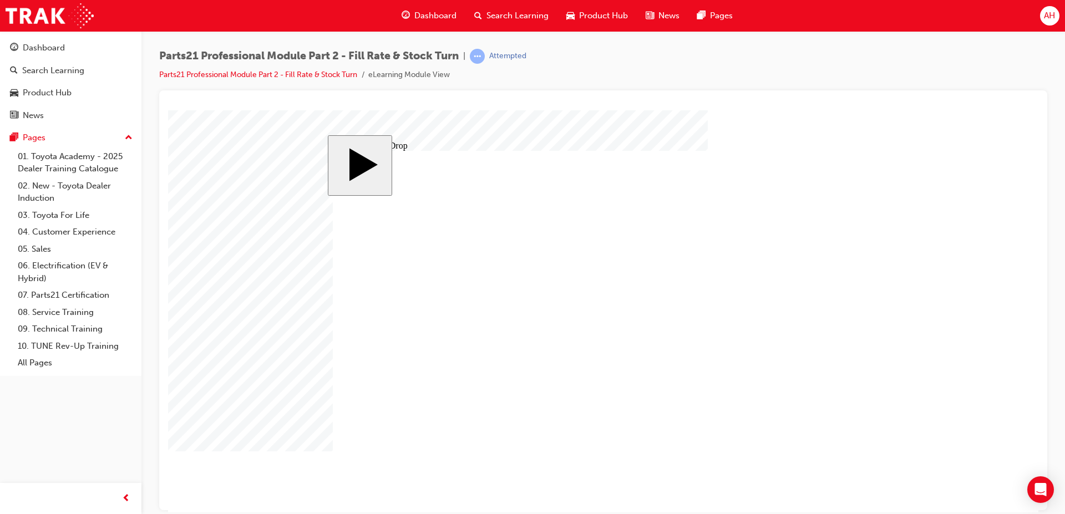
drag, startPoint x: 624, startPoint y: 270, endPoint x: 535, endPoint y: 268, distance: 89.3
drag, startPoint x: 626, startPoint y: 253, endPoint x: 517, endPoint y: 266, distance: 109.4
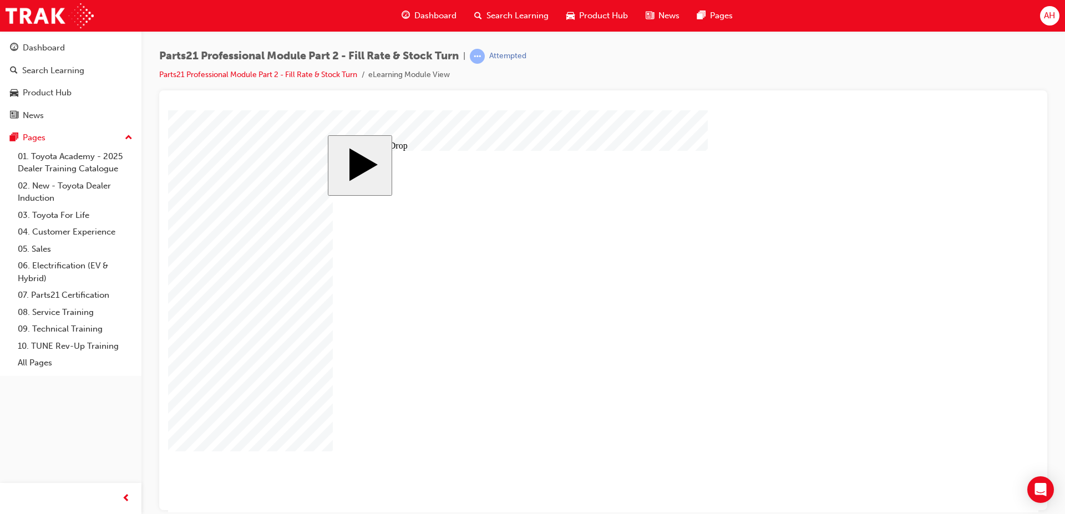
drag, startPoint x: 613, startPoint y: 354, endPoint x: 495, endPoint y: 338, distance: 119.8
drag, startPoint x: 387, startPoint y: 322, endPoint x: 714, endPoint y: 321, distance: 327.2
drag, startPoint x: 520, startPoint y: 330, endPoint x: 533, endPoint y: 304, distance: 29.3
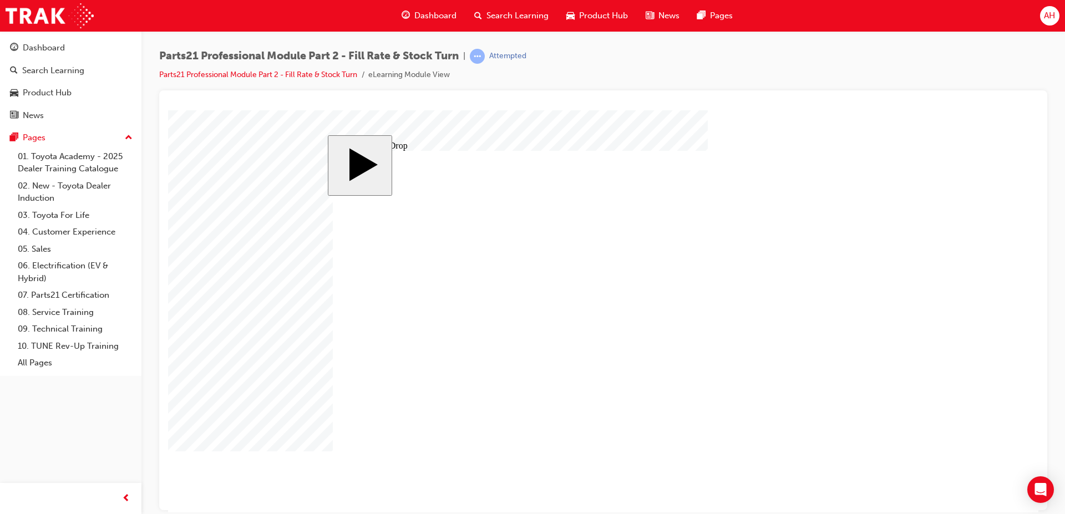
drag, startPoint x: 520, startPoint y: 301, endPoint x: 648, endPoint y: 301, distance: 128.7
drag, startPoint x: 536, startPoint y: 312, endPoint x: 618, endPoint y: 309, distance: 82.1
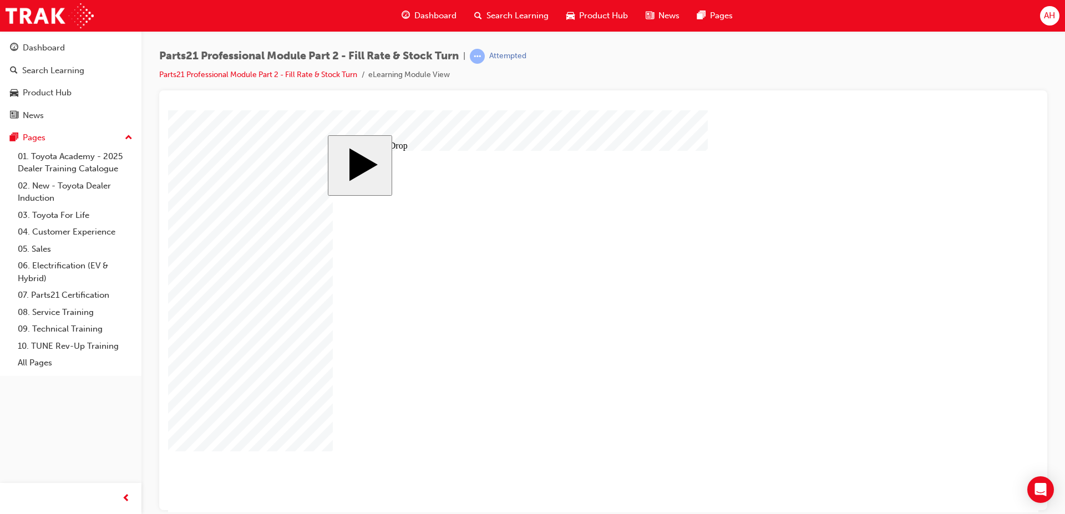
drag, startPoint x: 378, startPoint y: 240, endPoint x: 772, endPoint y: 317, distance: 402.4
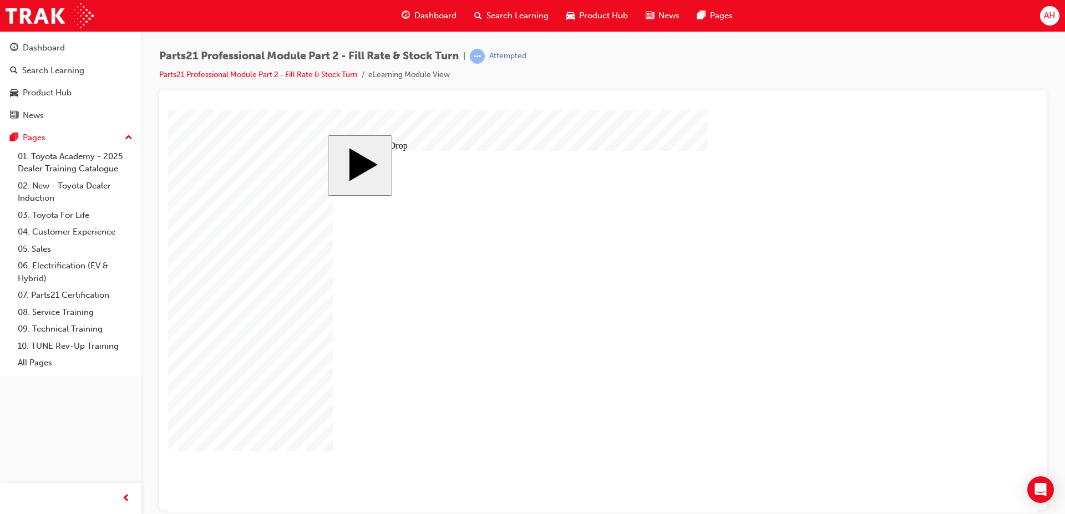
drag, startPoint x: 384, startPoint y: 384, endPoint x: 811, endPoint y: 344, distance: 428.3
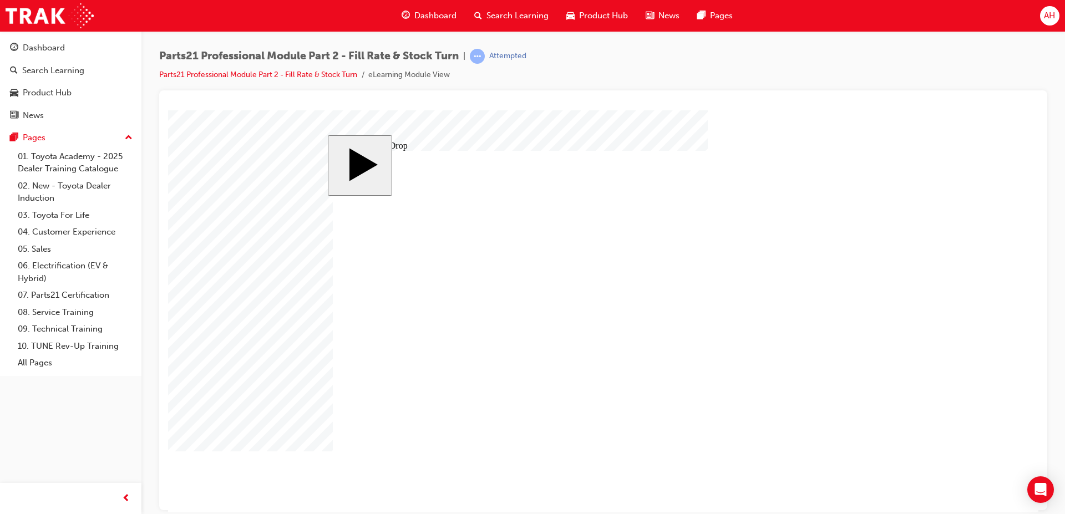
drag, startPoint x: 463, startPoint y: 313, endPoint x: 691, endPoint y: 402, distance: 244.6
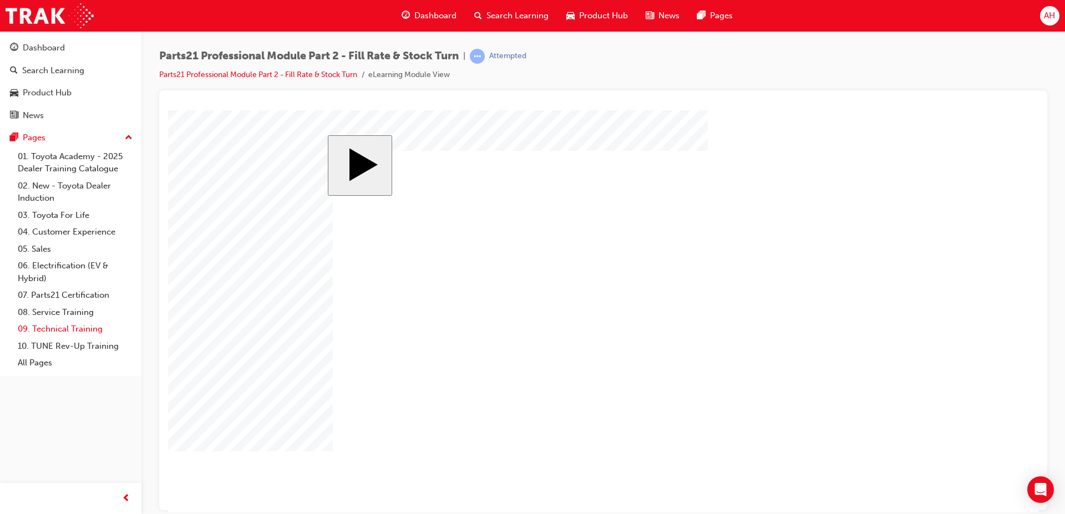
click at [127, 333] on link "09. Technical Training" at bounding box center [75, 329] width 124 height 17
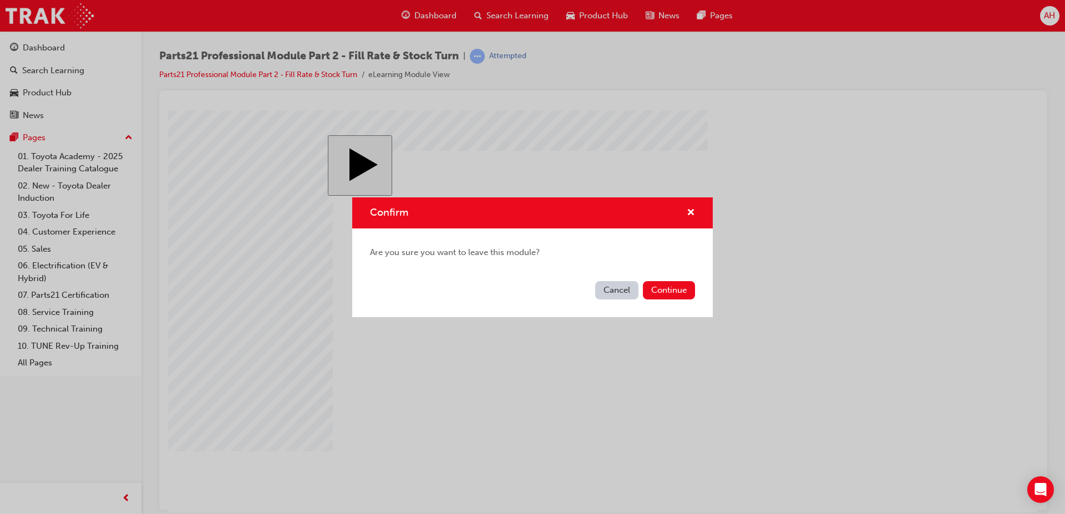
click at [626, 294] on button "Cancel" at bounding box center [616, 290] width 43 height 18
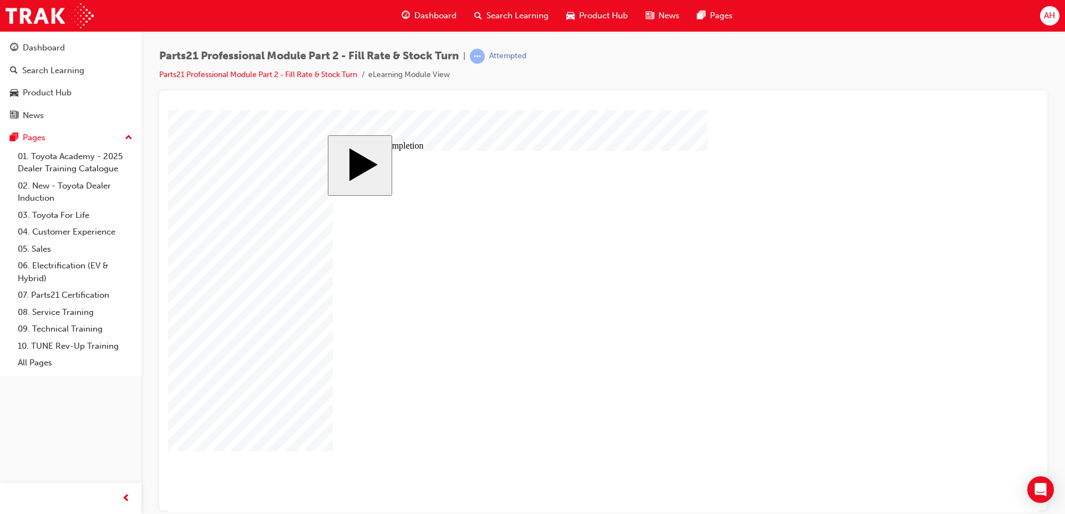
click at [168, 110] on image at bounding box center [168, 110] width 0 height 0
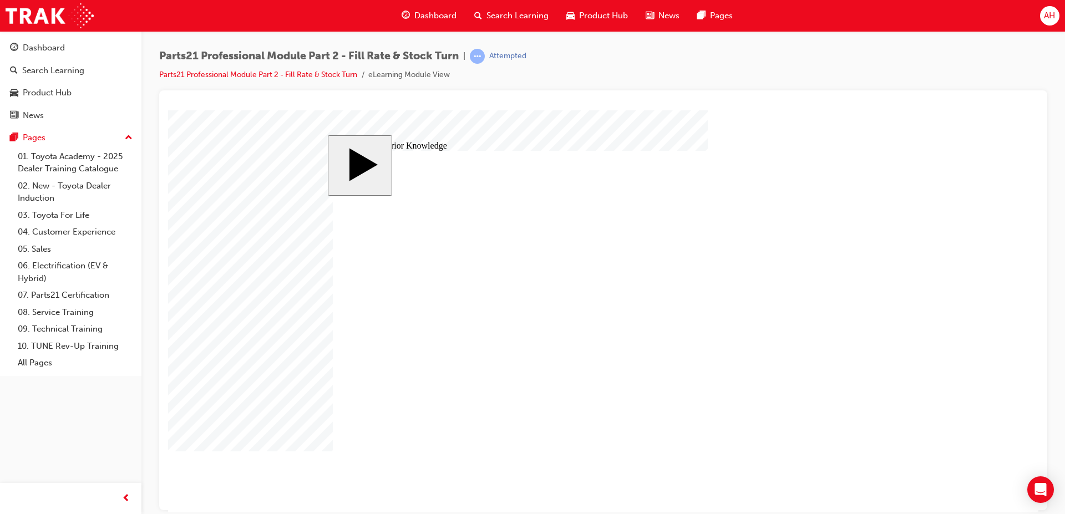
drag, startPoint x: 800, startPoint y: 323, endPoint x: 784, endPoint y: 326, distance: 15.9
click at [168, 110] on image at bounding box center [168, 110] width 0 height 0
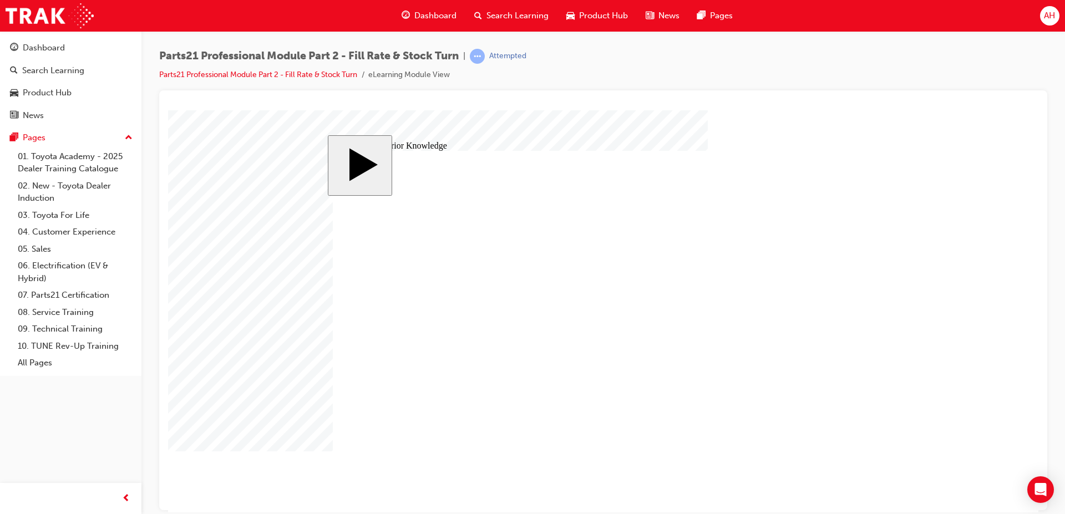
drag, startPoint x: 502, startPoint y: 321, endPoint x: 750, endPoint y: 262, distance: 254.2
drag, startPoint x: 507, startPoint y: 347, endPoint x: 755, endPoint y: 284, distance: 255.7
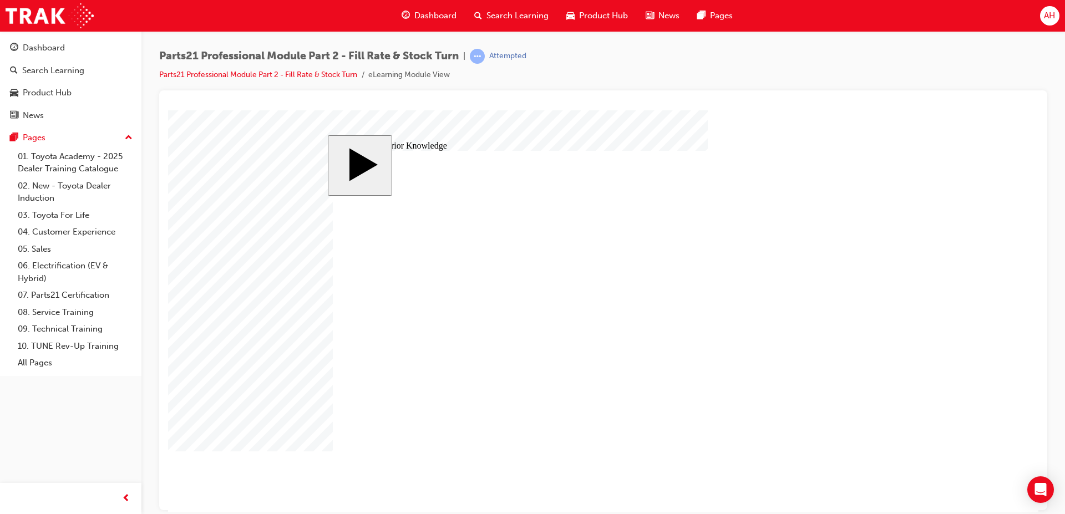
drag, startPoint x: 491, startPoint y: 291, endPoint x: 751, endPoint y: 317, distance: 261.4
drag, startPoint x: 472, startPoint y: 372, endPoint x: 726, endPoint y: 359, distance: 253.7
drag, startPoint x: 500, startPoint y: 405, endPoint x: 748, endPoint y: 389, distance: 248.9
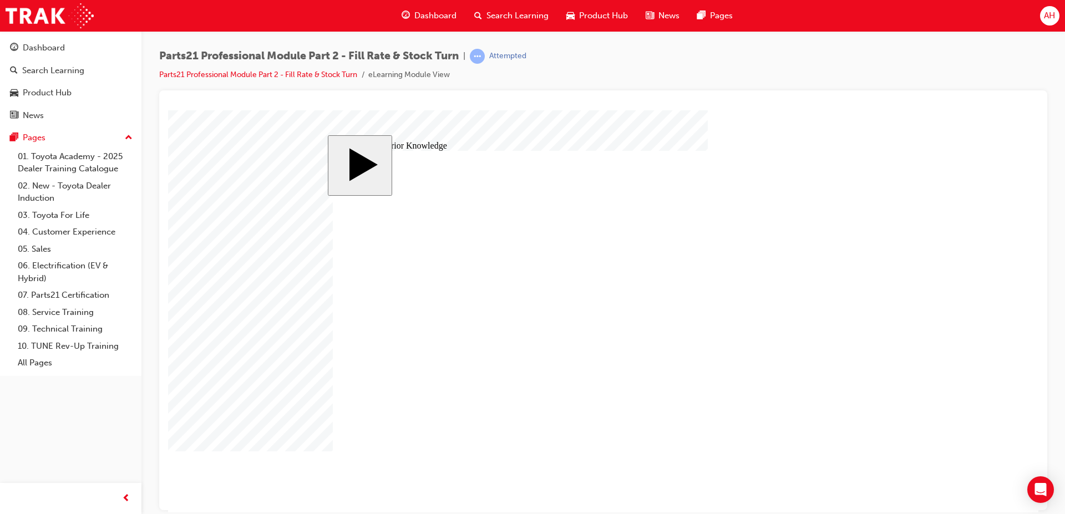
drag, startPoint x: 552, startPoint y: 263, endPoint x: 796, endPoint y: 423, distance: 291.8
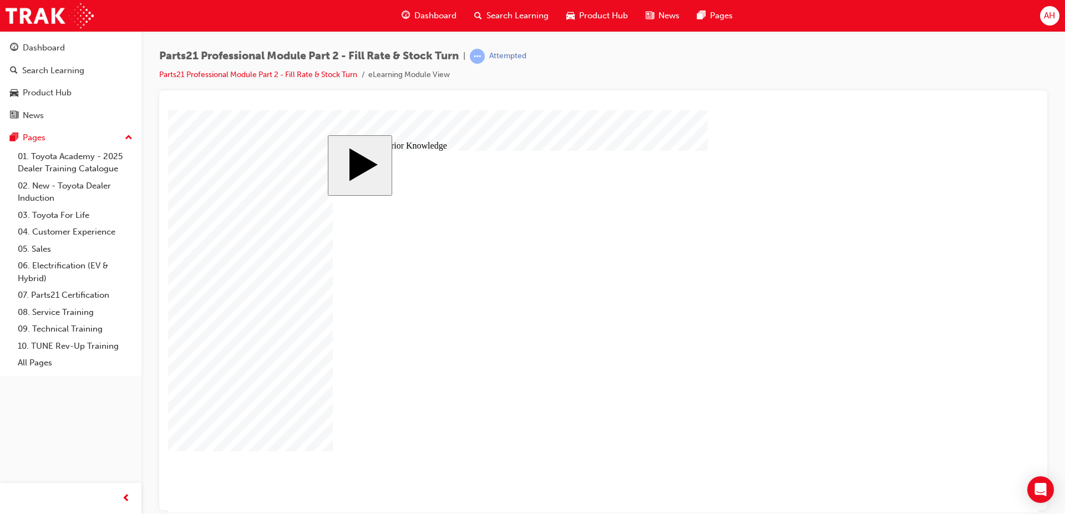
drag, startPoint x: 798, startPoint y: 279, endPoint x: 799, endPoint y: 248, distance: 31.1
drag, startPoint x: 544, startPoint y: 318, endPoint x: 782, endPoint y: 283, distance: 241.1
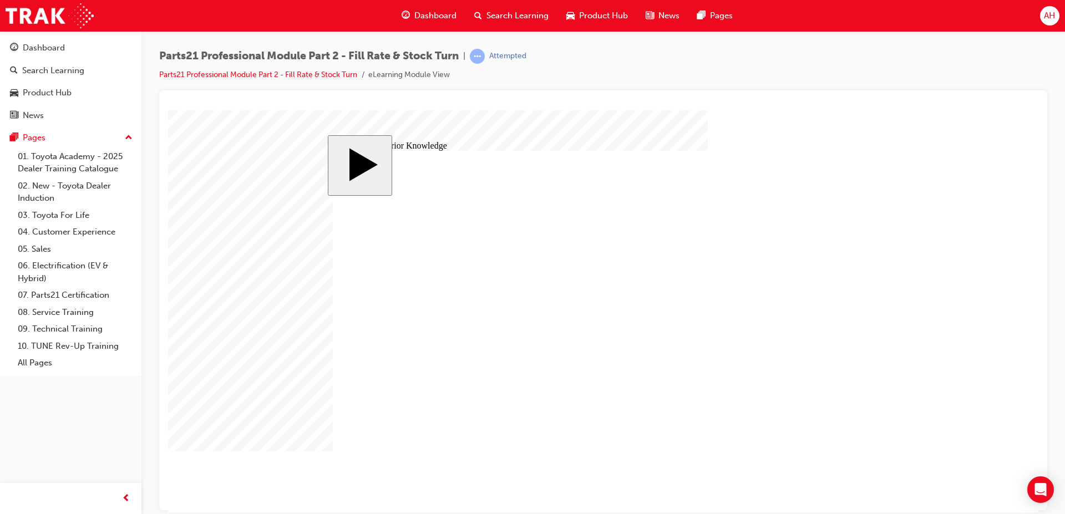
drag, startPoint x: 742, startPoint y: 378, endPoint x: 746, endPoint y: 359, distance: 18.7
drag, startPoint x: 525, startPoint y: 376, endPoint x: 755, endPoint y: 390, distance: 230.0
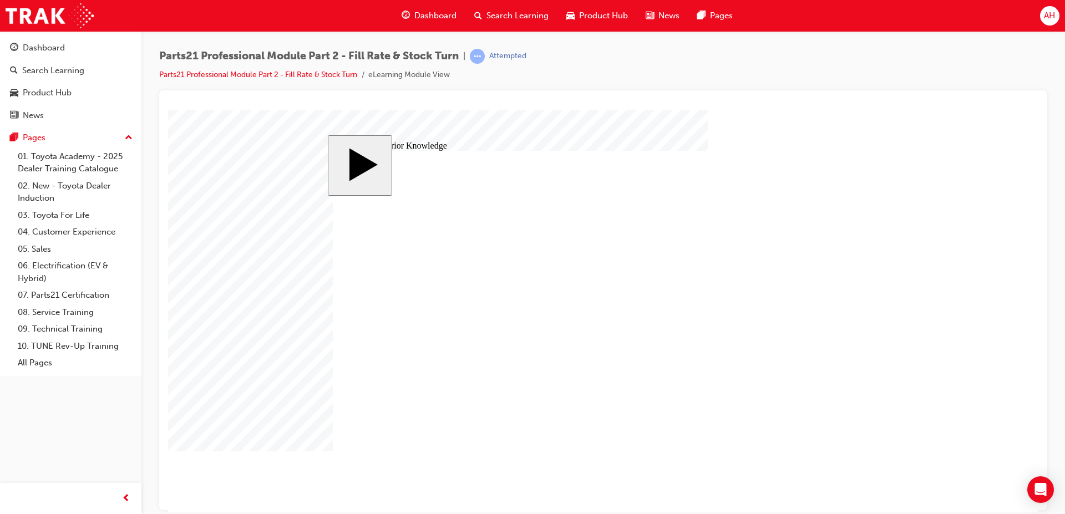
drag, startPoint x: 704, startPoint y: 388, endPoint x: 707, endPoint y: 420, distance: 31.8
drag, startPoint x: 711, startPoint y: 422, endPoint x: 724, endPoint y: 392, distance: 32.3
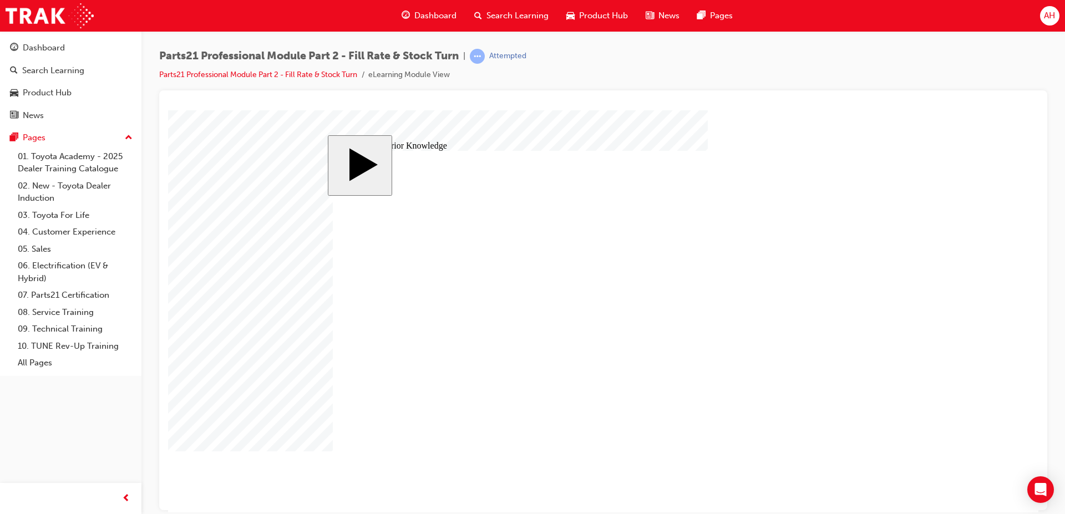
drag, startPoint x: 682, startPoint y: 391, endPoint x: 677, endPoint y: 415, distance: 24.8
drag, startPoint x: 503, startPoint y: 256, endPoint x: 745, endPoint y: 387, distance: 274.7
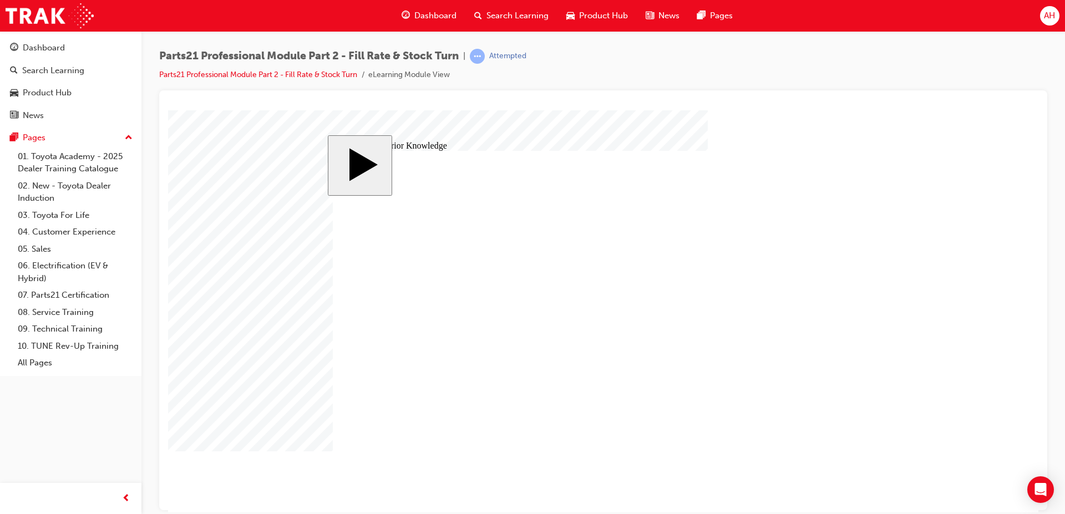
drag, startPoint x: 695, startPoint y: 282, endPoint x: 530, endPoint y: 265, distance: 166.1
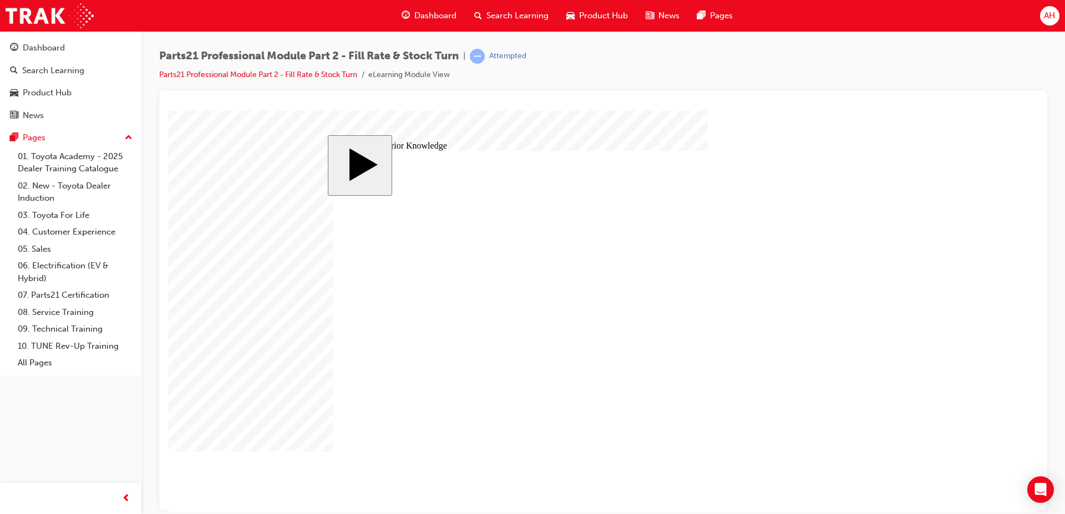
drag, startPoint x: 543, startPoint y: 340, endPoint x: 793, endPoint y: 289, distance: 254.7
drag, startPoint x: 731, startPoint y: 286, endPoint x: 735, endPoint y: 254, distance: 32.5
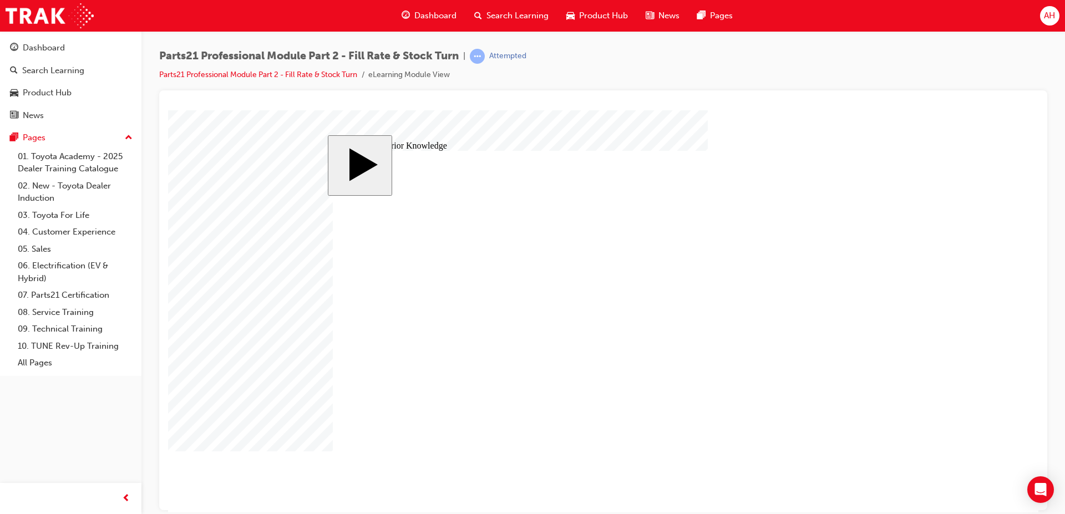
drag, startPoint x: 591, startPoint y: 319, endPoint x: 800, endPoint y: 324, distance: 209.7
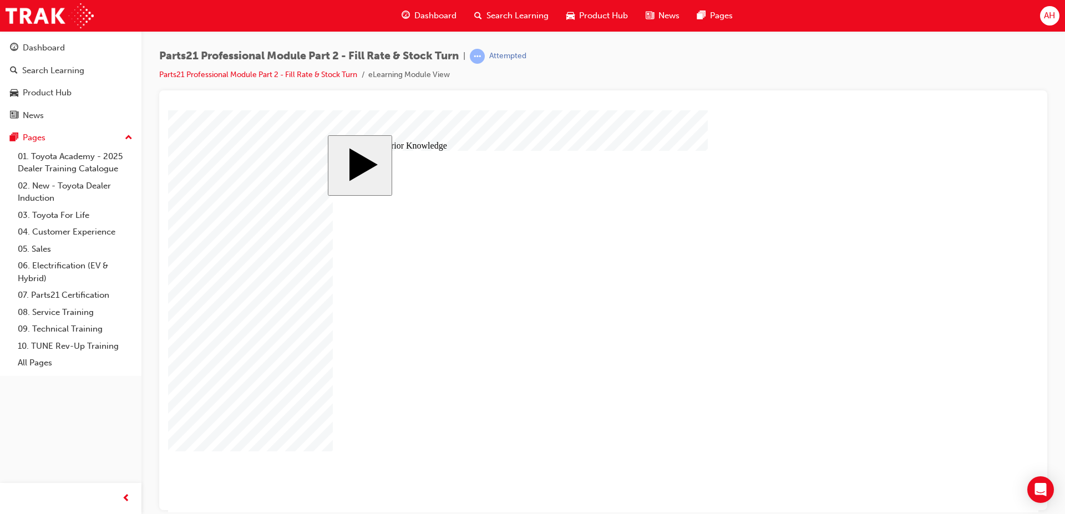
drag, startPoint x: 728, startPoint y: 283, endPoint x: 575, endPoint y: 336, distance: 161.5
drag, startPoint x: 714, startPoint y: 313, endPoint x: 673, endPoint y: 318, distance: 41.3
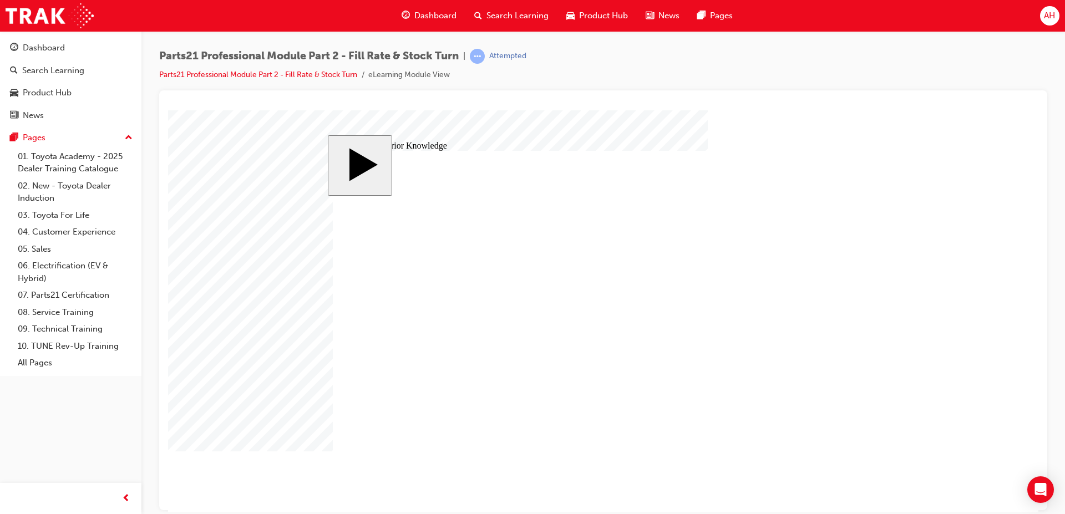
drag, startPoint x: 521, startPoint y: 409, endPoint x: 757, endPoint y: 319, distance: 252.5
drag, startPoint x: 734, startPoint y: 419, endPoint x: 738, endPoint y: 352, distance: 67.8
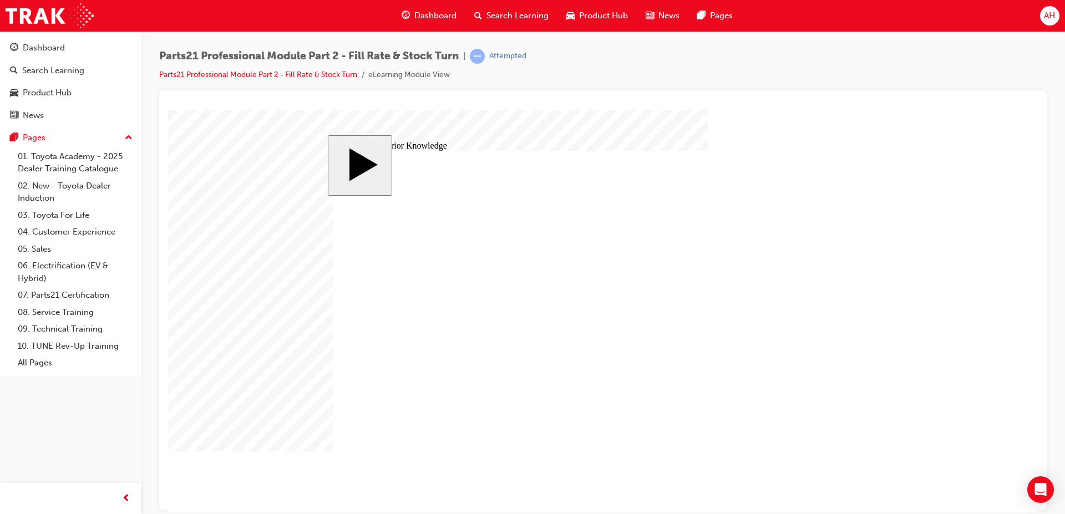
drag, startPoint x: 708, startPoint y: 393, endPoint x: 709, endPoint y: 424, distance: 31.1
drag, startPoint x: 560, startPoint y: 289, endPoint x: 805, endPoint y: 397, distance: 268.4
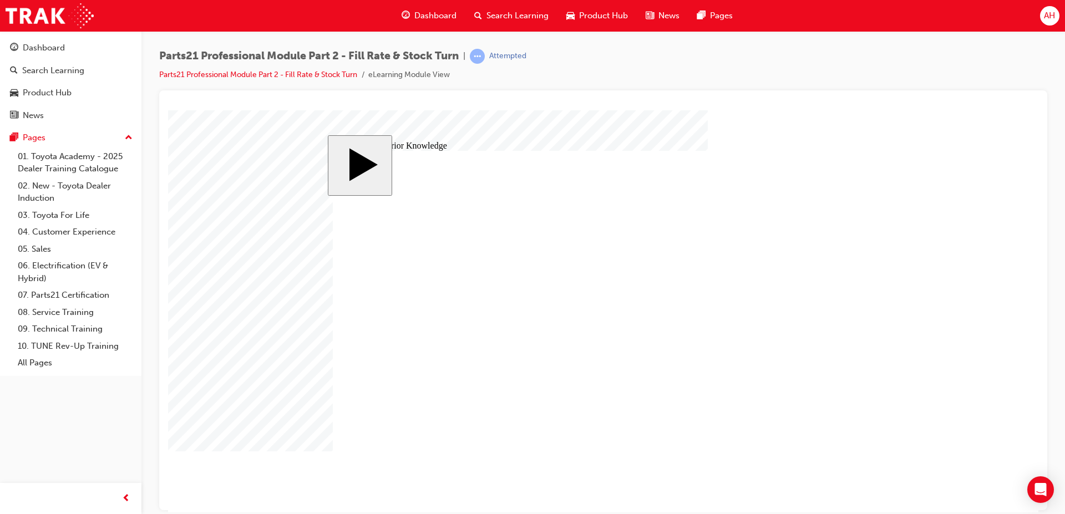
drag, startPoint x: 515, startPoint y: 261, endPoint x: 713, endPoint y: 258, distance: 198.5
drag, startPoint x: 527, startPoint y: 287, endPoint x: 756, endPoint y: 283, distance: 229.6
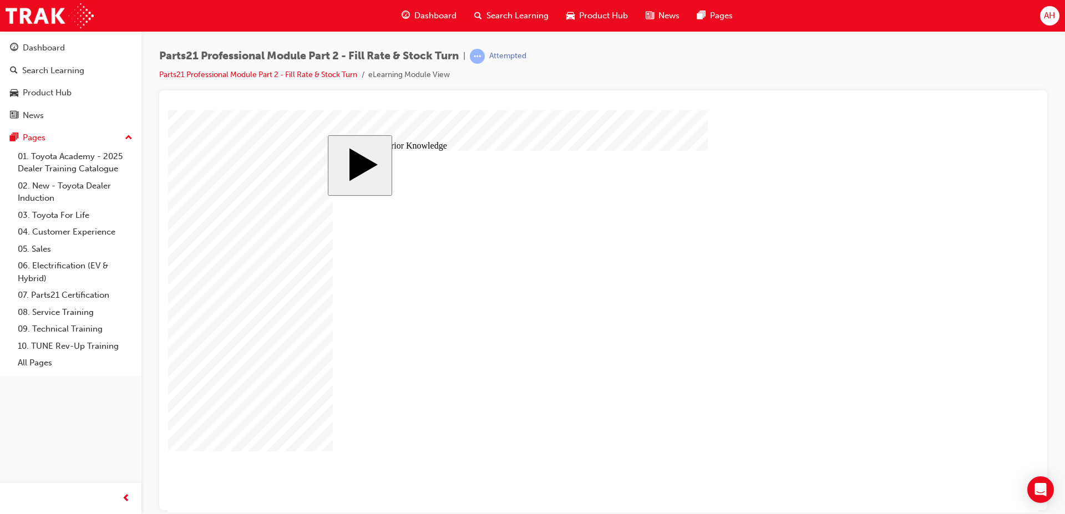
drag, startPoint x: 491, startPoint y: 349, endPoint x: 748, endPoint y: 314, distance: 258.6
drag, startPoint x: 516, startPoint y: 374, endPoint x: 762, endPoint y: 357, distance: 246.8
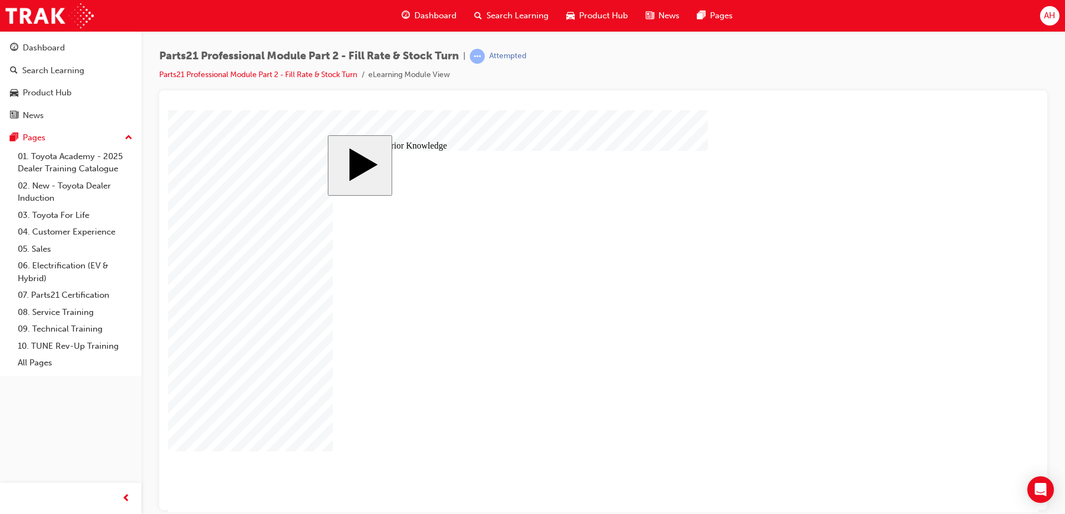
drag, startPoint x: 564, startPoint y: 408, endPoint x: 806, endPoint y: 420, distance: 242.6
drag, startPoint x: 548, startPoint y: 316, endPoint x: 808, endPoint y: 390, distance: 270.5
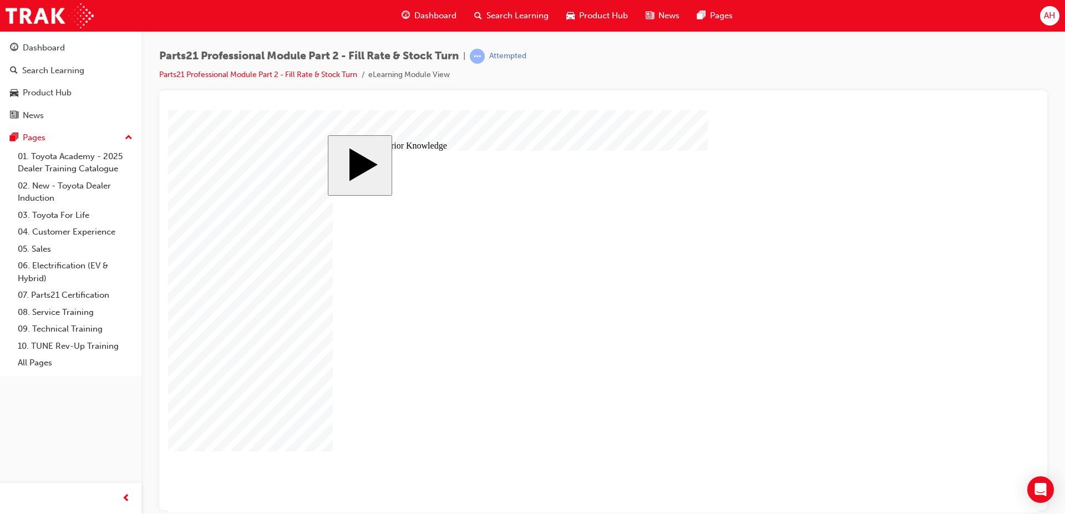
radio input "true"
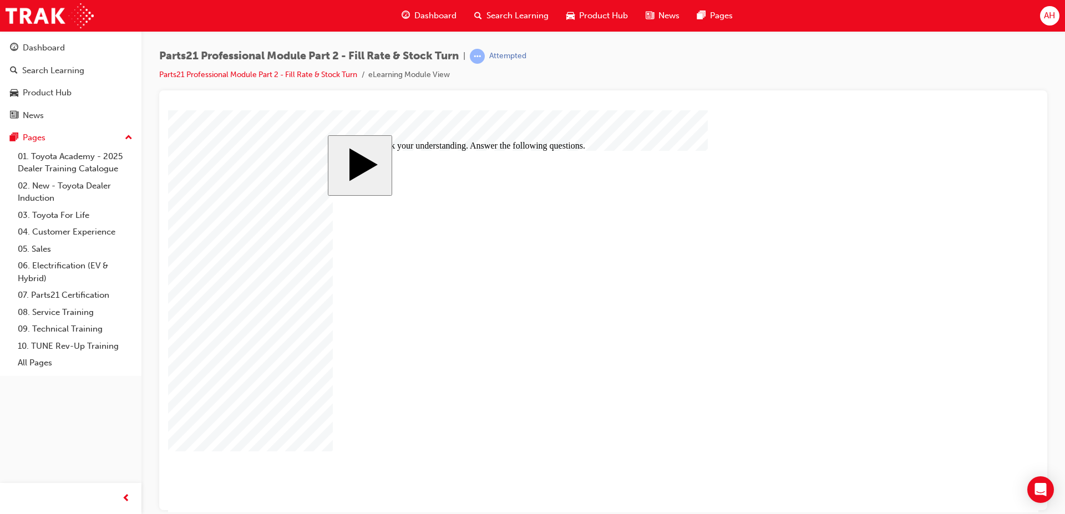
checkbox input "true"
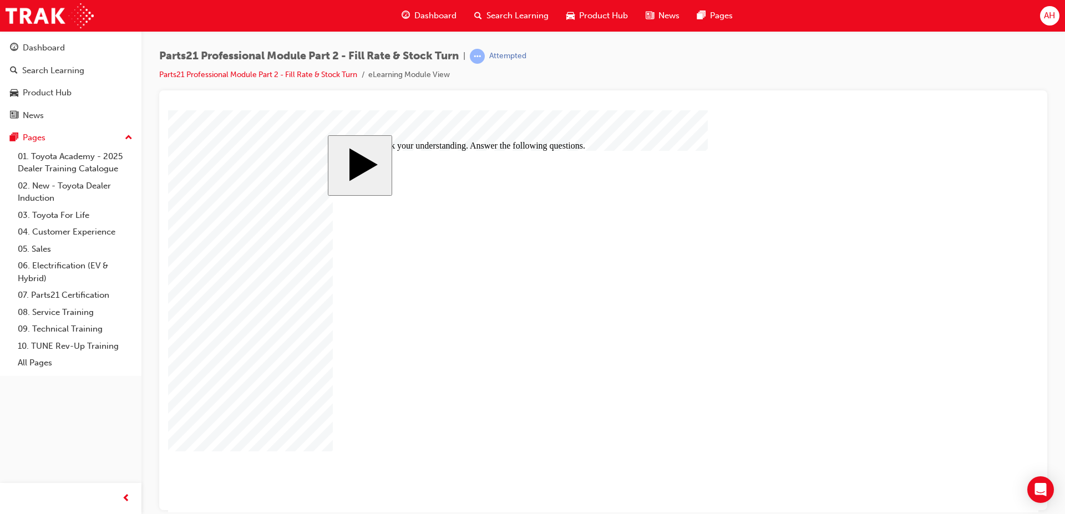
checkbox input "false"
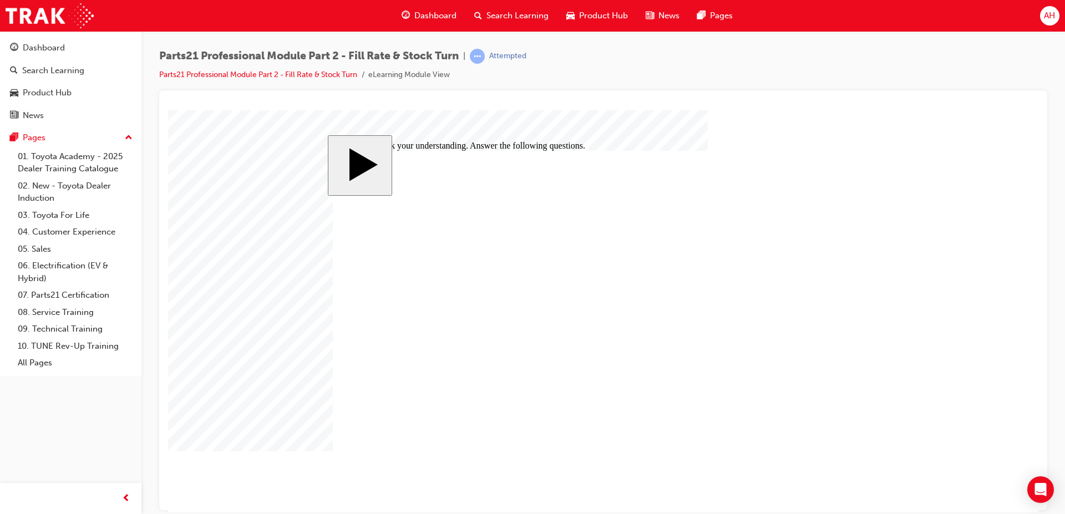
checkbox input "false"
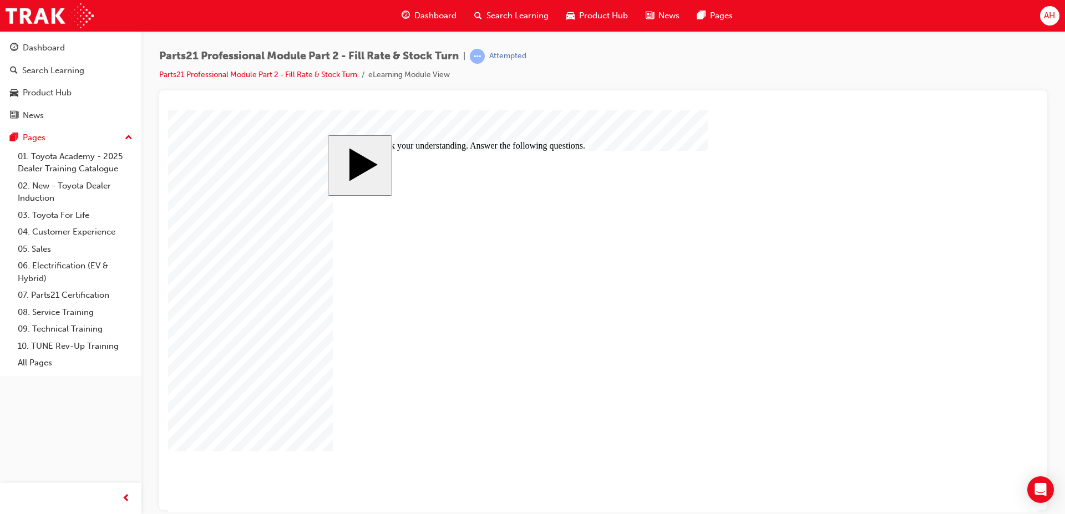
checkbox input "true"
drag, startPoint x: 410, startPoint y: 275, endPoint x: 557, endPoint y: 277, distance: 147.5
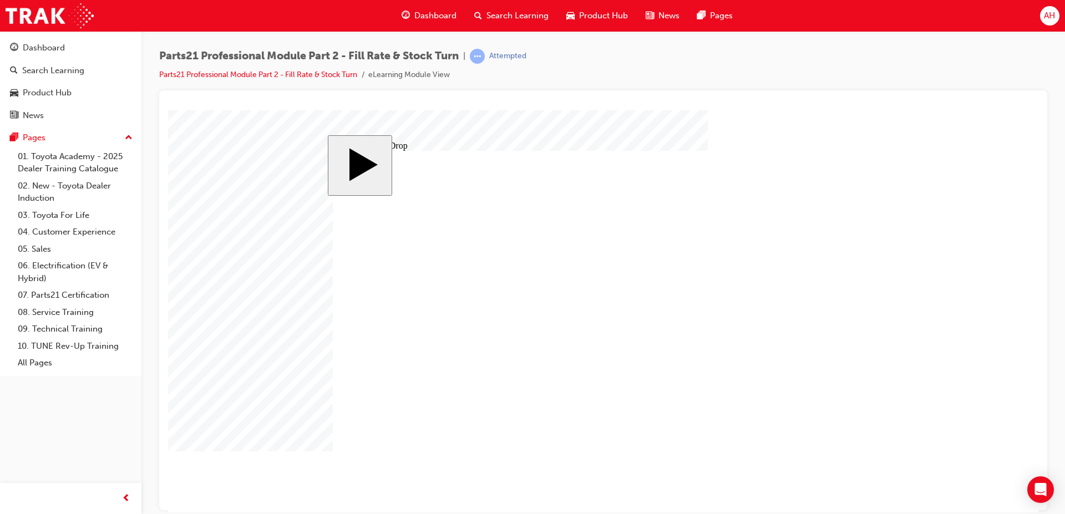
drag, startPoint x: 413, startPoint y: 330, endPoint x: 700, endPoint y: 293, distance: 289.0
drag, startPoint x: 428, startPoint y: 367, endPoint x: 833, endPoint y: 269, distance: 417.6
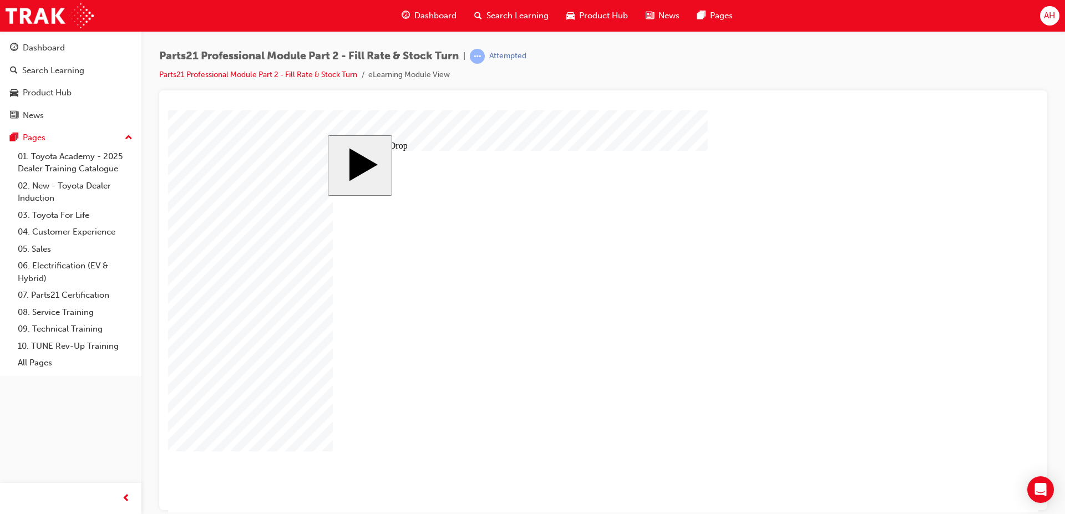
radio input "true"
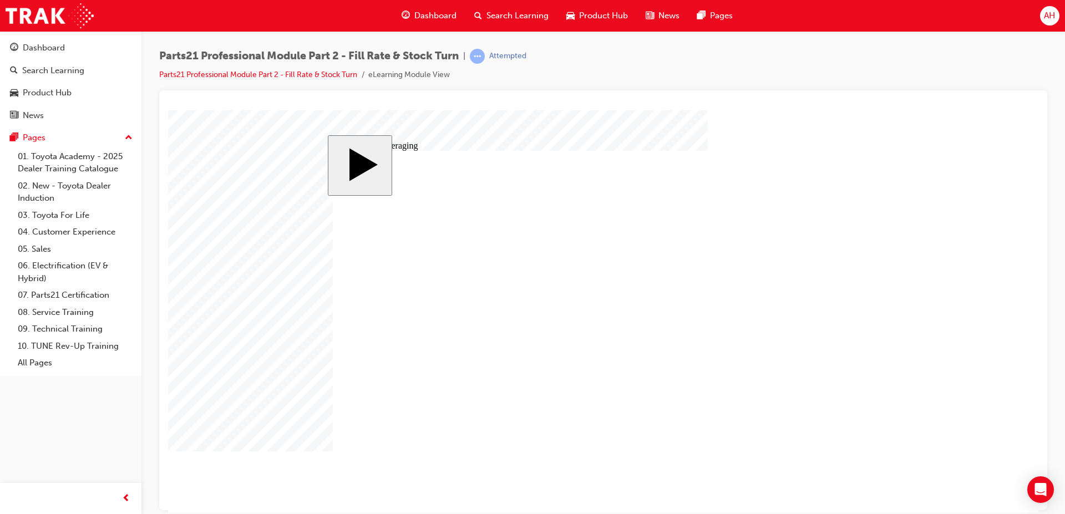
type input "4"
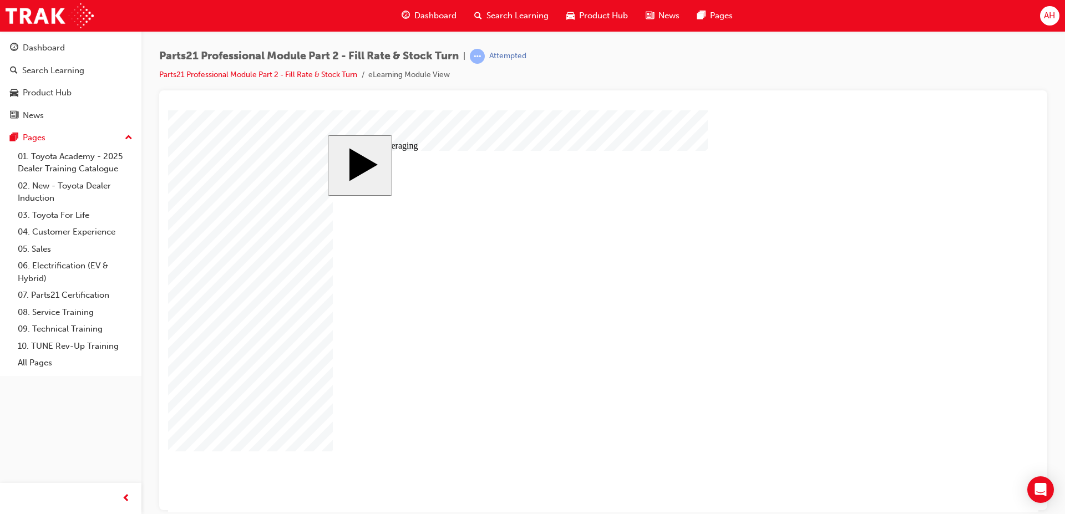
drag, startPoint x: 382, startPoint y: 272, endPoint x: 689, endPoint y: 288, distance: 307.1
drag, startPoint x: 457, startPoint y: 273, endPoint x: 754, endPoint y: 268, distance: 296.7
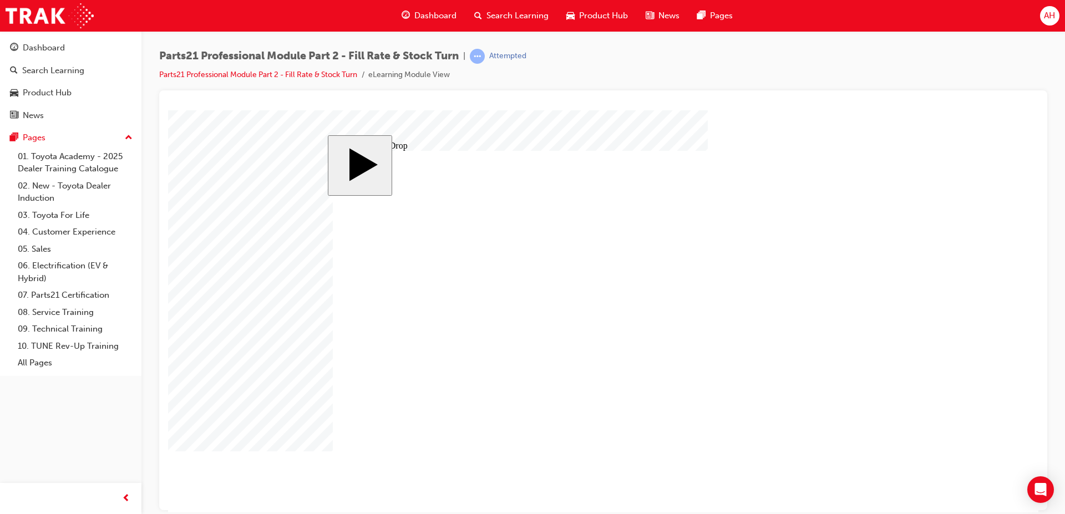
drag, startPoint x: 467, startPoint y: 316, endPoint x: 694, endPoint y: 316, distance: 226.8
drag, startPoint x: 380, startPoint y: 353, endPoint x: 751, endPoint y: 309, distance: 373.6
drag, startPoint x: 381, startPoint y: 393, endPoint x: 663, endPoint y: 350, distance: 285.5
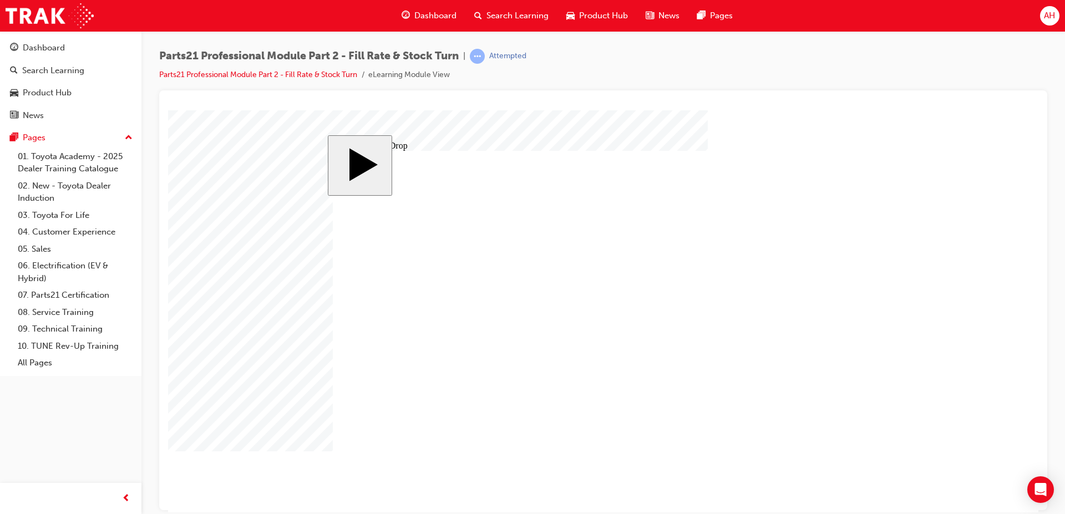
drag, startPoint x: 469, startPoint y: 387, endPoint x: 748, endPoint y: 338, distance: 282.6
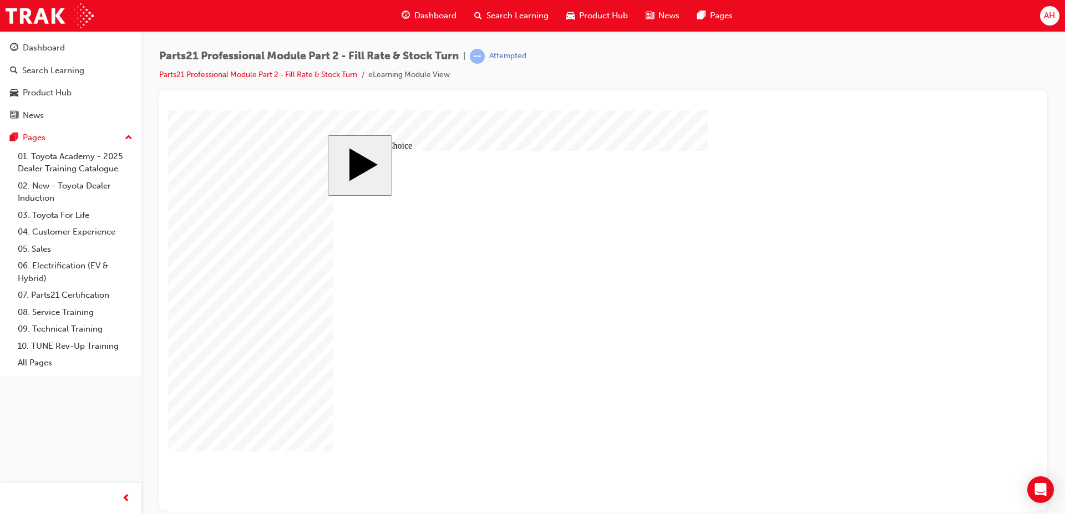
radio input "false"
radio input "true"
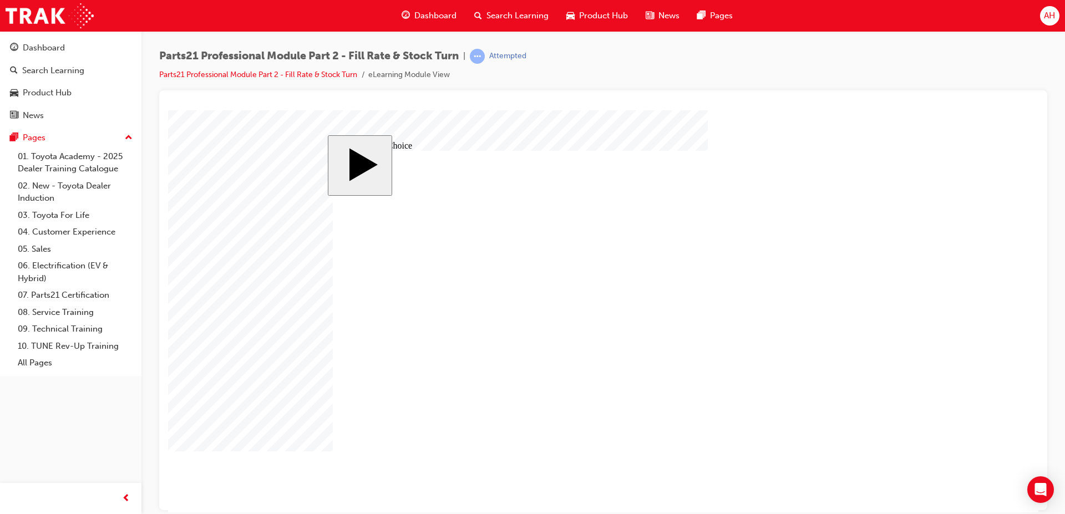
checkbox input "true"
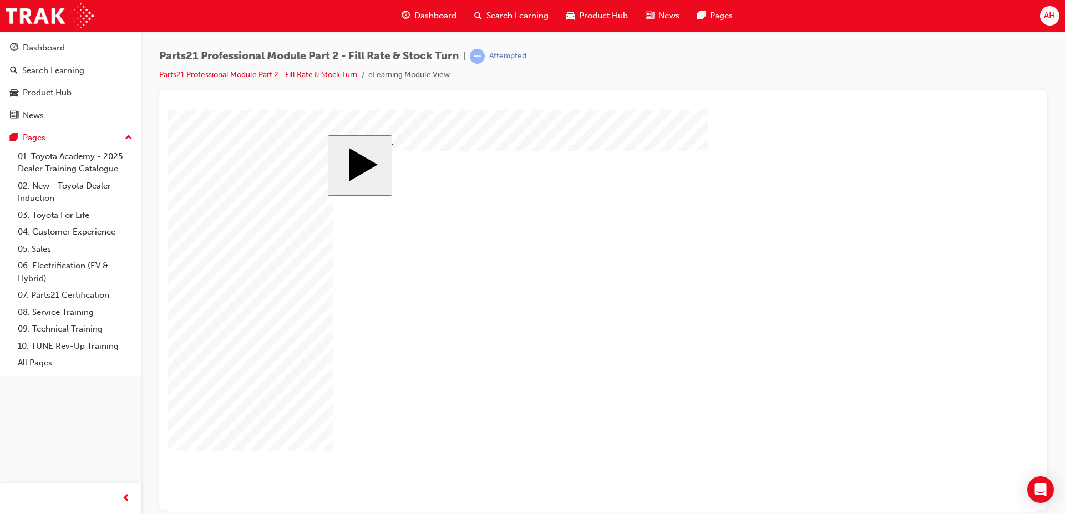
checkbox input "true"
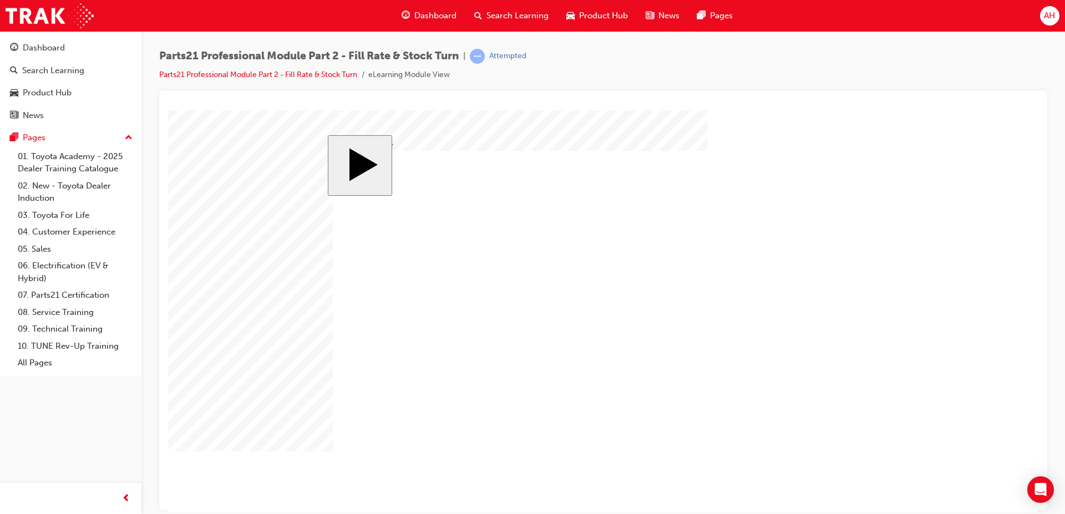
checkbox input "true"
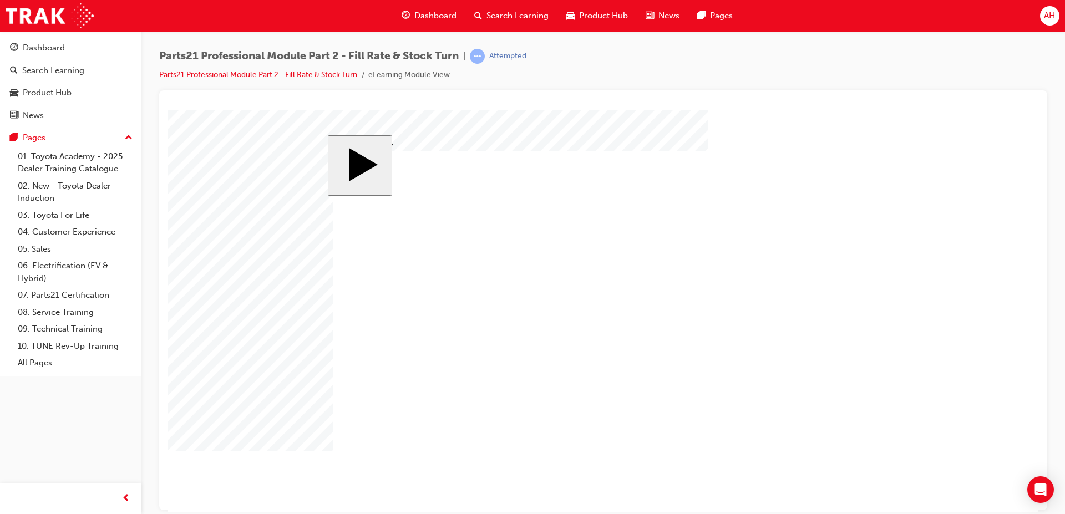
checkbox input "true"
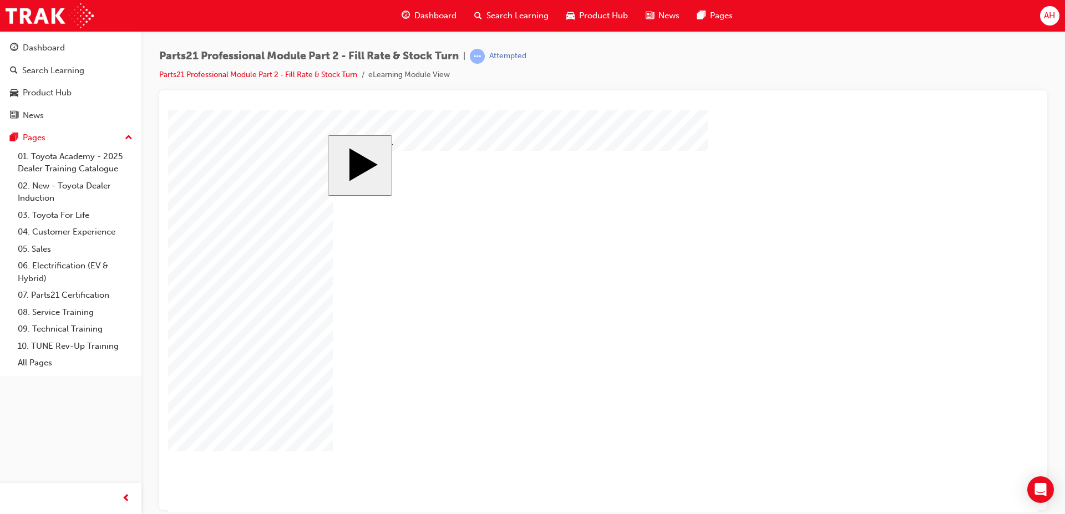
checkbox input "false"
checkbox input "true"
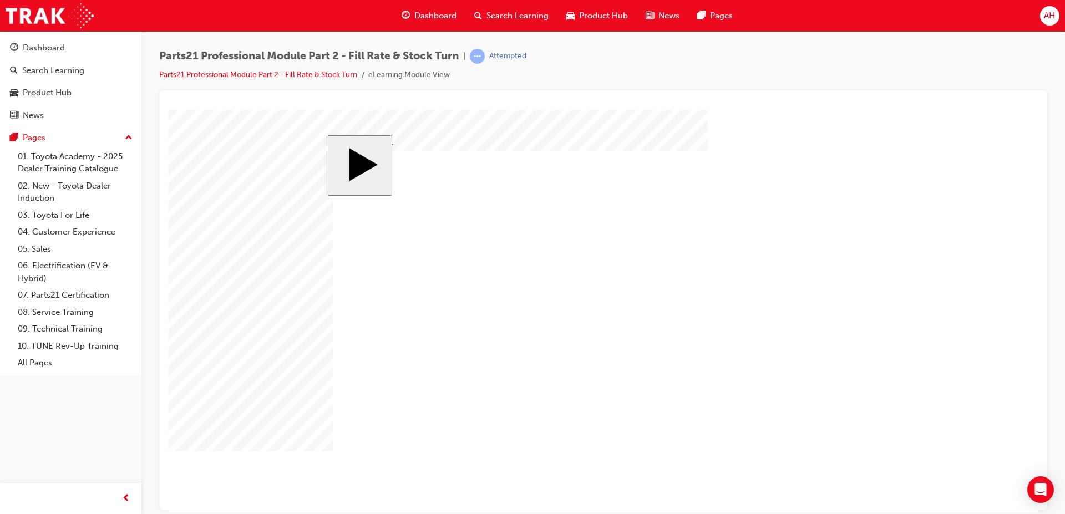
checkbox input "false"
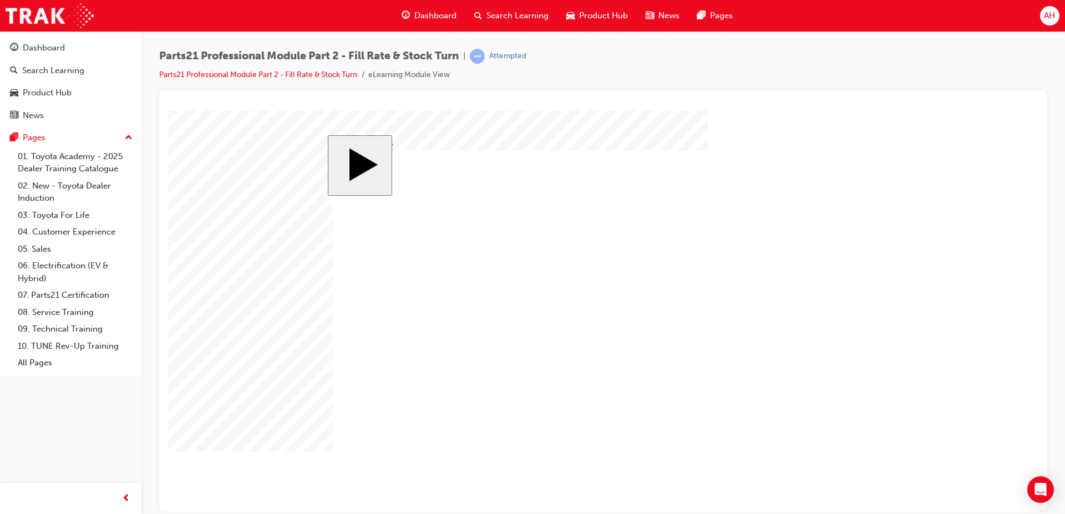
checkbox input "true"
checkbox input "false"
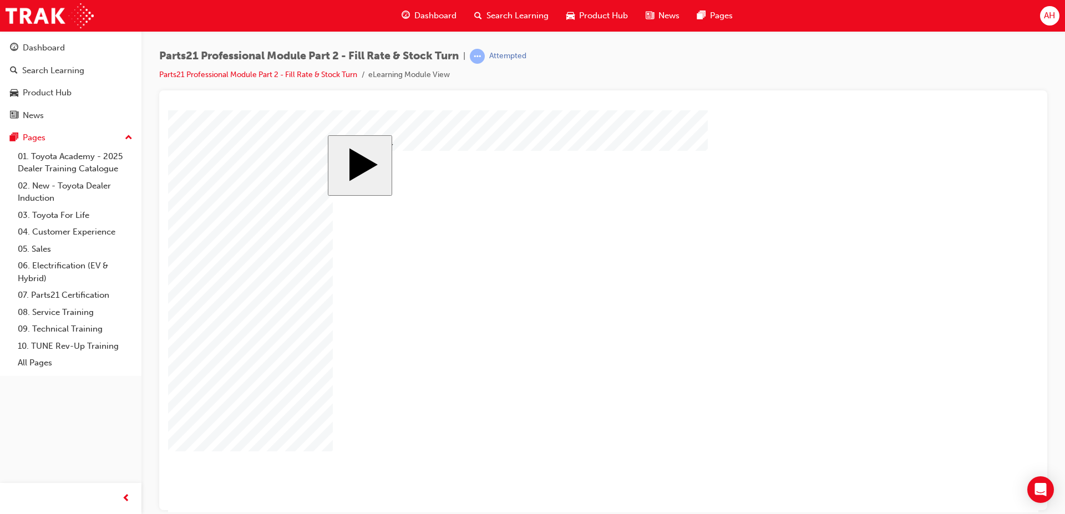
checkbox input "true"
checkbox input "false"
checkbox input "true"
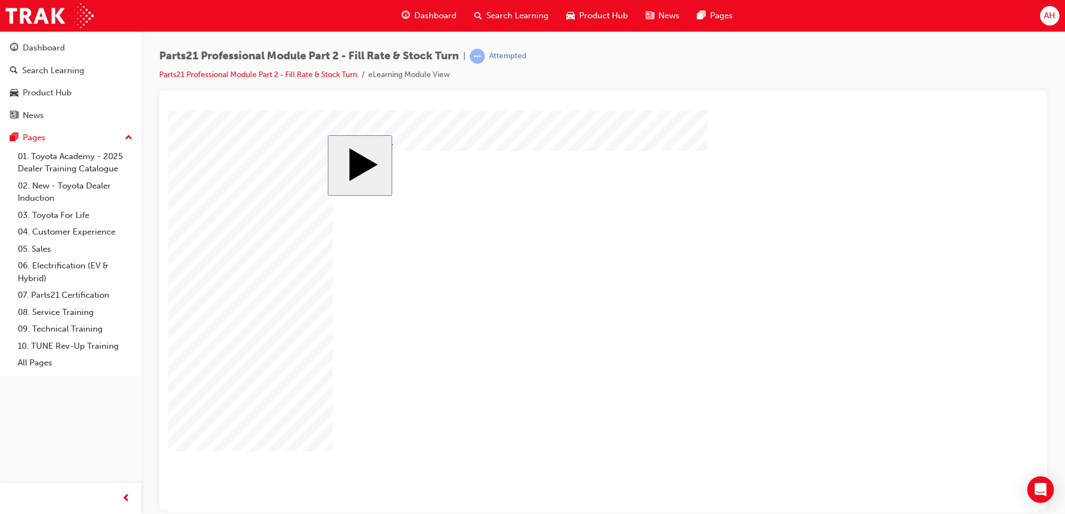
checkbox input "true"
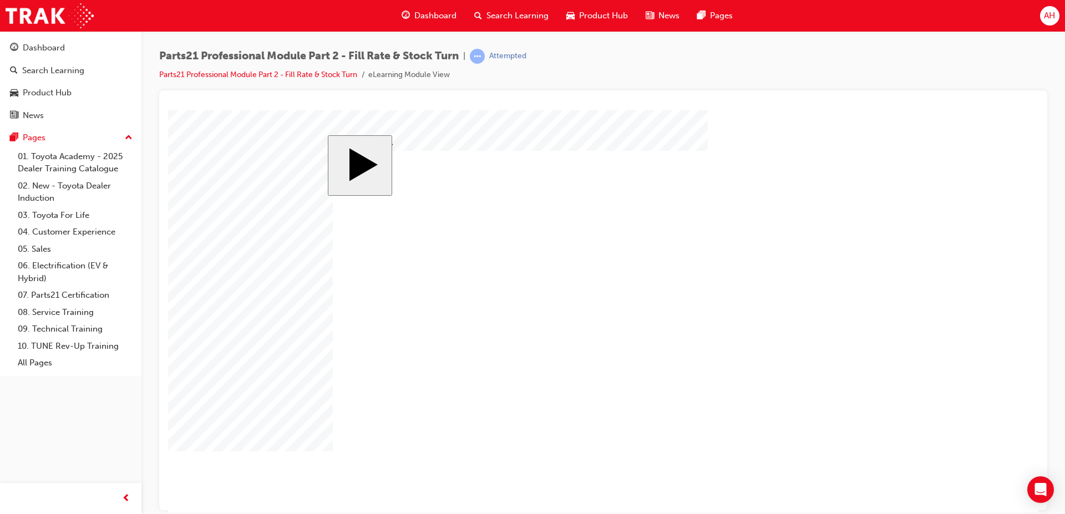
checkbox input "false"
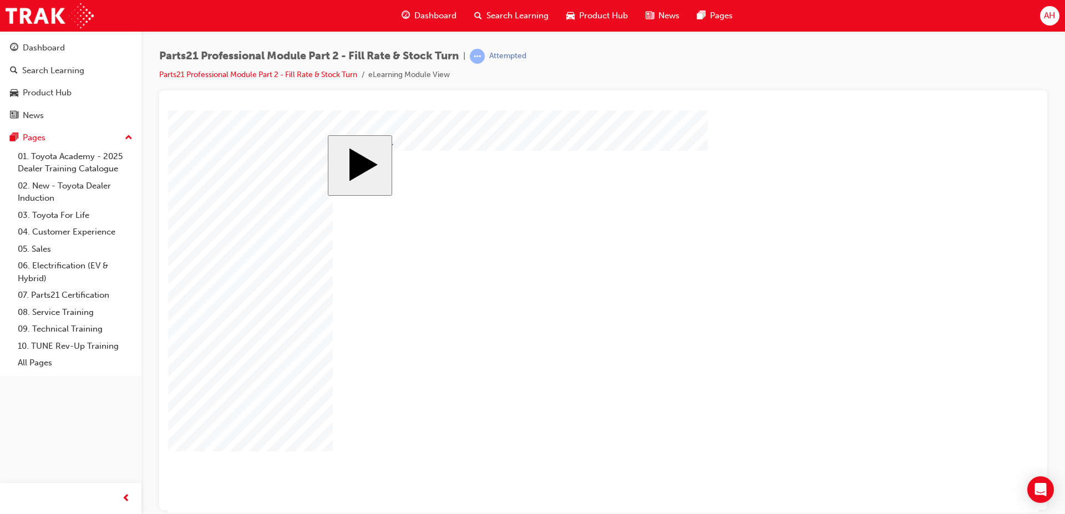
checkbox input "true"
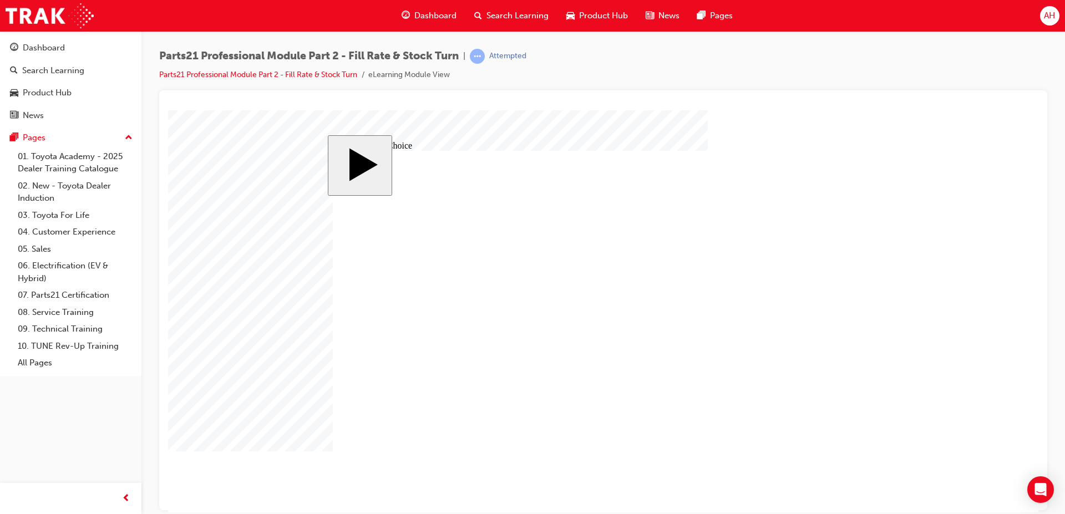
radio input "true"
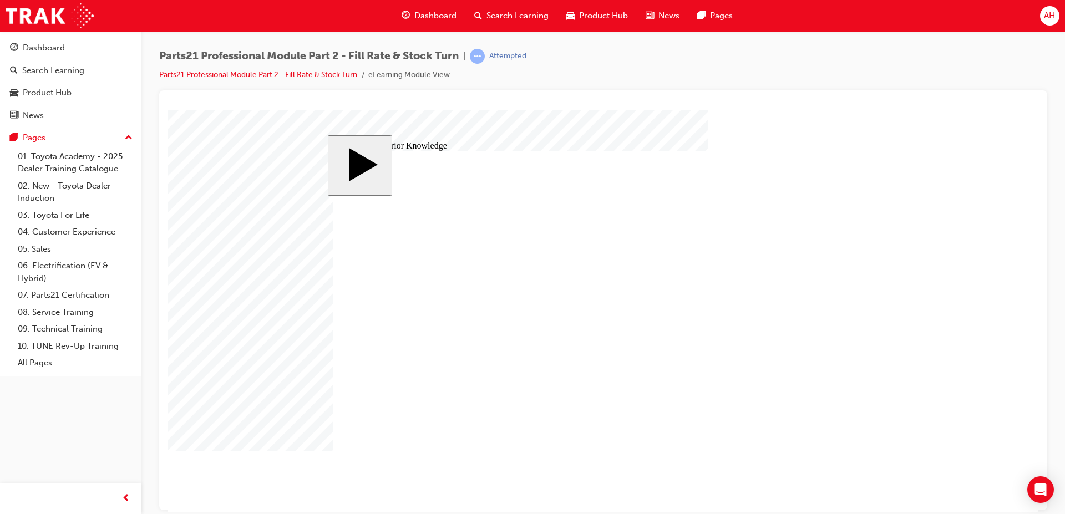
type input "9"
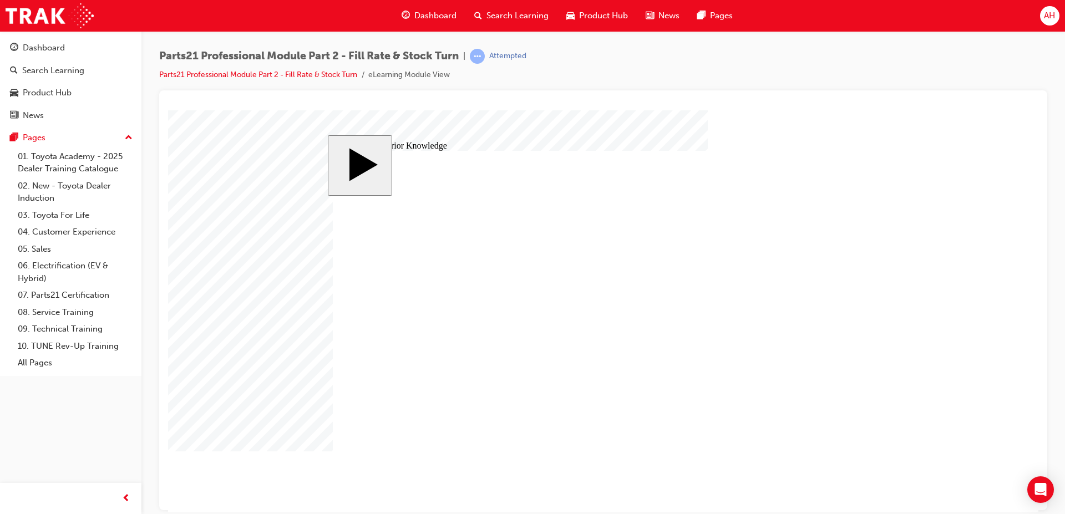
drag, startPoint x: 374, startPoint y: 383, endPoint x: 823, endPoint y: 282, distance: 460.4
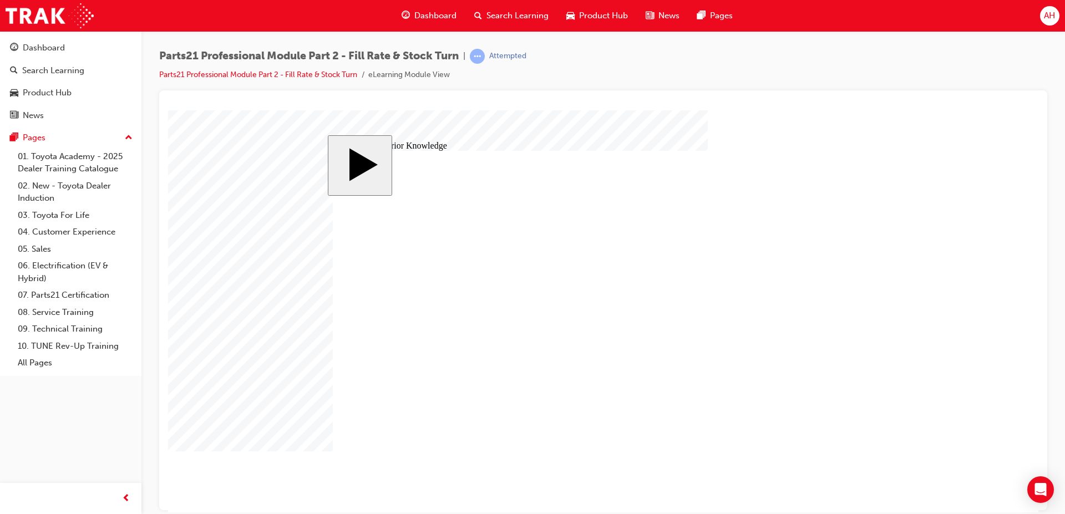
drag, startPoint x: 382, startPoint y: 282, endPoint x: 832, endPoint y: 406, distance: 467.3
drag, startPoint x: 830, startPoint y: 395, endPoint x: 826, endPoint y: 331, distance: 64.4
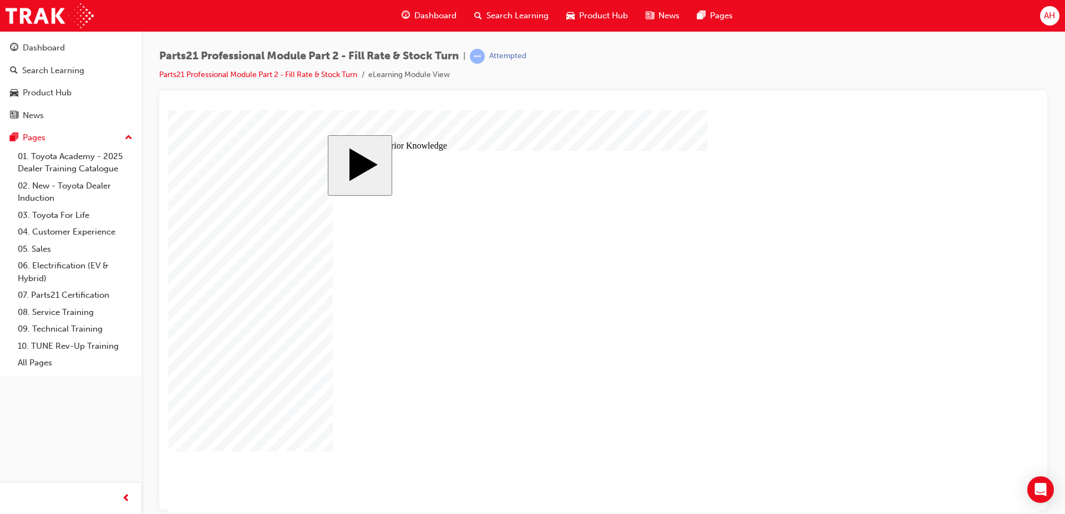
drag, startPoint x: 414, startPoint y: 342, endPoint x: 854, endPoint y: 413, distance: 445.4
drag, startPoint x: 832, startPoint y: 340, endPoint x: 836, endPoint y: 394, distance: 54.5
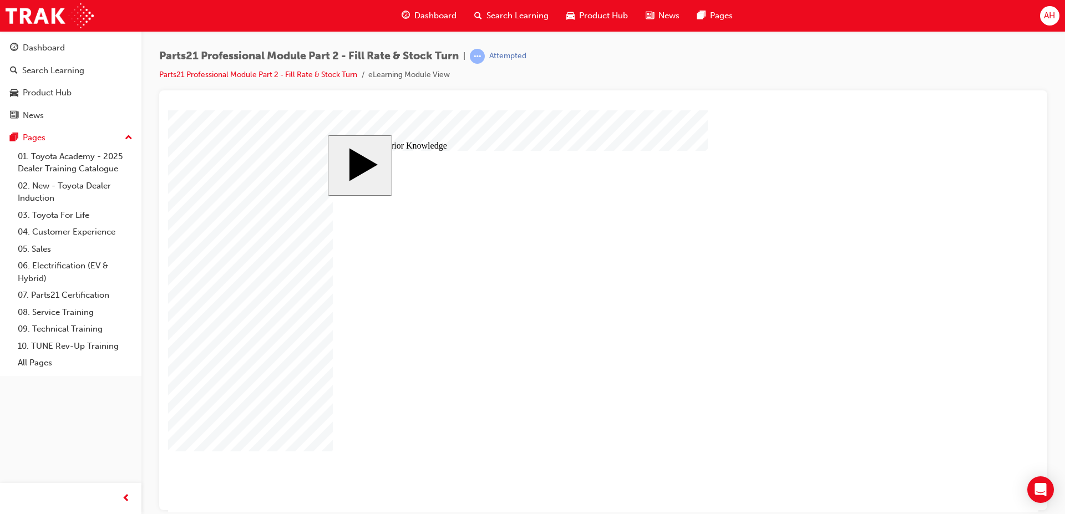
drag, startPoint x: 387, startPoint y: 327, endPoint x: 833, endPoint y: 368, distance: 448.9
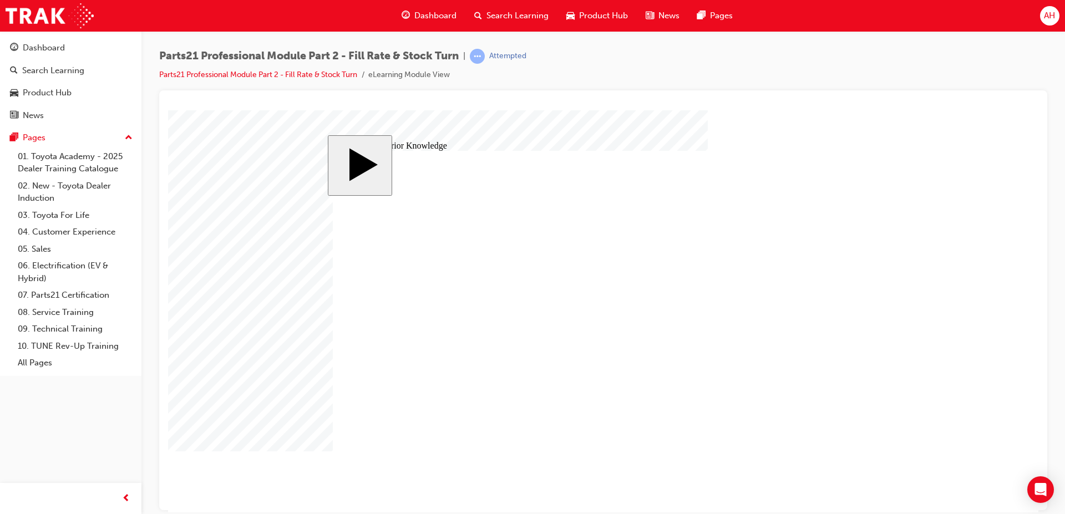
drag, startPoint x: 841, startPoint y: 296, endPoint x: 392, endPoint y: 342, distance: 452.0
drag, startPoint x: 826, startPoint y: 340, endPoint x: 819, endPoint y: 277, distance: 63.0
drag, startPoint x: 383, startPoint y: 398, endPoint x: 837, endPoint y: 347, distance: 456.5
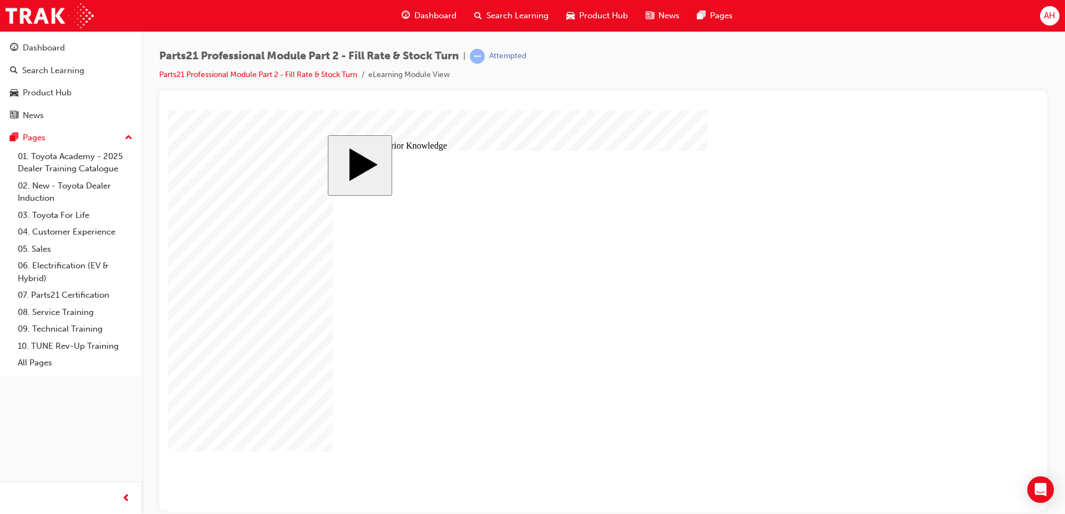
radio input "true"
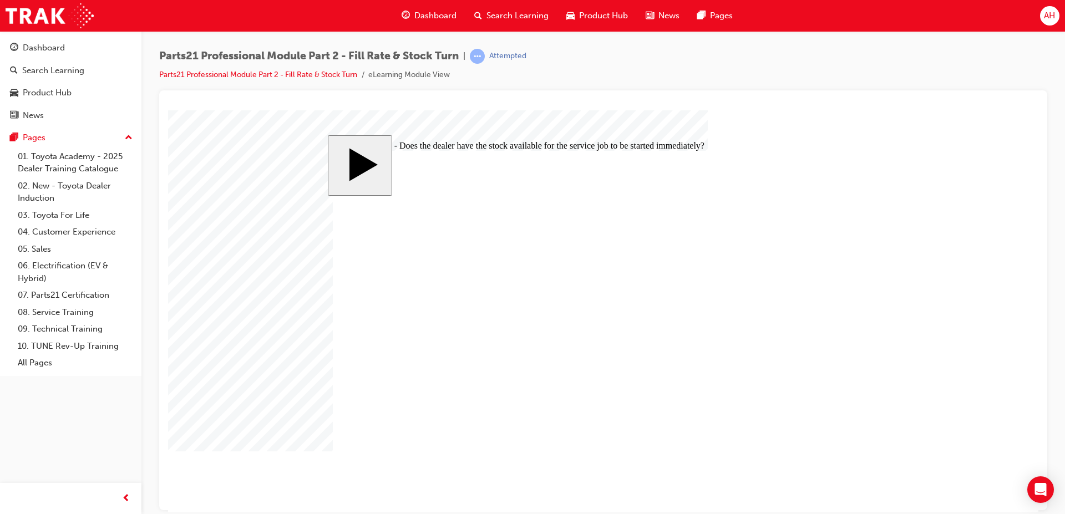
radio input "true"
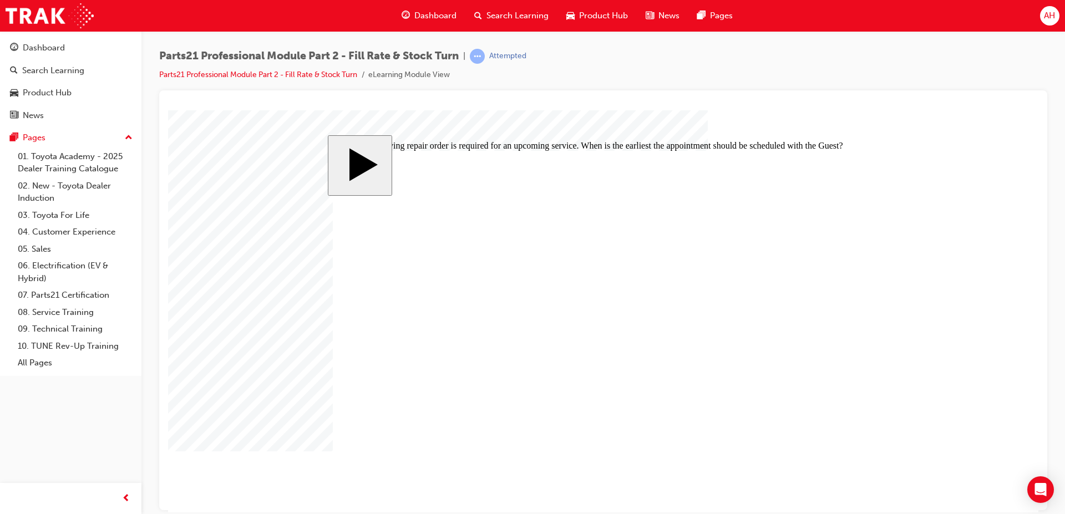
radio input "true"
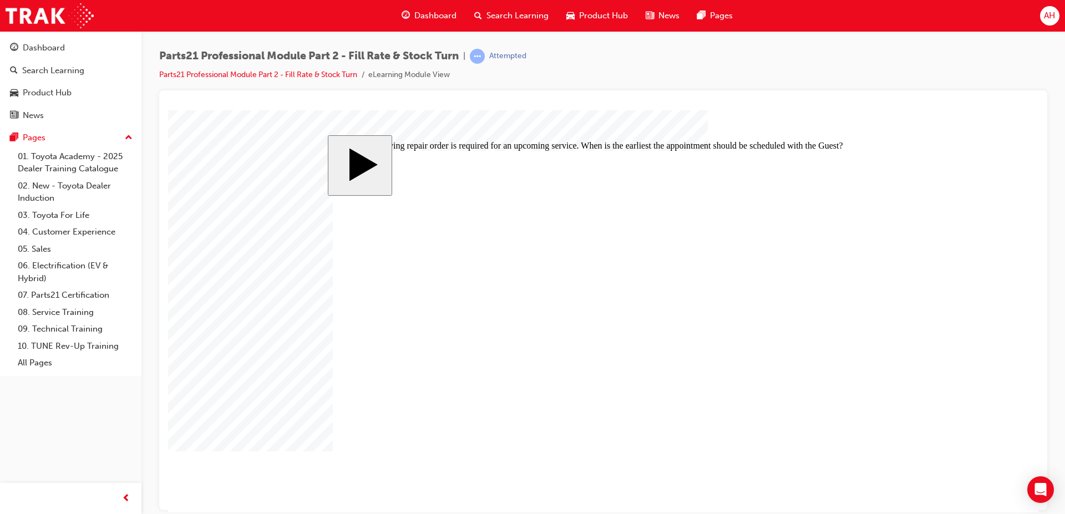
radio input "true"
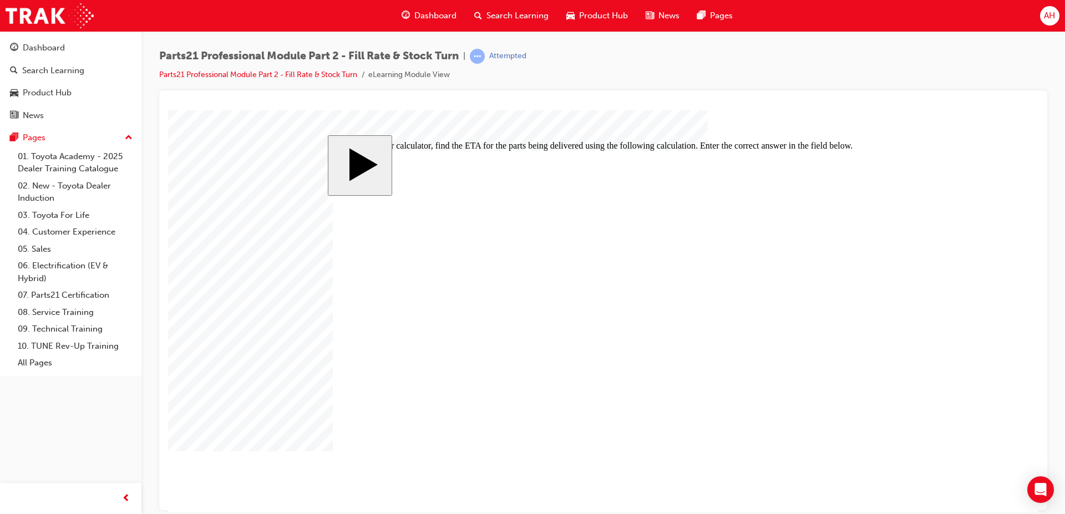
type input "6"
type input "60"
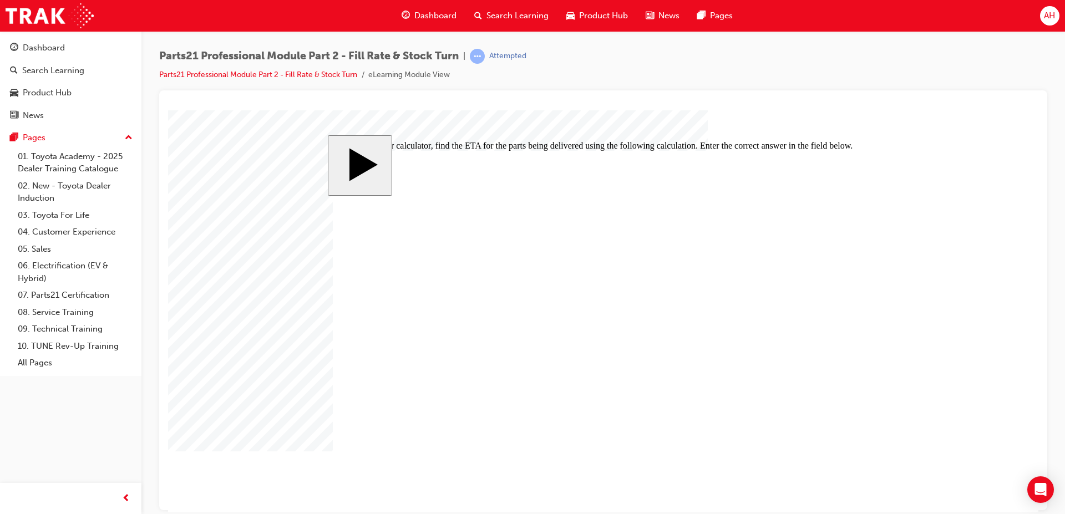
type input "60"
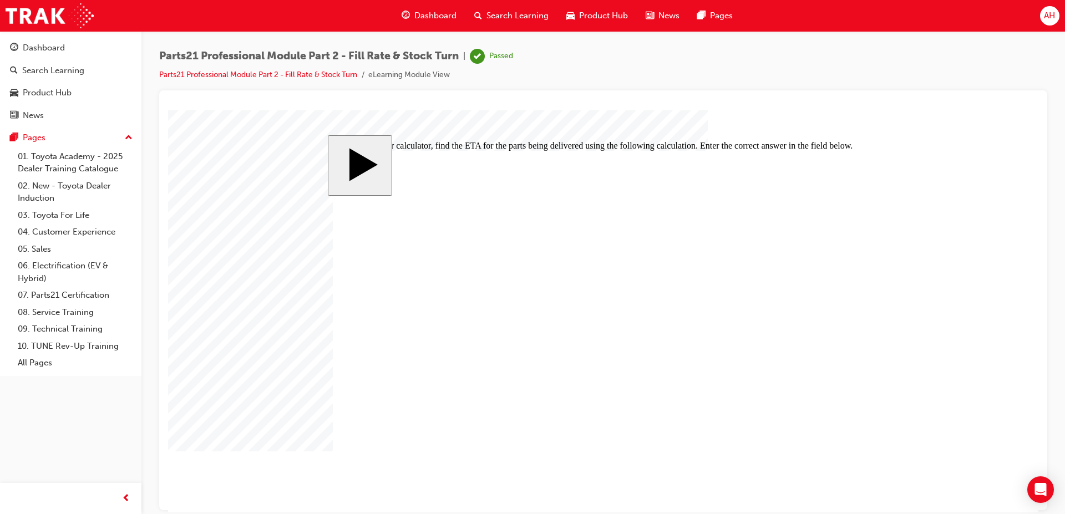
click at [608, 427] on div at bounding box center [602, 427] width 233 height 0
type input "60"
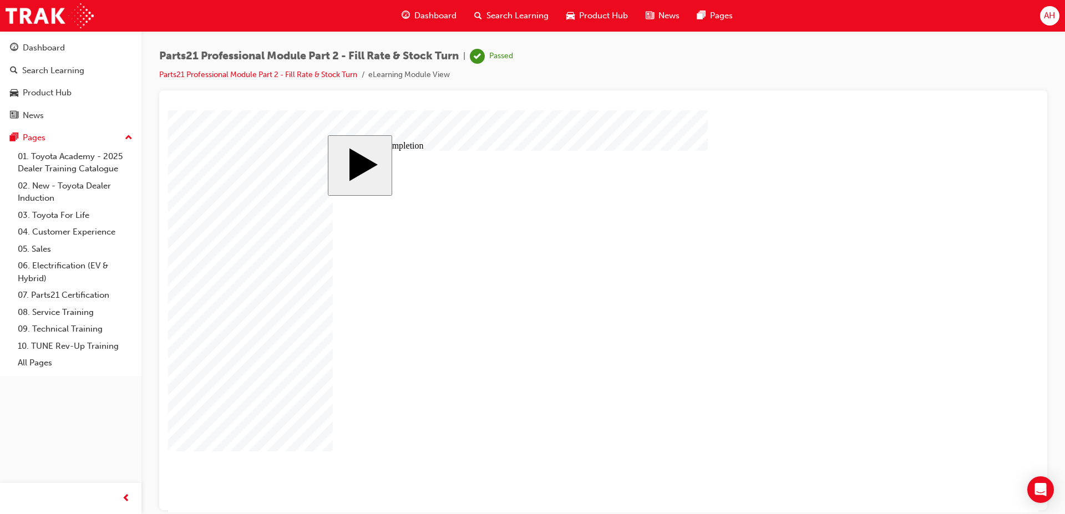
click at [440, 13] on span "Dashboard" at bounding box center [435, 15] width 42 height 13
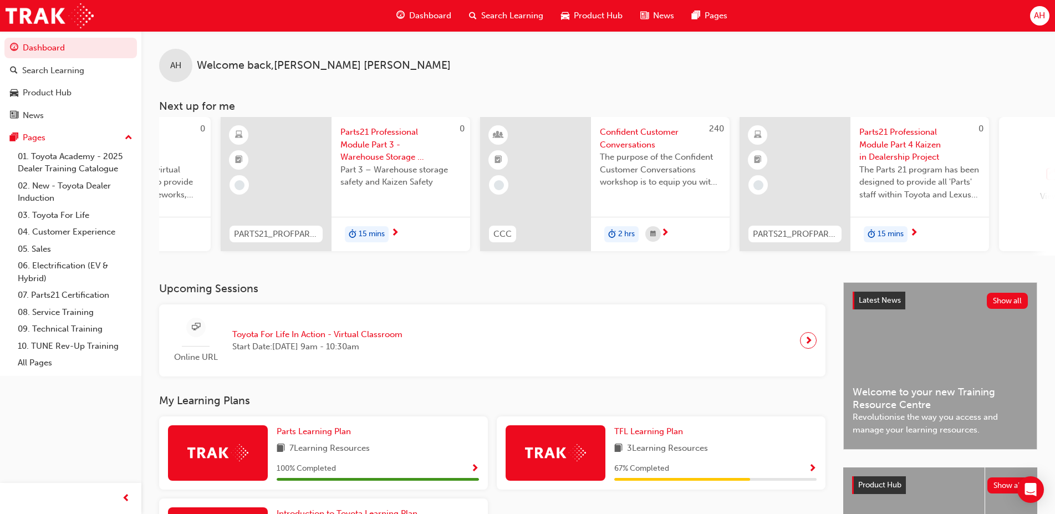
scroll to position [0, 461]
click at [1029, 182] on div "View all" at bounding box center [1051, 184] width 111 height 134
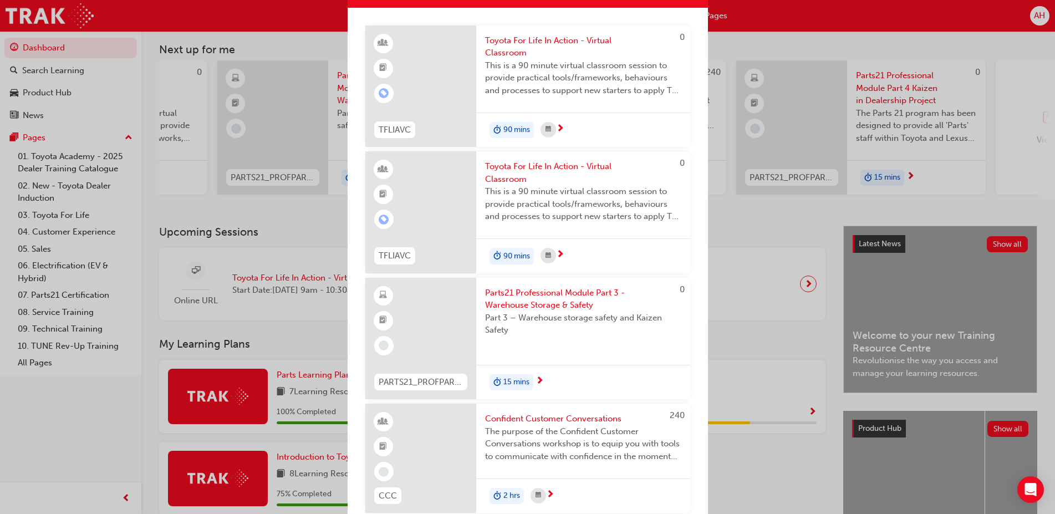
scroll to position [0, 0]
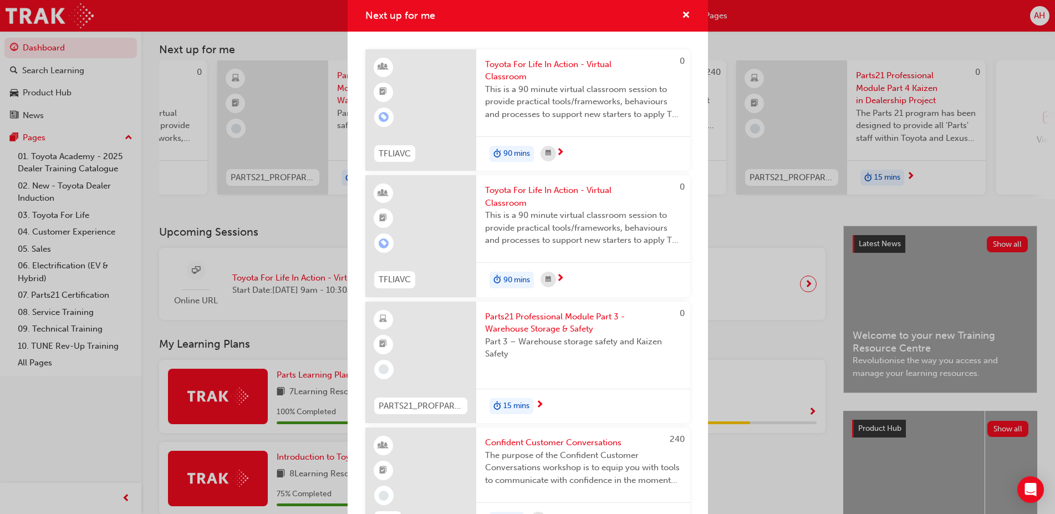
click at [759, 49] on div "Next up for me 0 TFLIAVC Toyota For Life In Action - Virtual Classroom This is …" at bounding box center [527, 257] width 1055 height 514
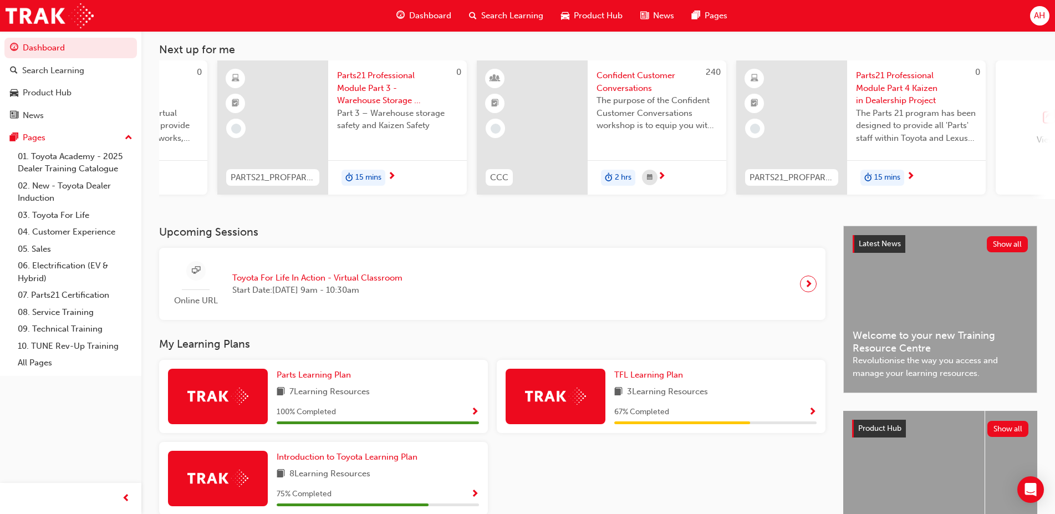
click at [352, 197] on div "0 PARTS21_PROFPART3_0923_EL Parts21 Professional Module Part 3 - Warehouse Stor…" at bounding box center [342, 129] width 250 height 139
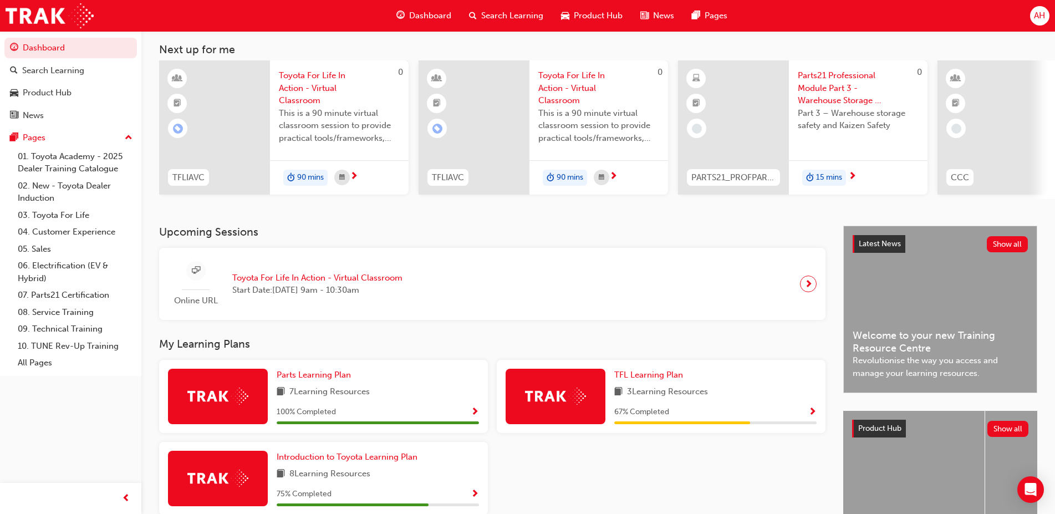
click at [833, 130] on span "Part 3 – Warehouse storage safety and Kaizen Safety" at bounding box center [858, 119] width 121 height 25
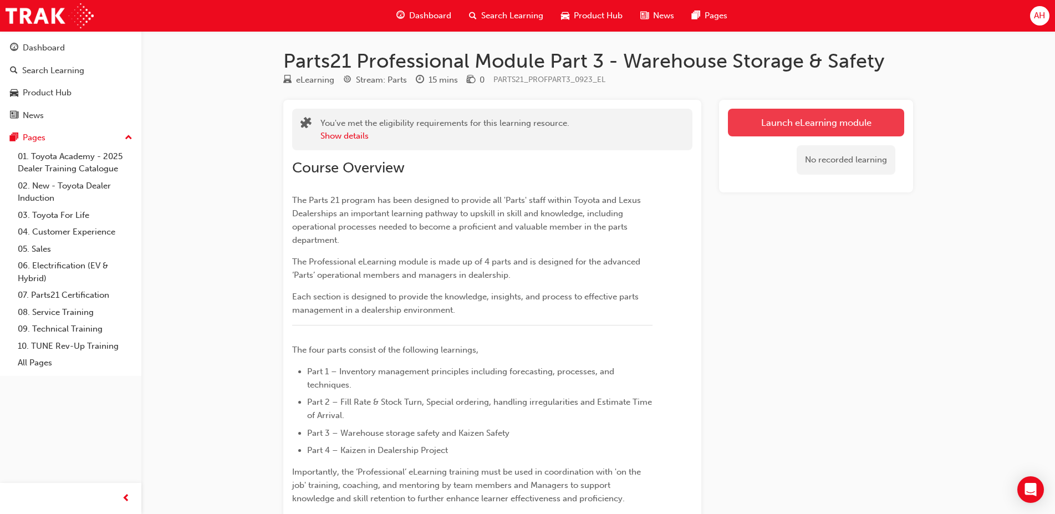
click at [799, 123] on link "Launch eLearning module" at bounding box center [816, 123] width 176 height 28
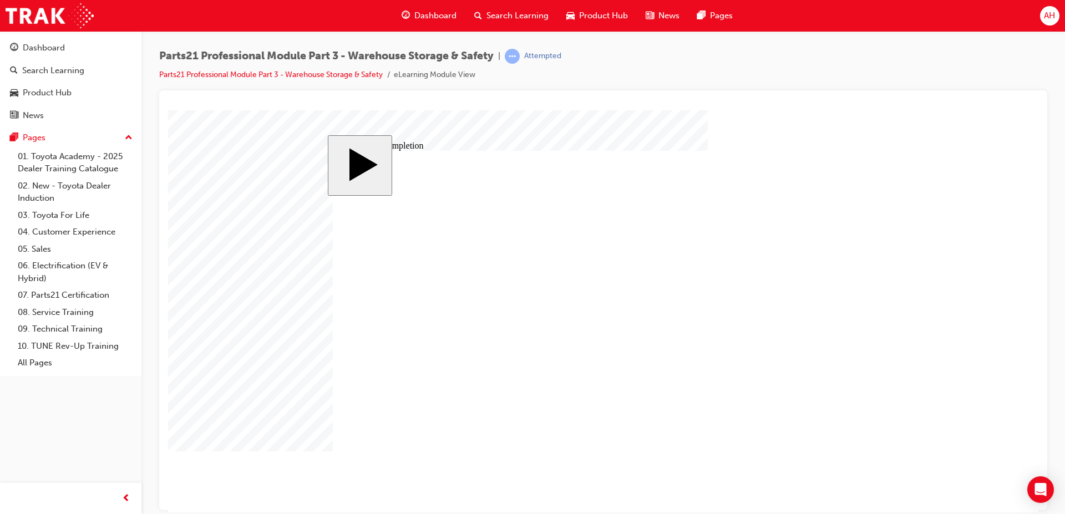
type input "12"
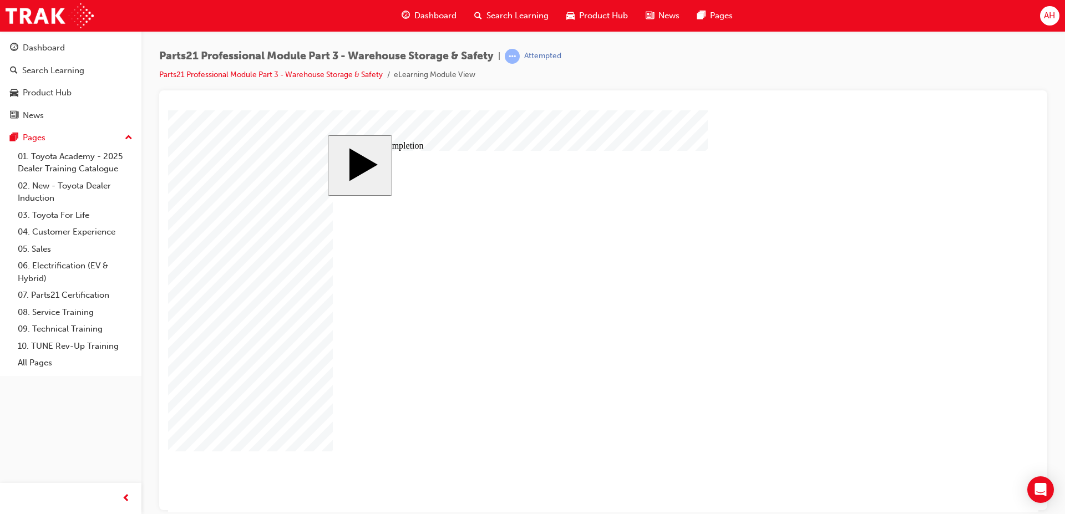
drag, startPoint x: 788, startPoint y: 325, endPoint x: 716, endPoint y: 343, distance: 73.7
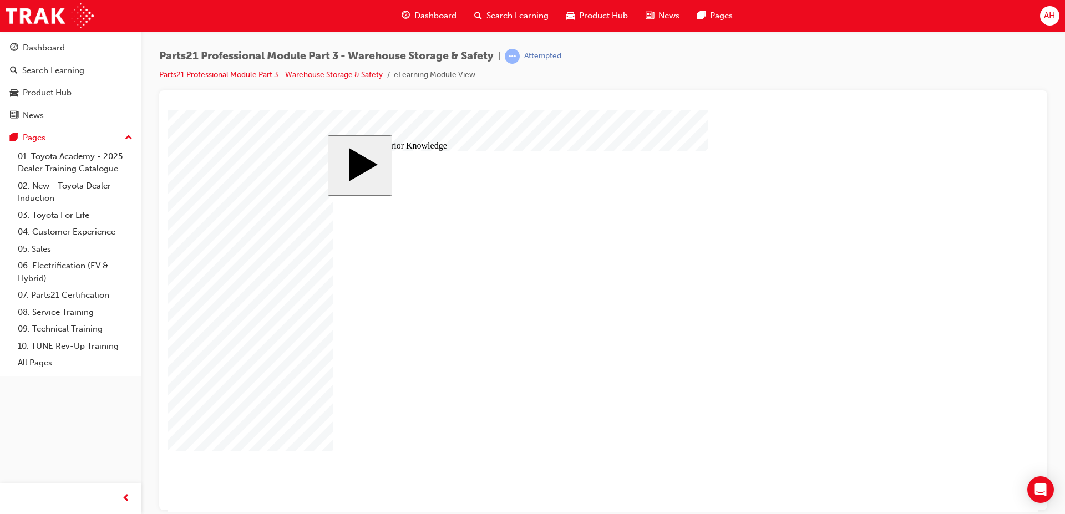
click at [168, 110] on image at bounding box center [168, 110] width 0 height 0
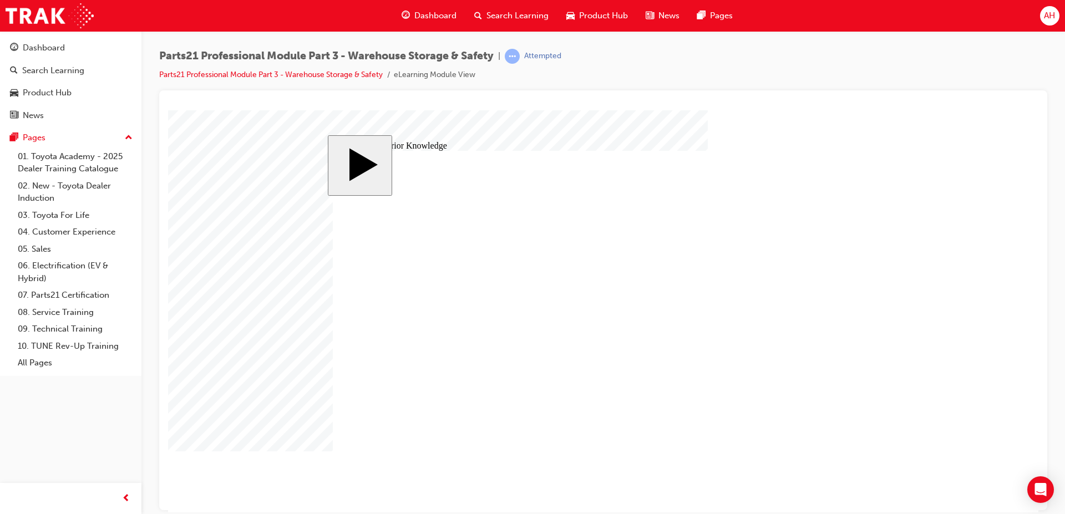
drag, startPoint x: 602, startPoint y: 235, endPoint x: 633, endPoint y: 289, distance: 62.3
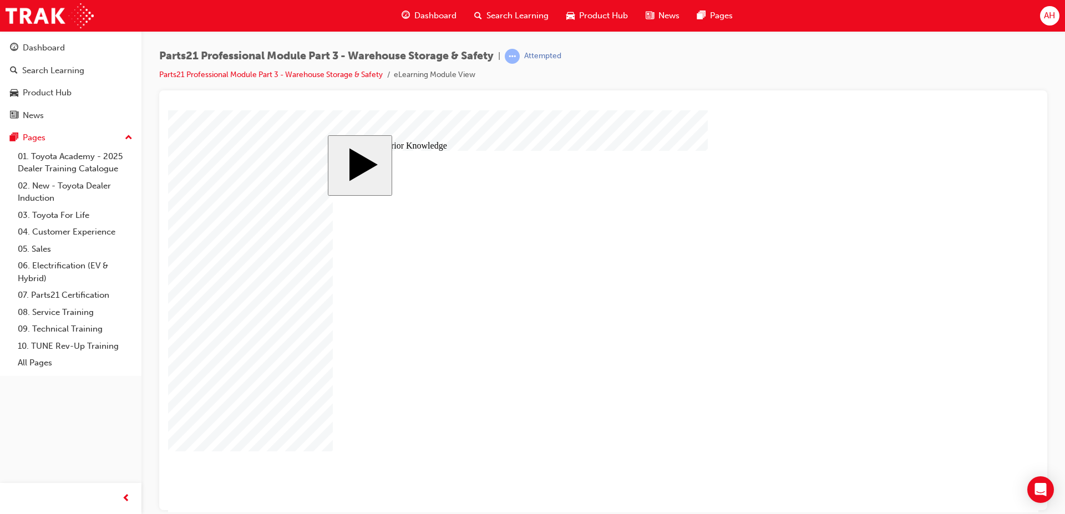
drag, startPoint x: 421, startPoint y: 345, endPoint x: 403, endPoint y: 332, distance: 22.6
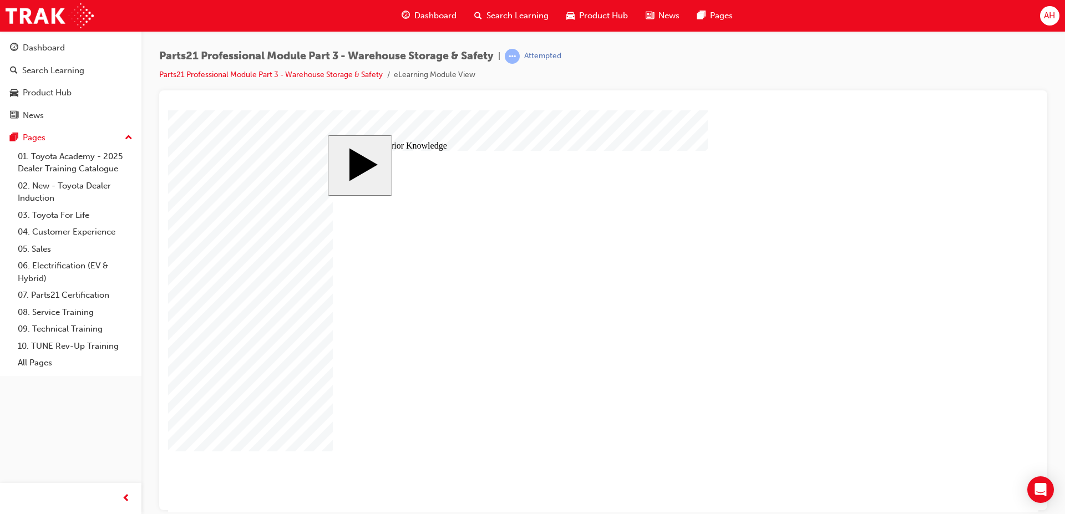
drag, startPoint x: 669, startPoint y: 238, endPoint x: 655, endPoint y: 244, distance: 15.4
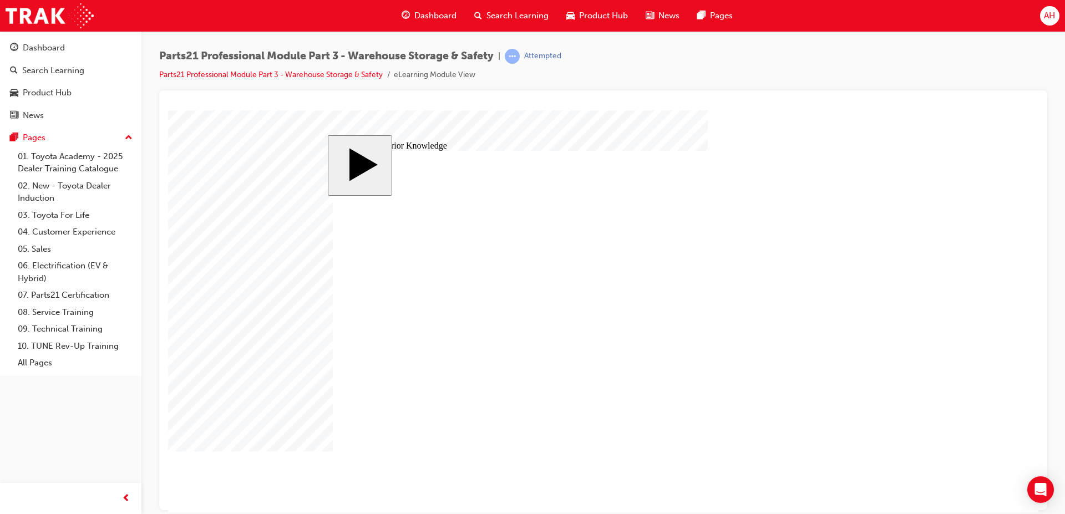
type input "12"
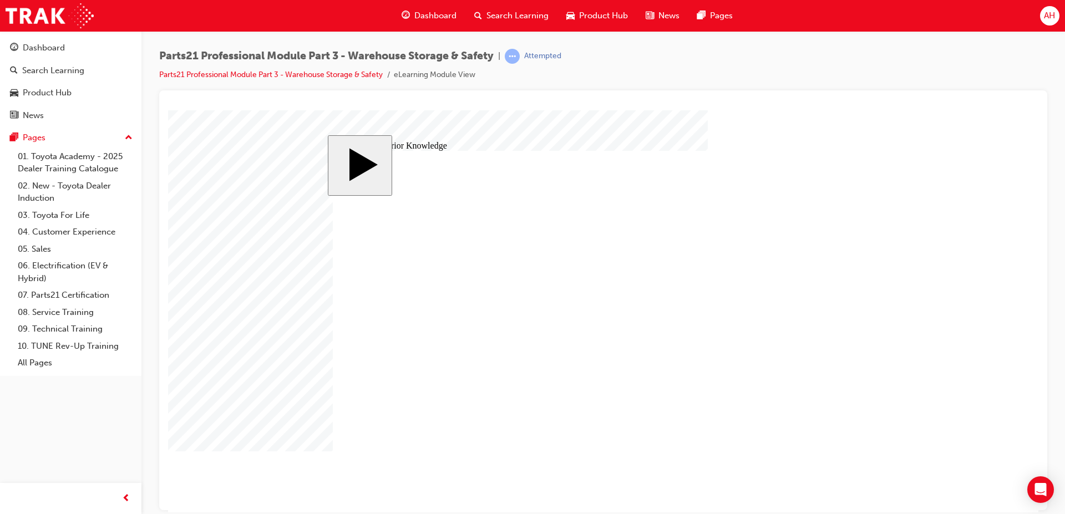
drag, startPoint x: 444, startPoint y: 358, endPoint x: 444, endPoint y: 364, distance: 6.1
drag, startPoint x: 445, startPoint y: 379, endPoint x: 447, endPoint y: 404, distance: 24.5
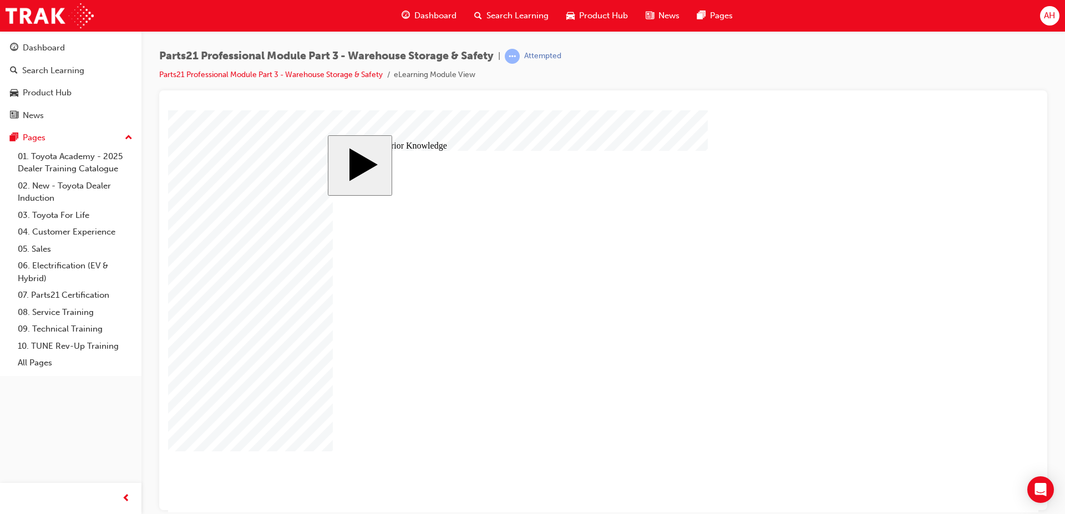
drag, startPoint x: 445, startPoint y: 411, endPoint x: 663, endPoint y: 450, distance: 221.4
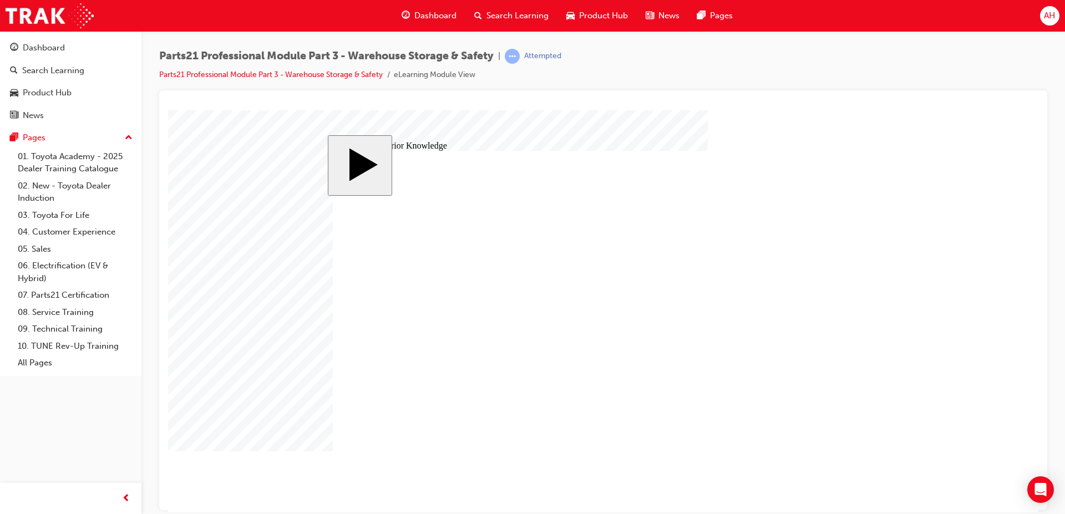
drag, startPoint x: 465, startPoint y: 387, endPoint x: 690, endPoint y: 333, distance: 231.6
drag, startPoint x: 512, startPoint y: 276, endPoint x: 617, endPoint y: 378, distance: 146.7
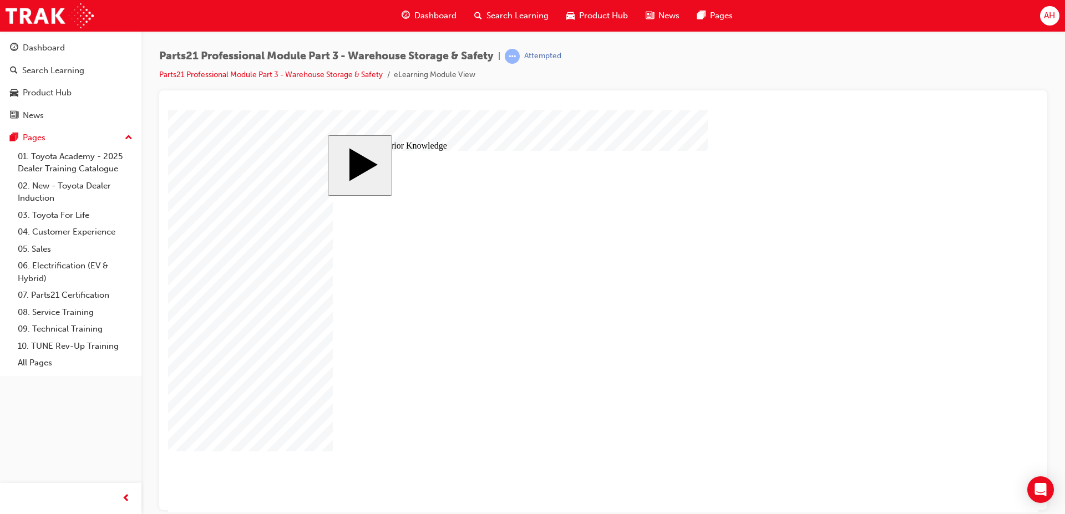
drag, startPoint x: 508, startPoint y: 342, endPoint x: 745, endPoint y: 286, distance: 243.7
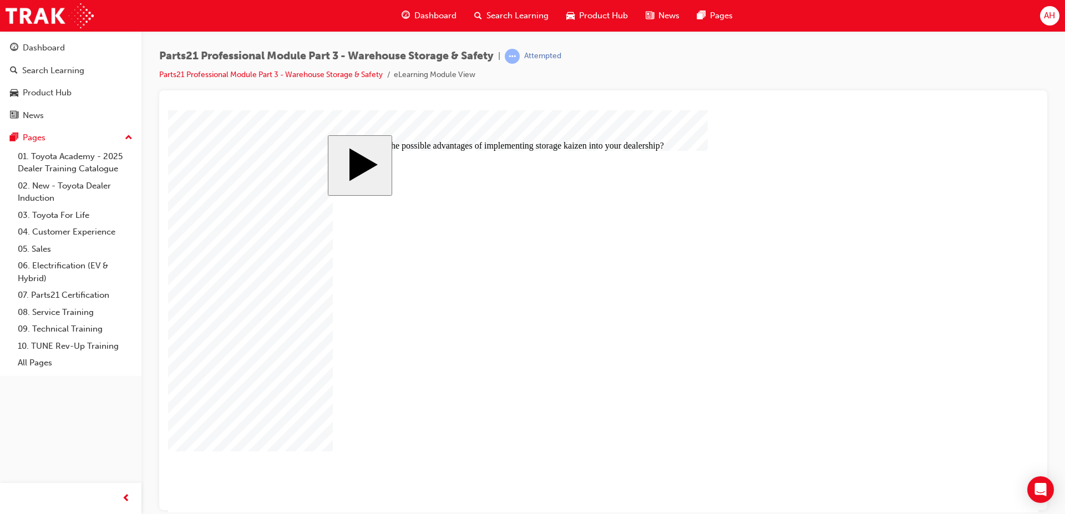
radio input "true"
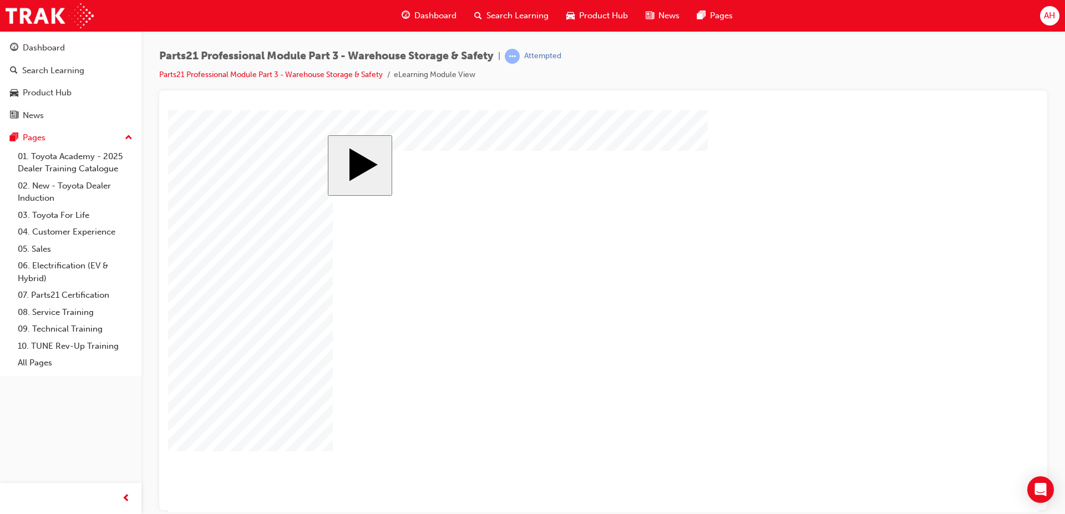
drag, startPoint x: 700, startPoint y: 247, endPoint x: 694, endPoint y: 288, distance: 42.0
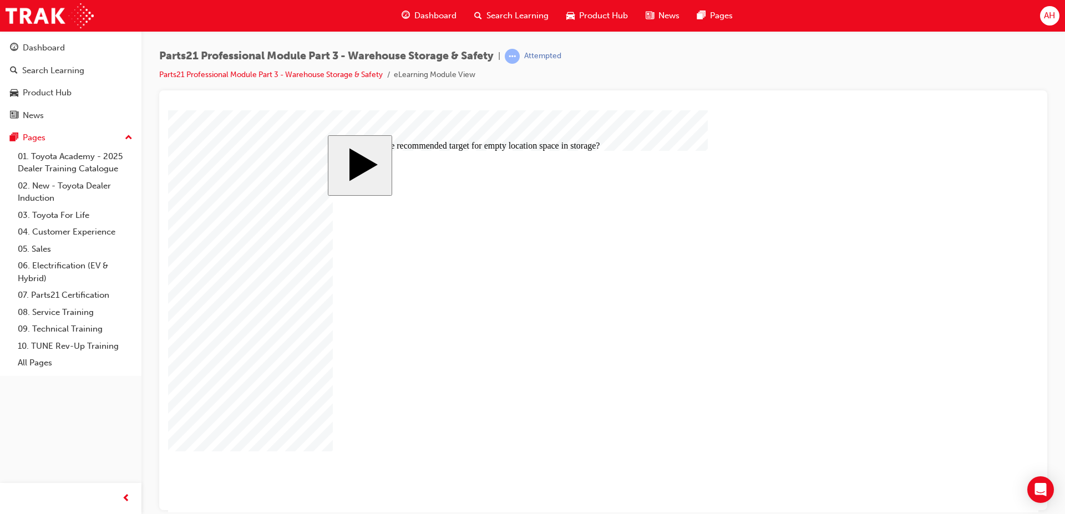
radio input "true"
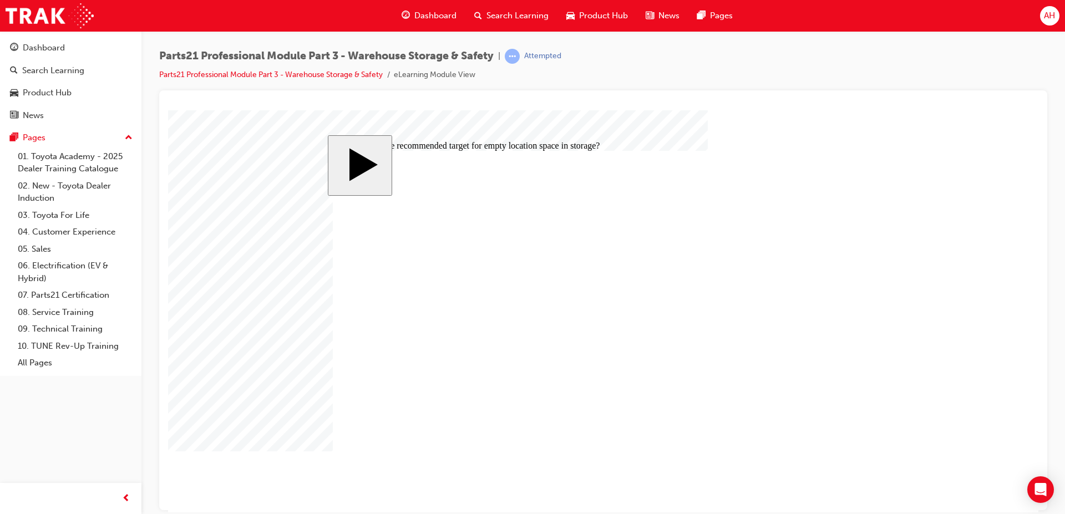
radio input "false"
radio input "true"
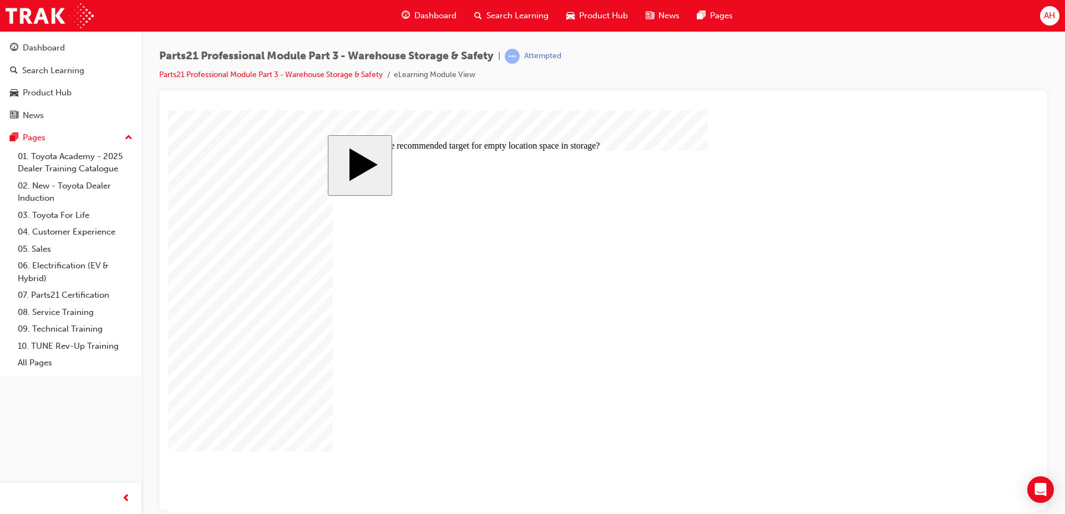
radio input "true"
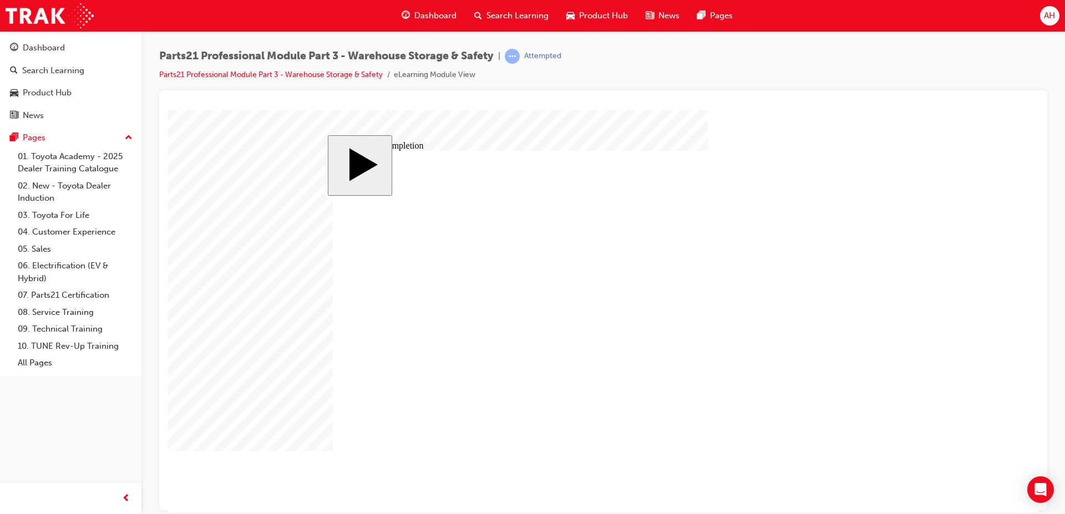
type input "3"
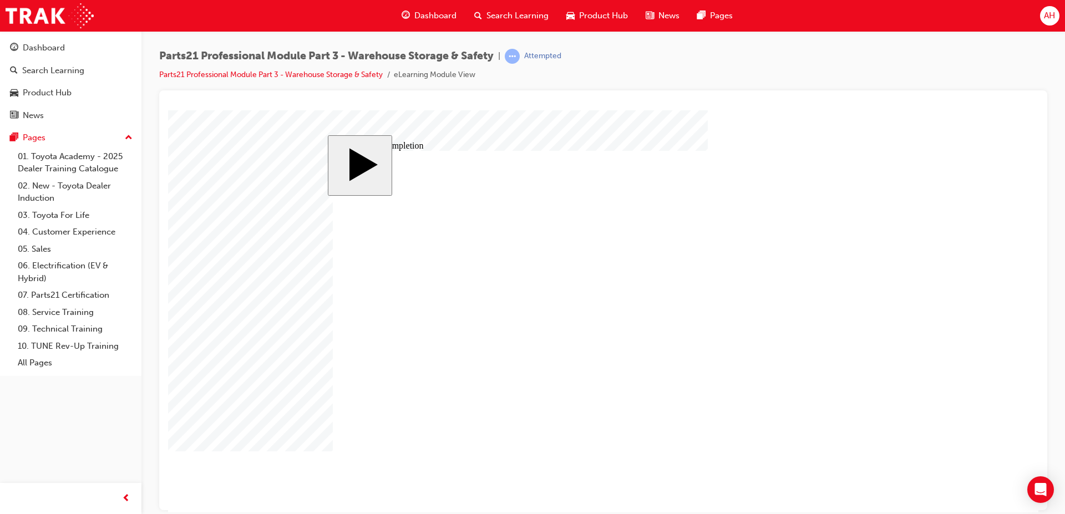
drag, startPoint x: 372, startPoint y: 333, endPoint x: 639, endPoint y: 315, distance: 267.9
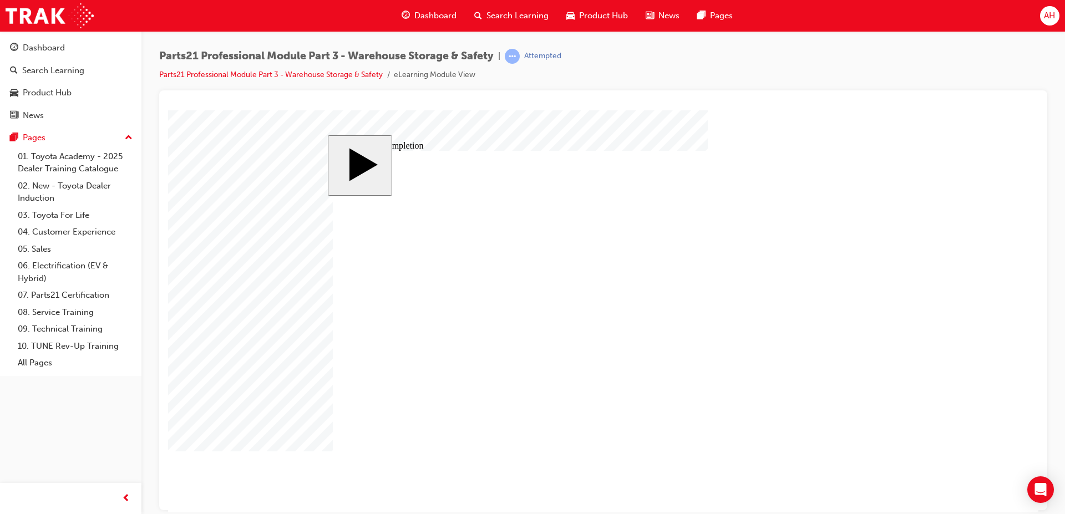
drag, startPoint x: 381, startPoint y: 337, endPoint x: 717, endPoint y: 321, distance: 336.5
drag, startPoint x: 388, startPoint y: 340, endPoint x: 692, endPoint y: 275, distance: 310.7
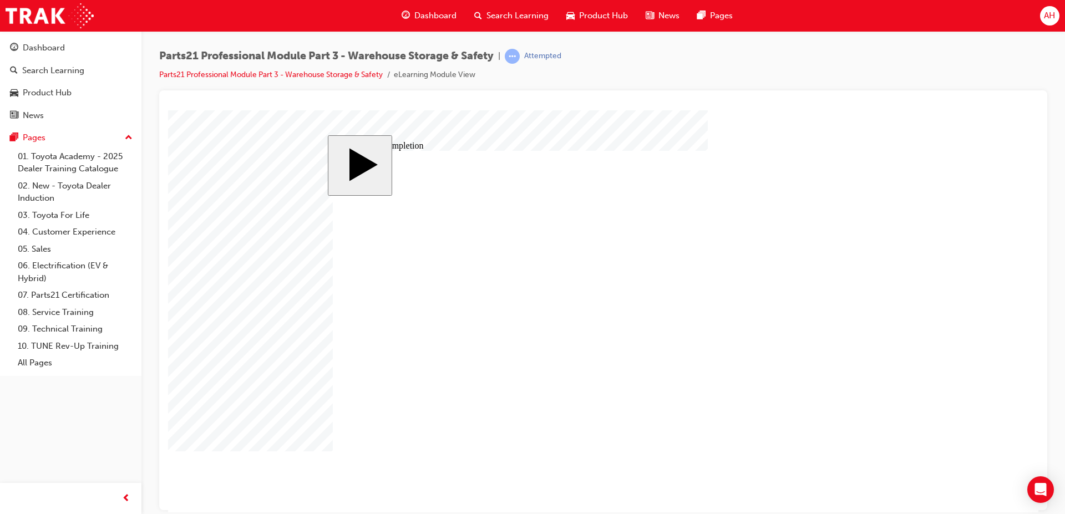
drag, startPoint x: 388, startPoint y: 378, endPoint x: 643, endPoint y: 401, distance: 255.5
drag, startPoint x: 369, startPoint y: 352, endPoint x: 674, endPoint y: 357, distance: 305.0
drag, startPoint x: 406, startPoint y: 315, endPoint x: 694, endPoint y: 363, distance: 291.7
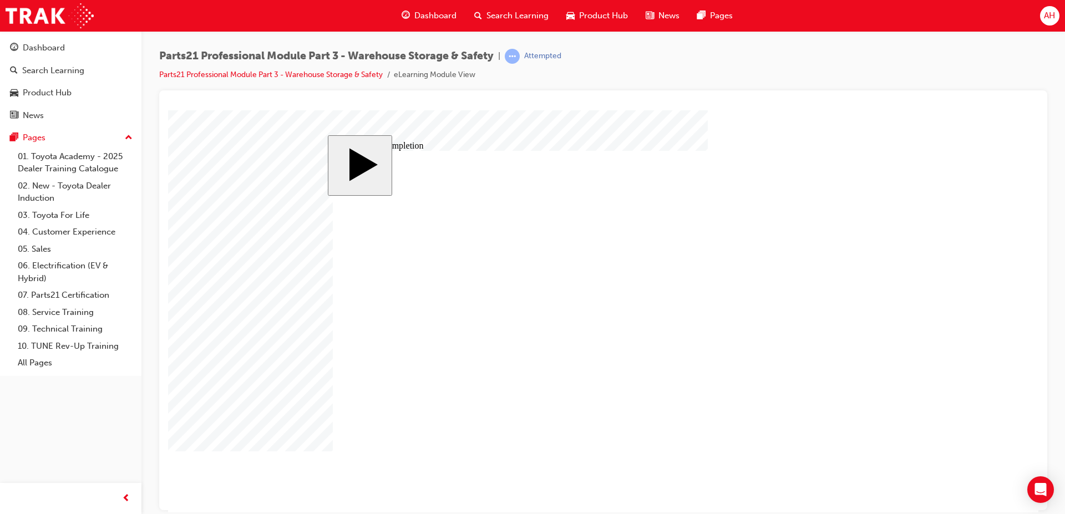
drag, startPoint x: 375, startPoint y: 296, endPoint x: 688, endPoint y: 369, distance: 321.1
drag, startPoint x: 414, startPoint y: 295, endPoint x: 676, endPoint y: 365, distance: 271.1
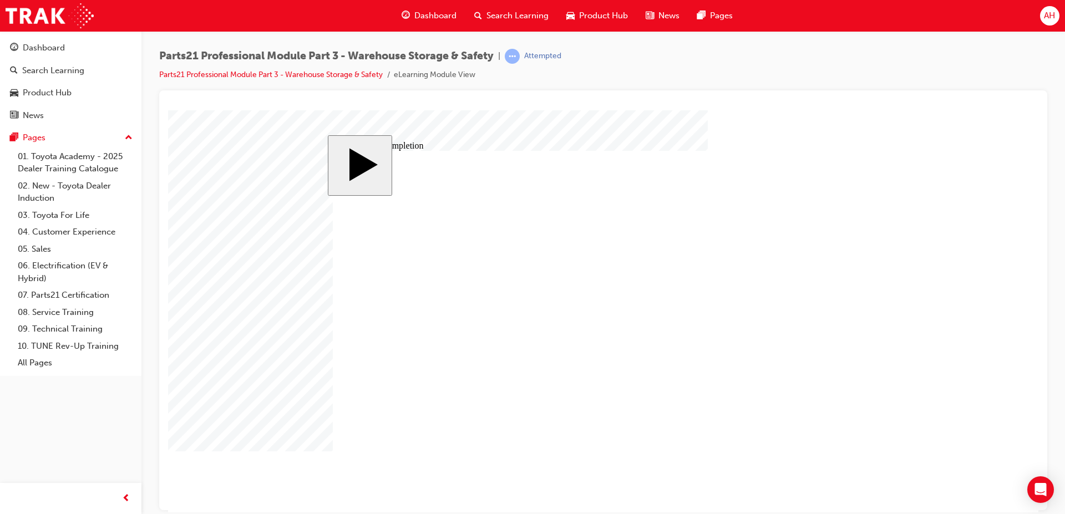
drag, startPoint x: 411, startPoint y: 322, endPoint x: 673, endPoint y: 362, distance: 264.9
drag, startPoint x: 411, startPoint y: 314, endPoint x: 648, endPoint y: 361, distance: 241.4
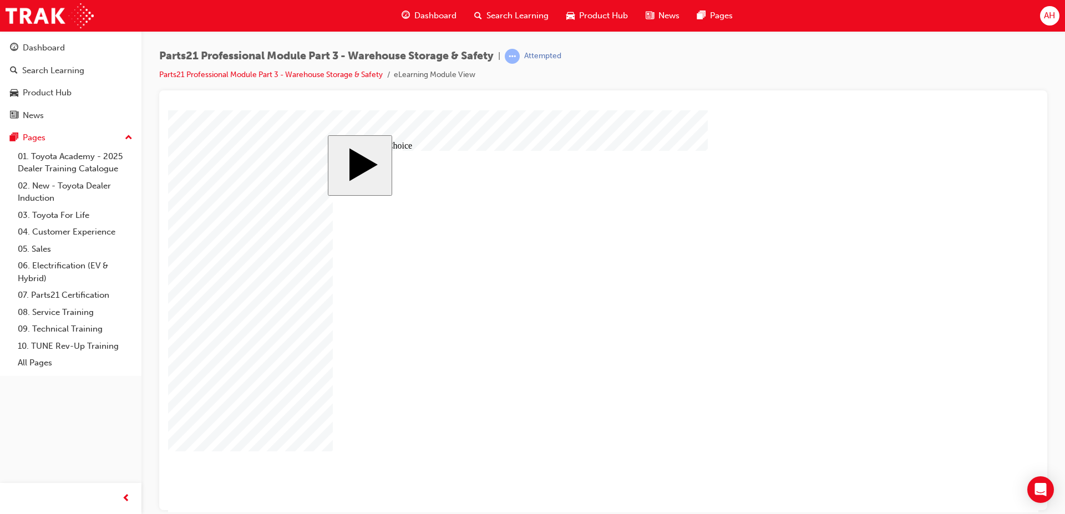
radio input "true"
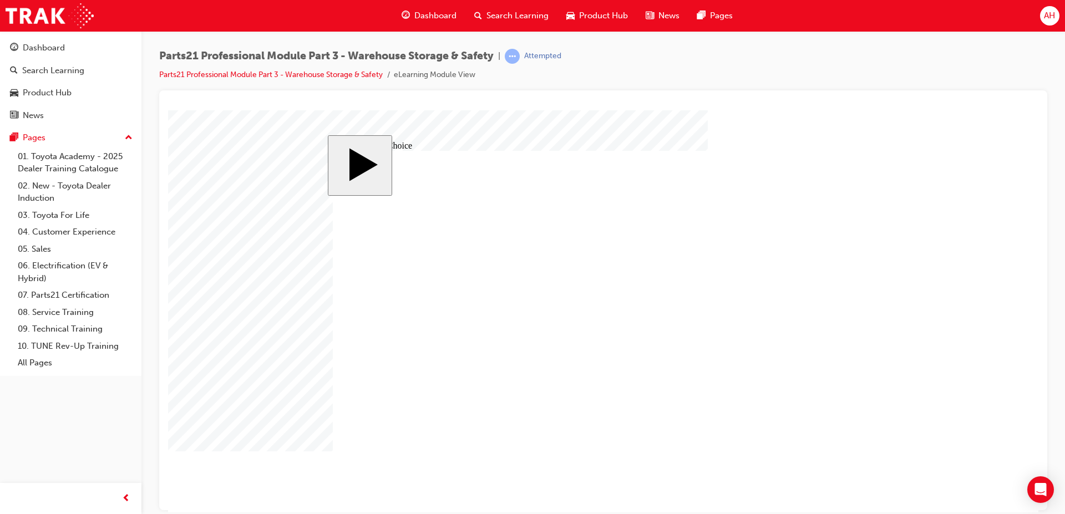
radio input "true"
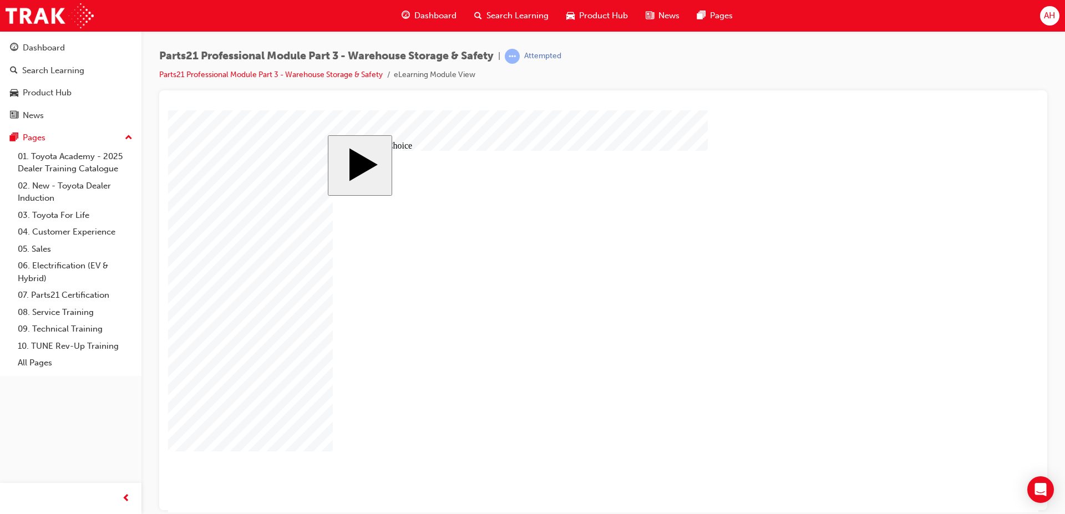
radio input "false"
radio input "true"
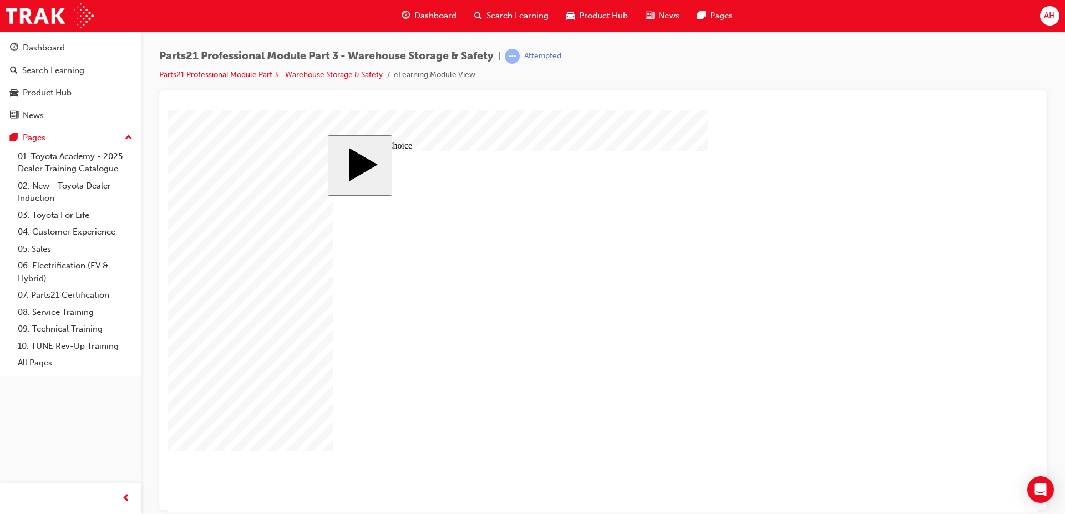
radio input "true"
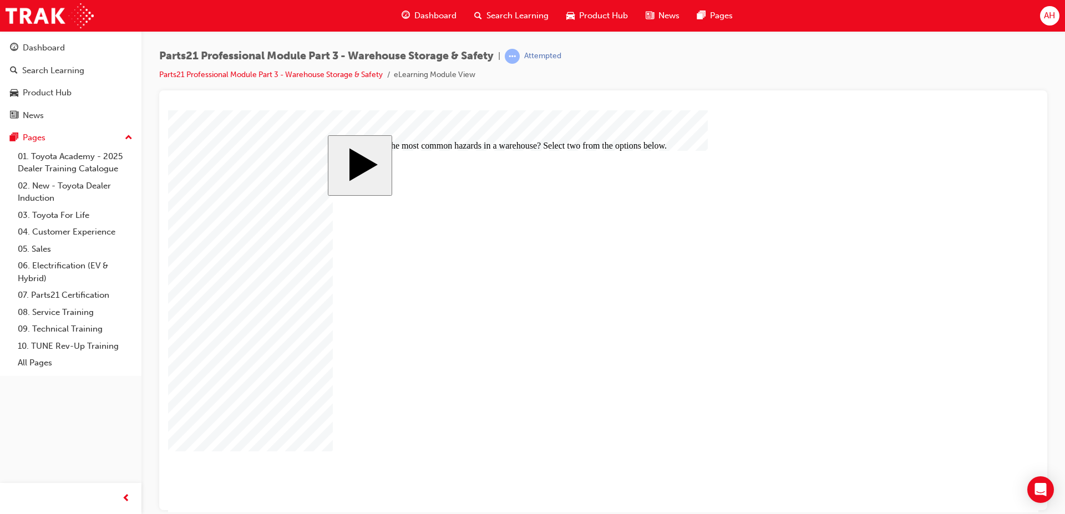
checkbox input "true"
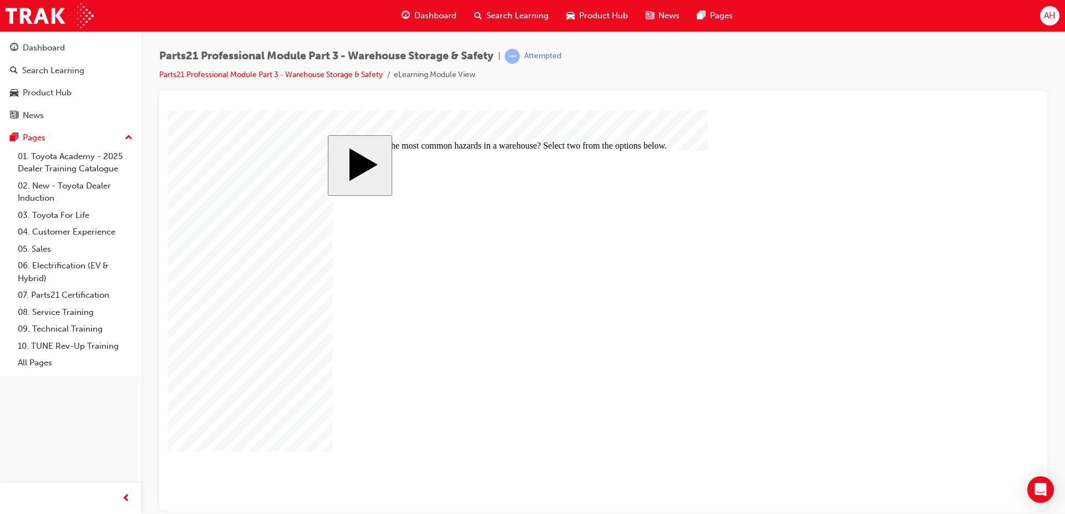
checkbox input "false"
checkbox input "true"
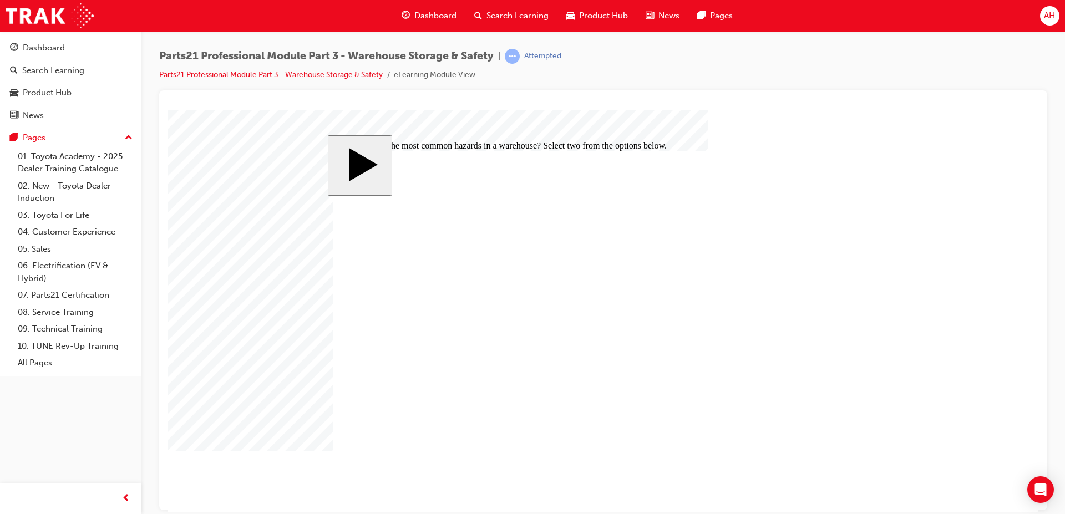
checkbox input "true"
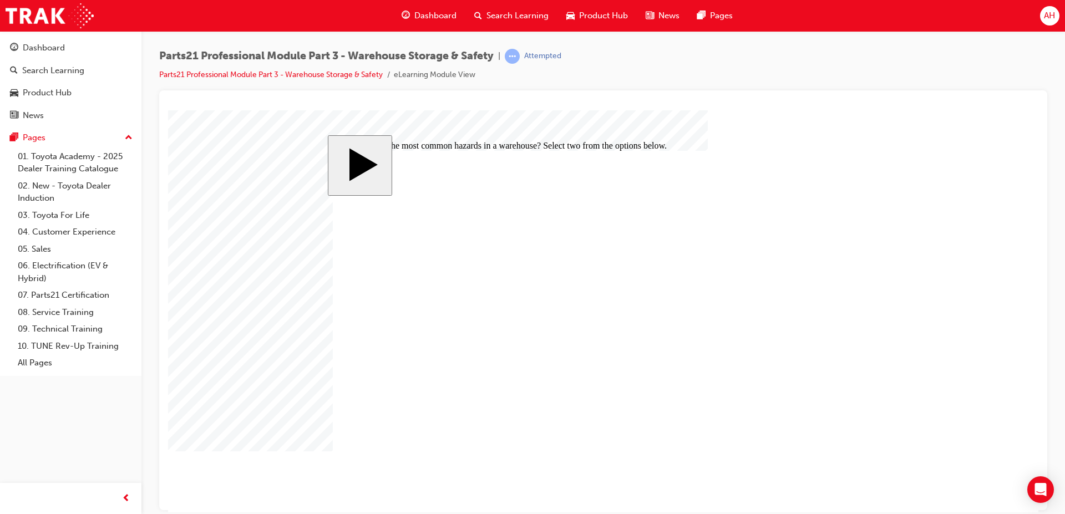
checkbox input "false"
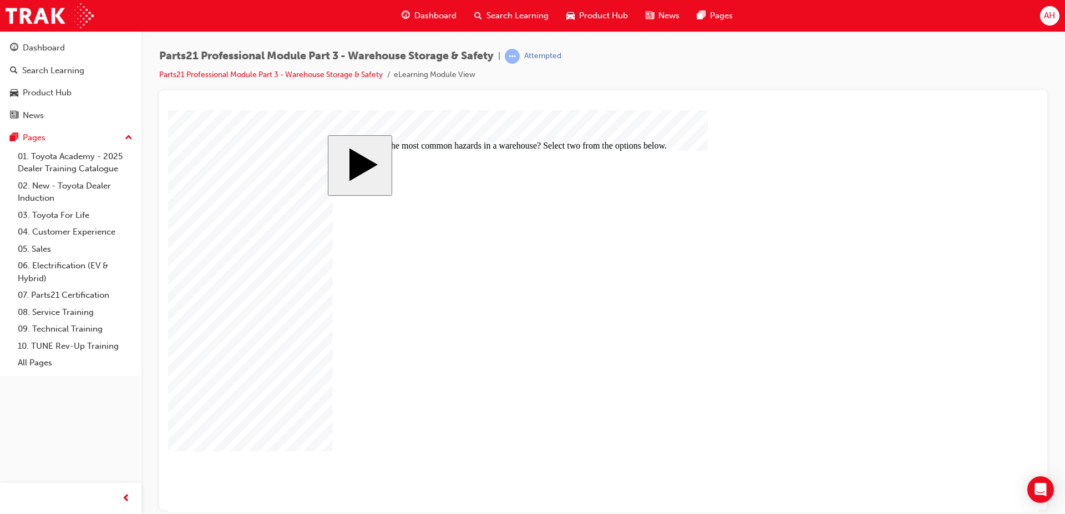
checkbox input "true"
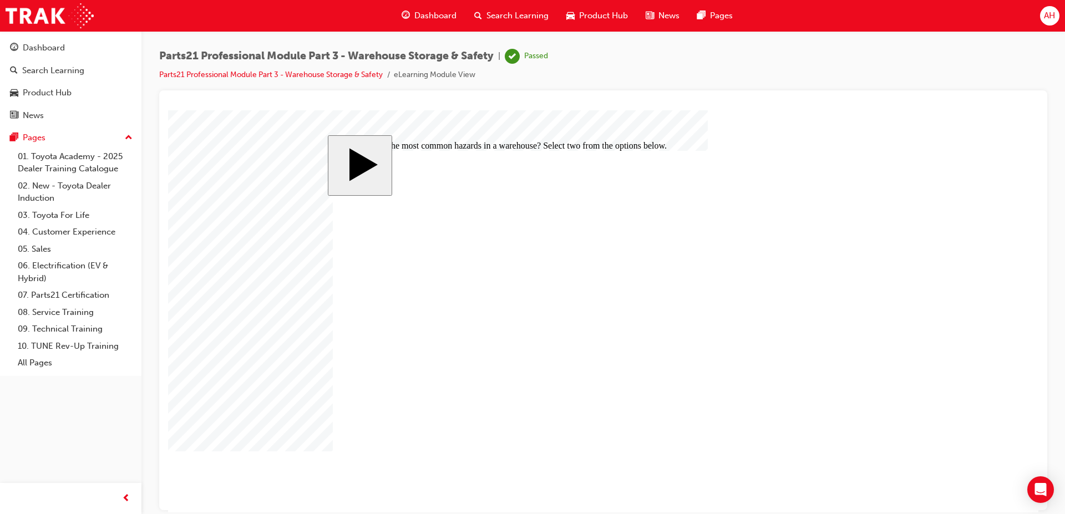
checkbox input "true"
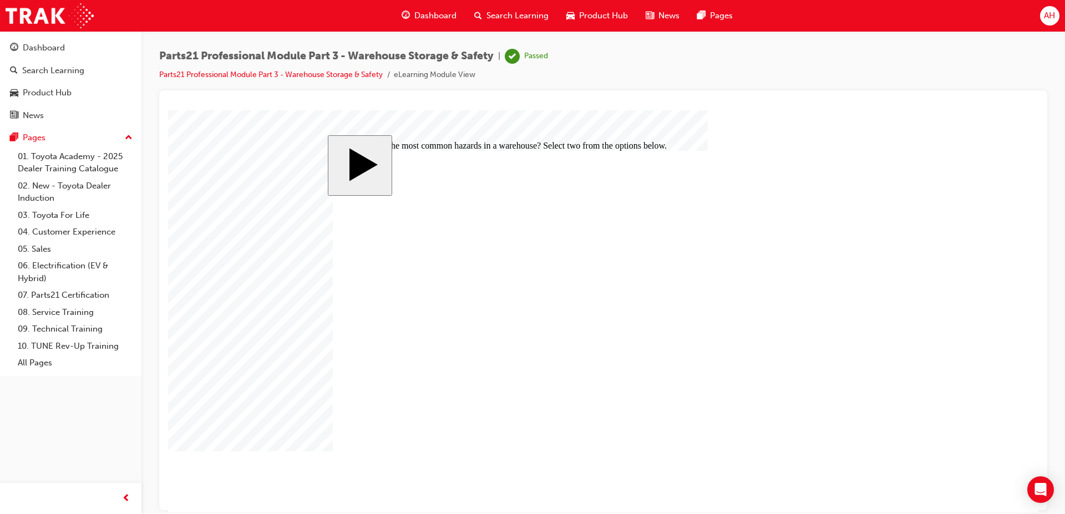
click at [416, 16] on span "Dashboard" at bounding box center [435, 15] width 42 height 13
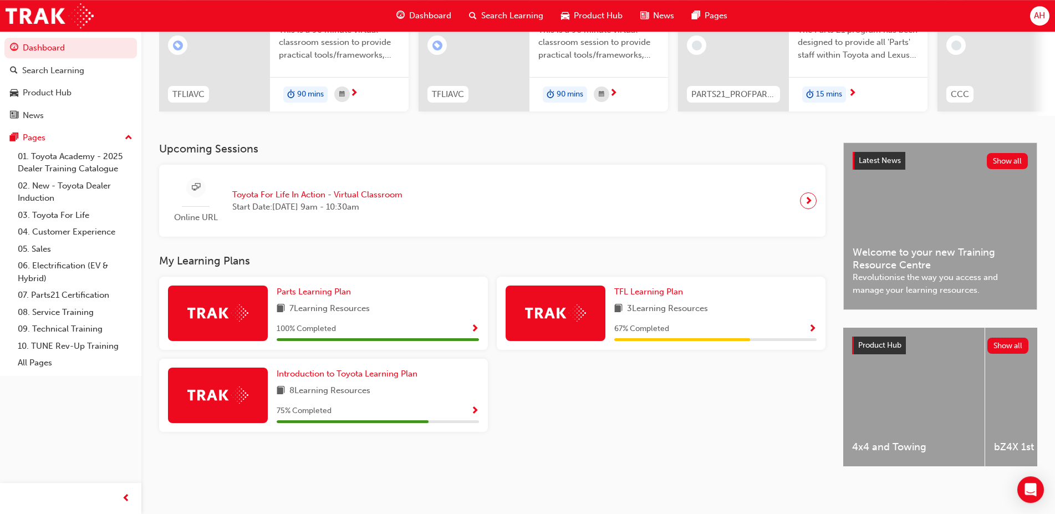
scroll to position [159, 0]
